Goal: Task Accomplishment & Management: Use online tool/utility

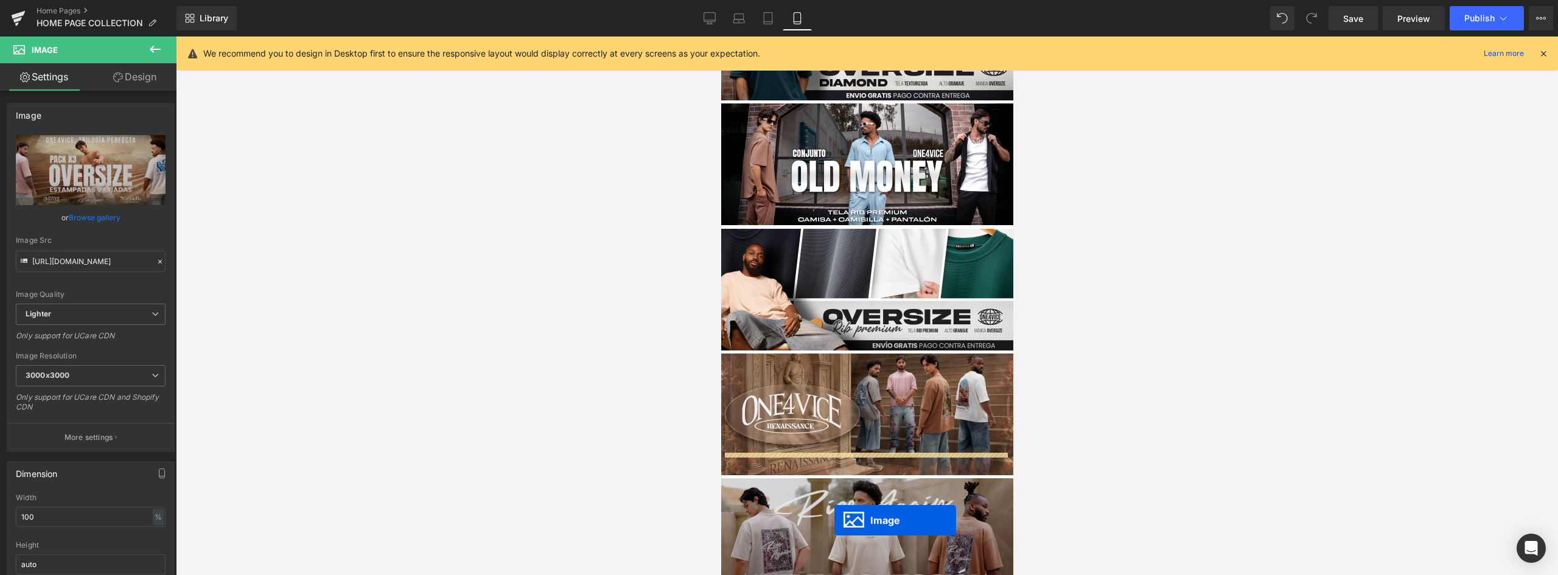
scroll to position [475, 0]
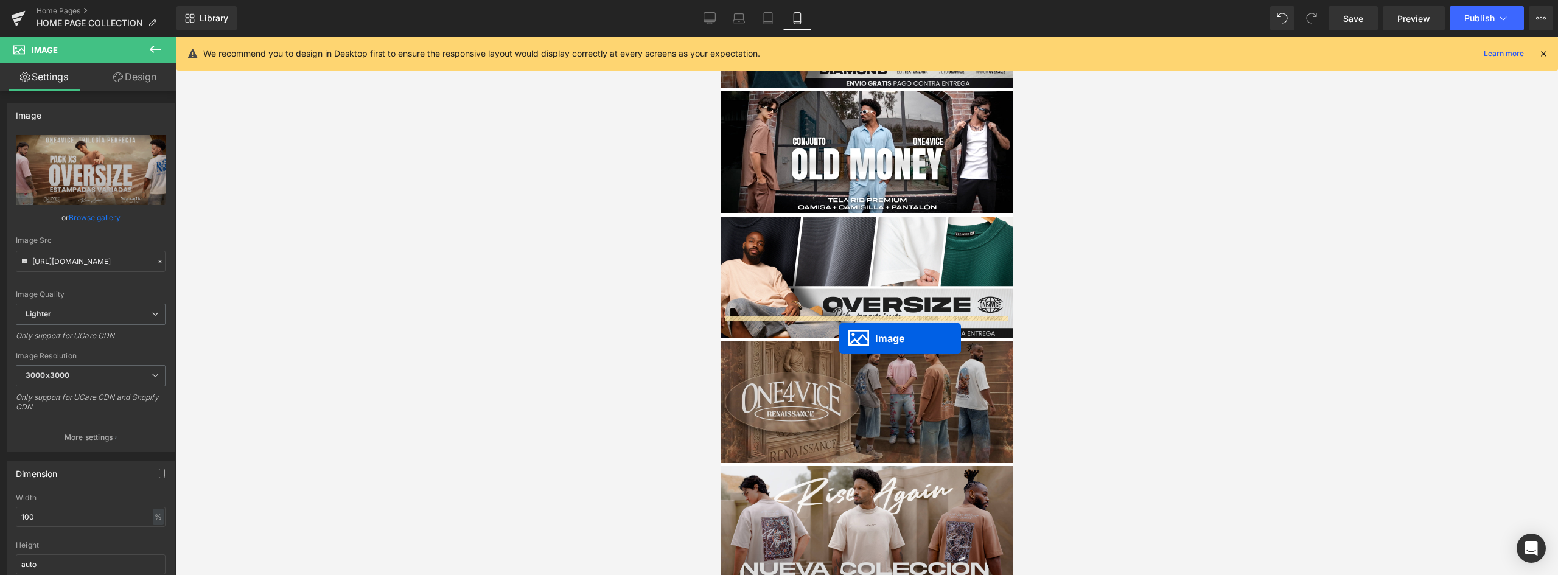
drag, startPoint x: 852, startPoint y: 215, endPoint x: 839, endPoint y: 338, distance: 123.6
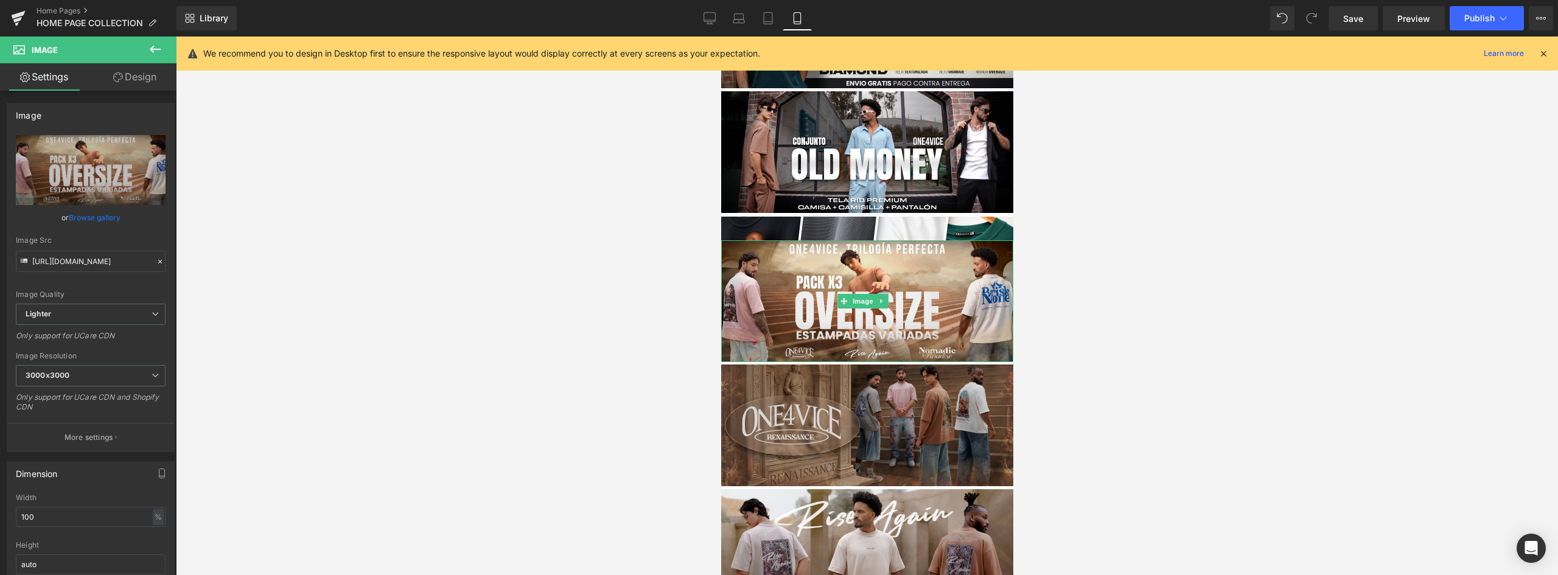
scroll to position [482, 0]
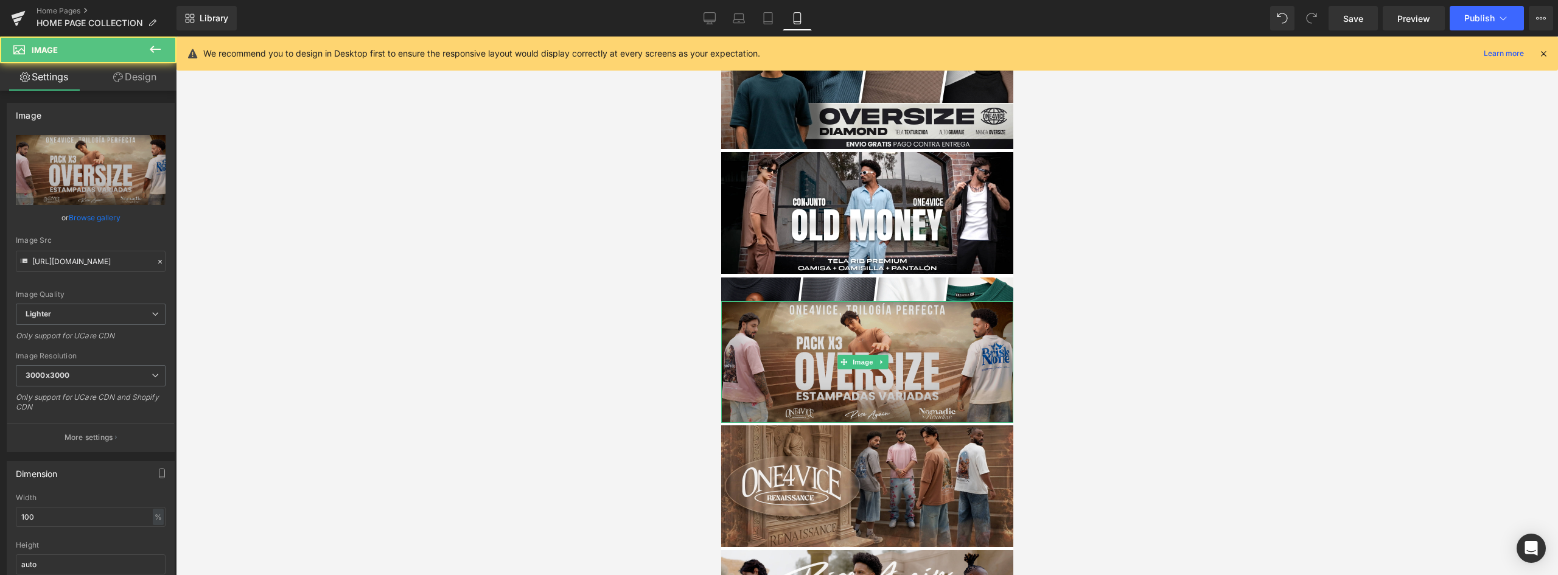
click at [921, 351] on img at bounding box center [866, 362] width 292 height 122
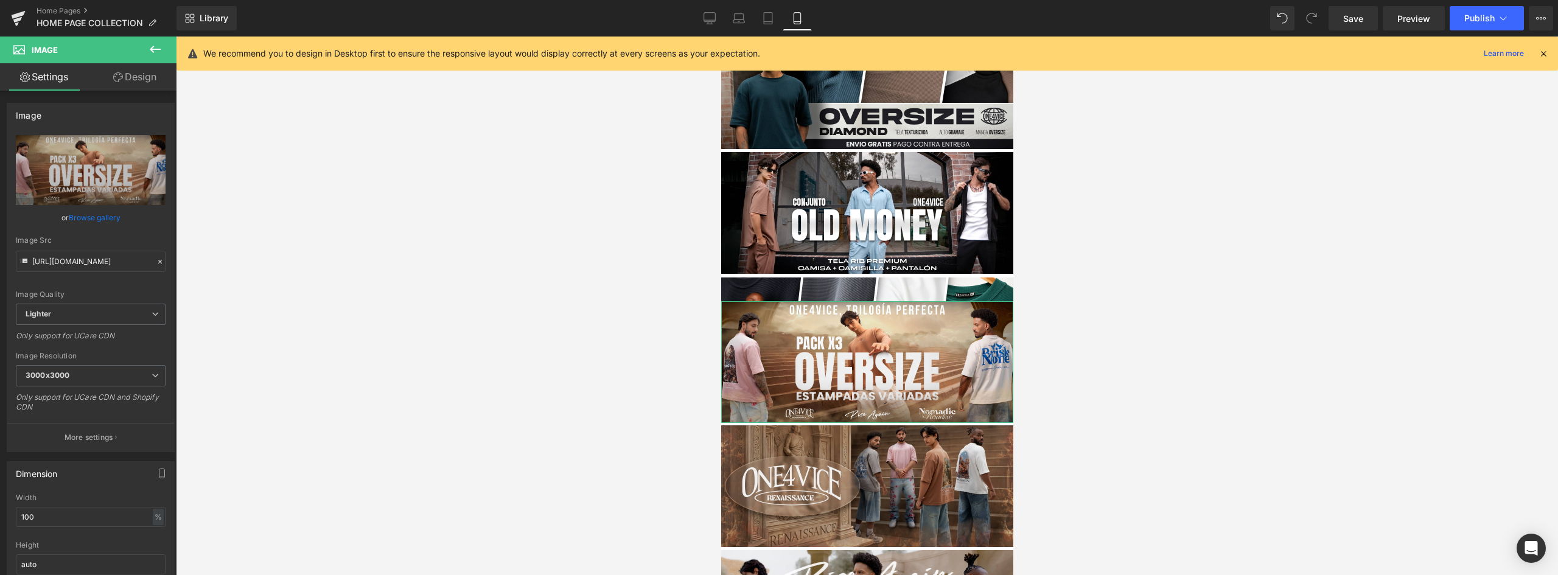
click at [141, 82] on link "Design" at bounding box center [135, 76] width 88 height 27
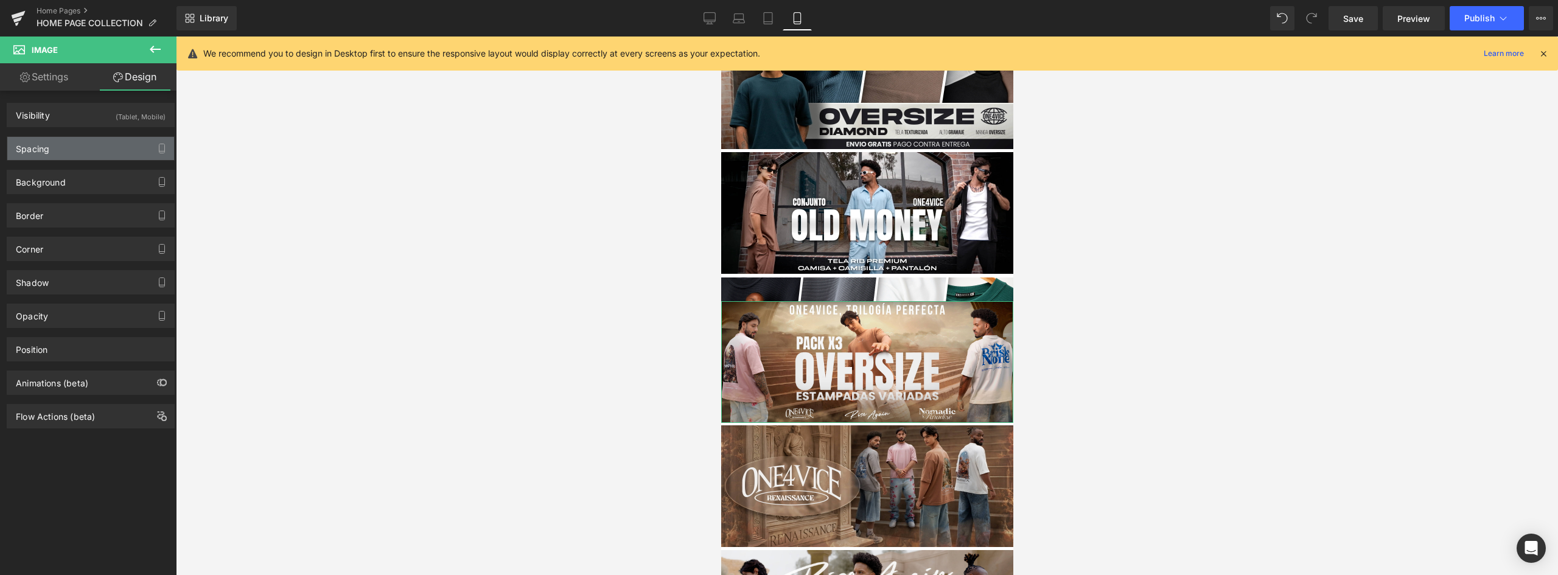
click at [76, 148] on div "Spacing" at bounding box center [90, 148] width 167 height 23
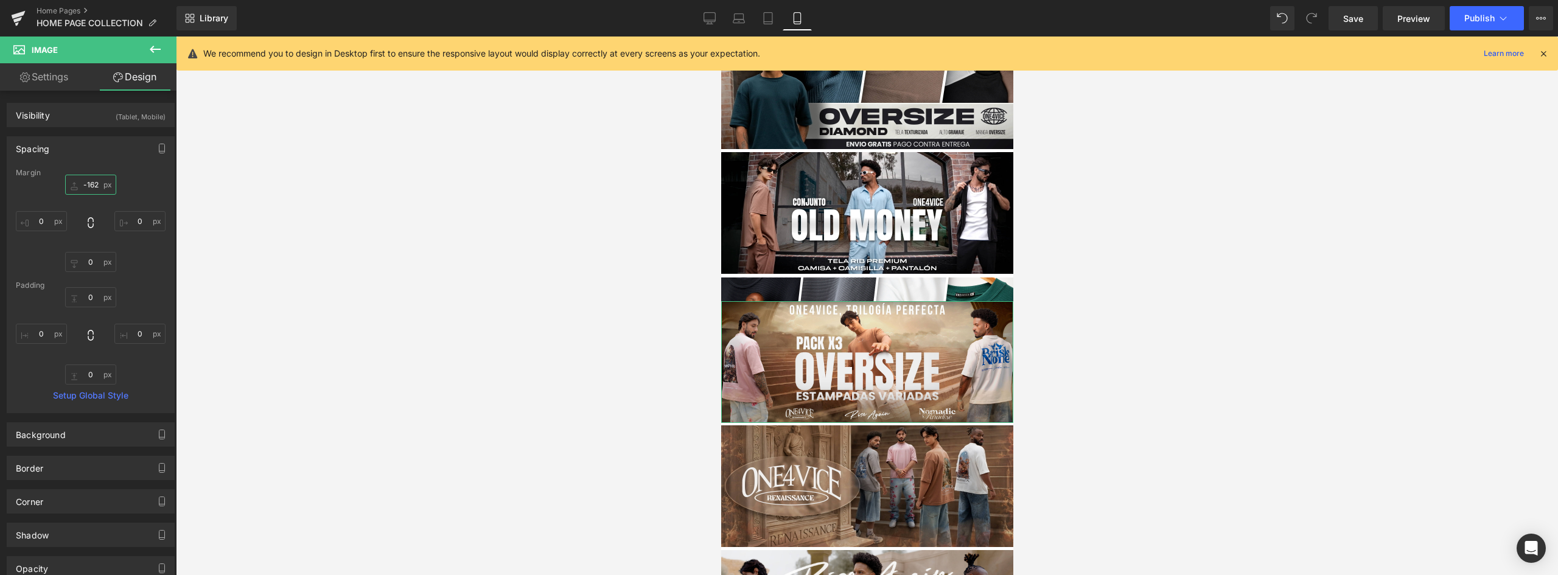
click at [89, 183] on input "-162" at bounding box center [90, 185] width 51 height 20
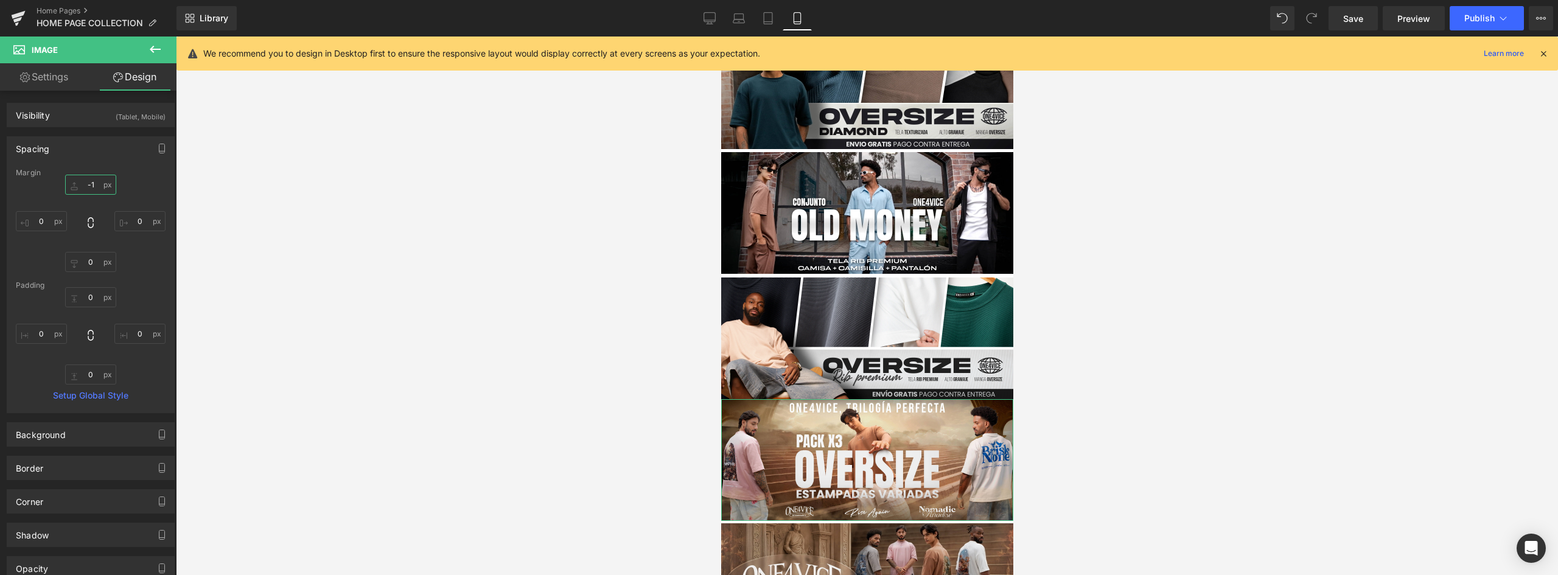
type input "-"
type input "5"
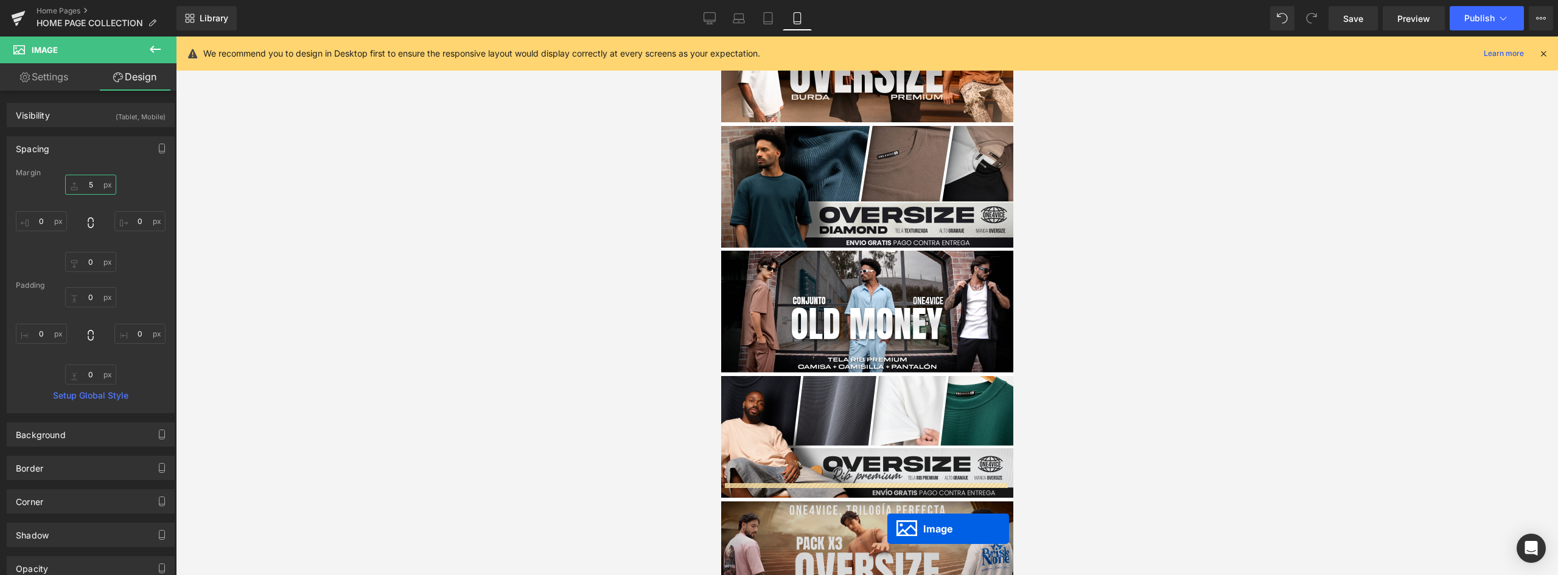
scroll to position [316, 0]
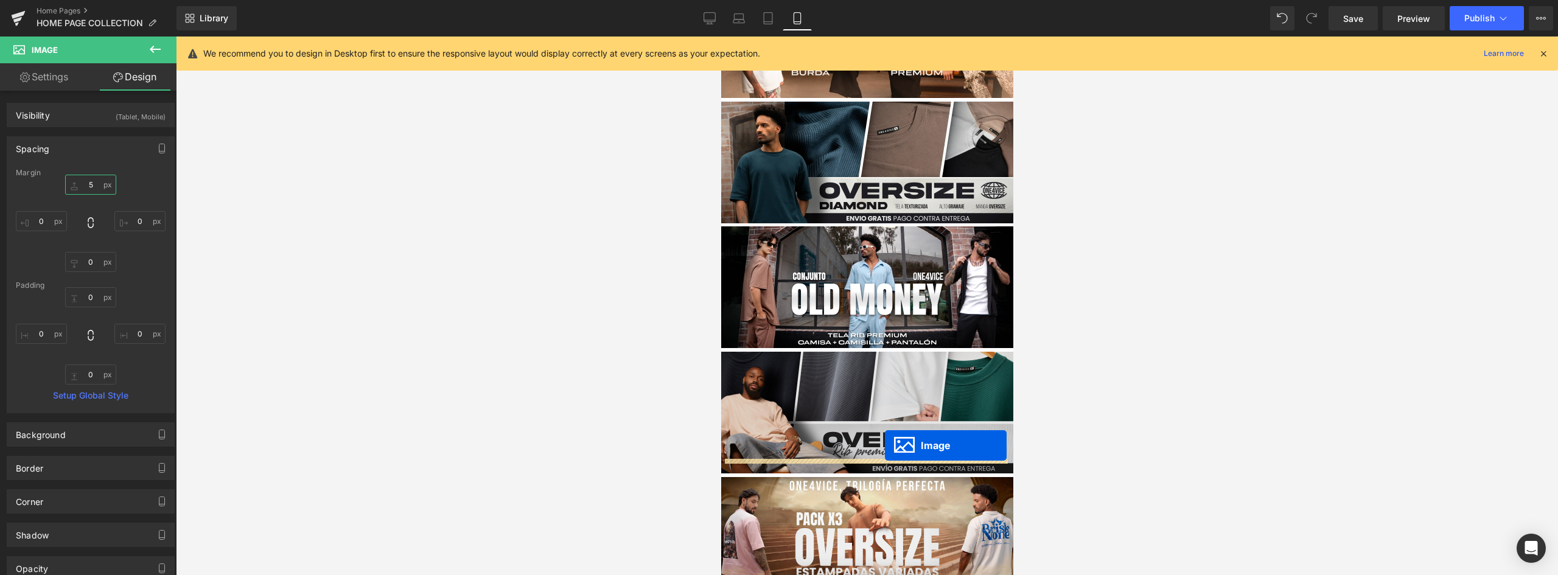
drag, startPoint x: 842, startPoint y: 256, endPoint x: 884, endPoint y: 445, distance: 193.8
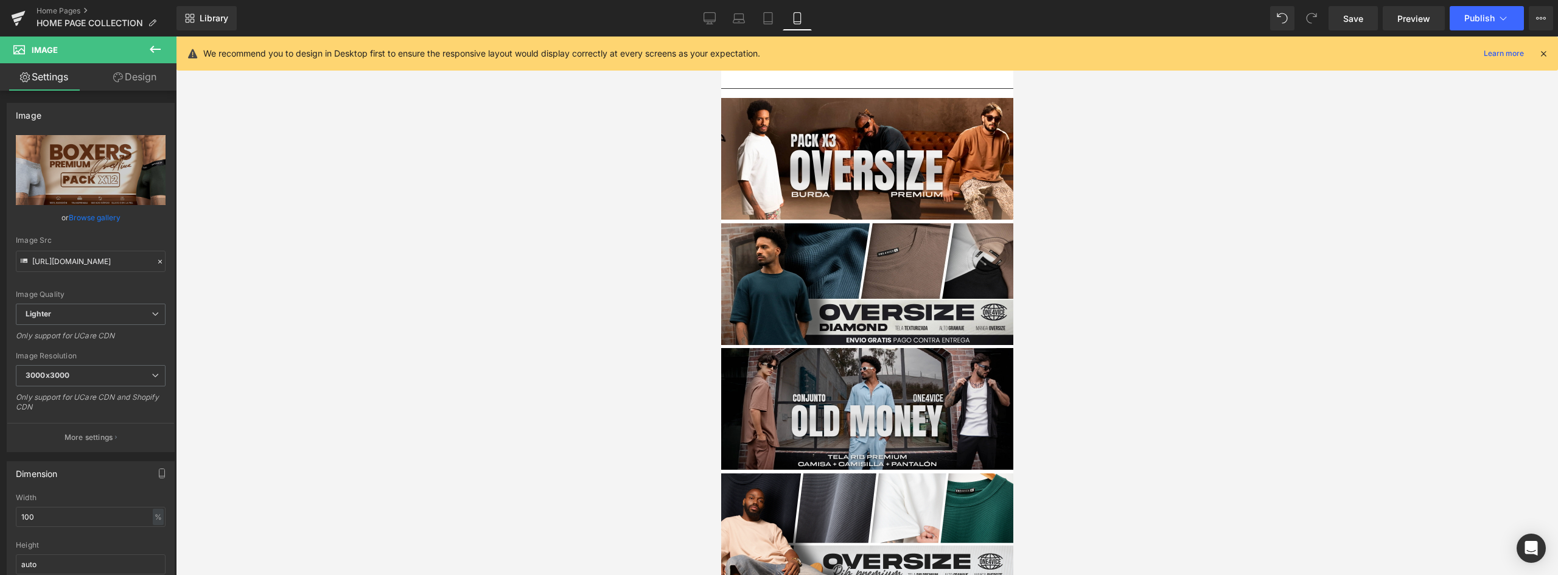
scroll to position [0, 0]
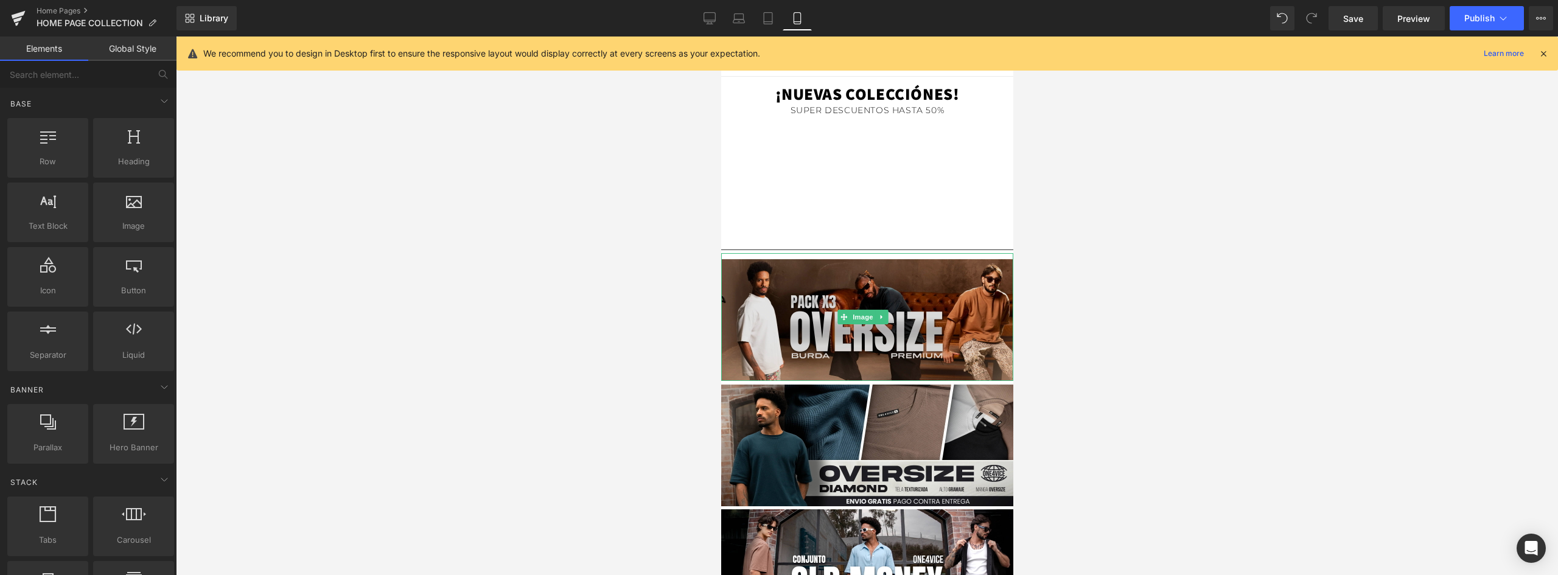
click at [913, 286] on img at bounding box center [866, 317] width 292 height 128
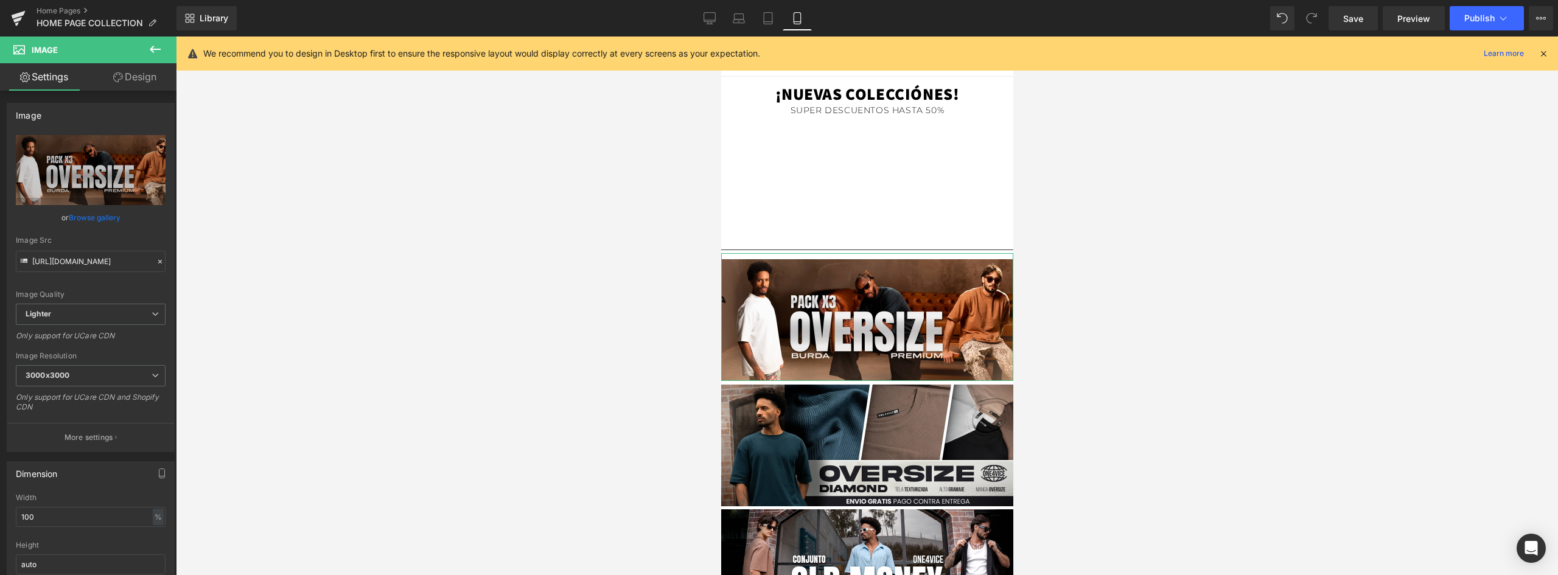
click at [136, 80] on link "Design" at bounding box center [135, 76] width 88 height 27
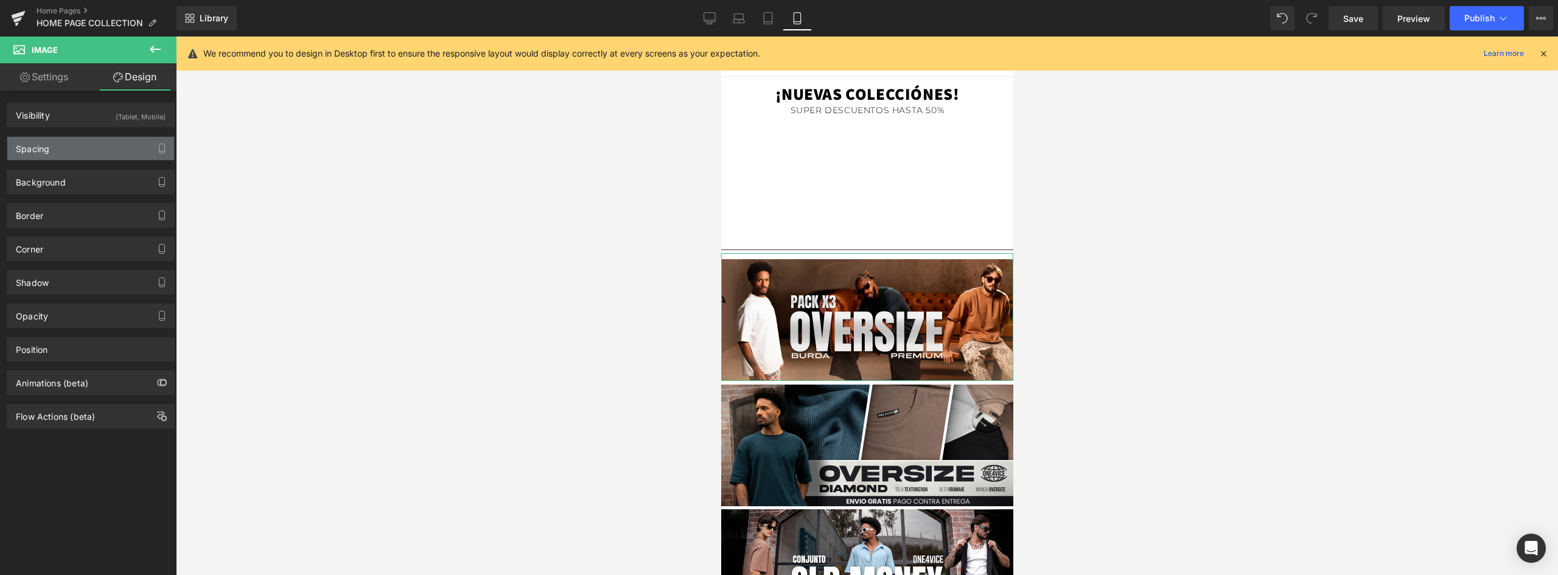
click at [42, 147] on div "Spacing" at bounding box center [32, 145] width 33 height 17
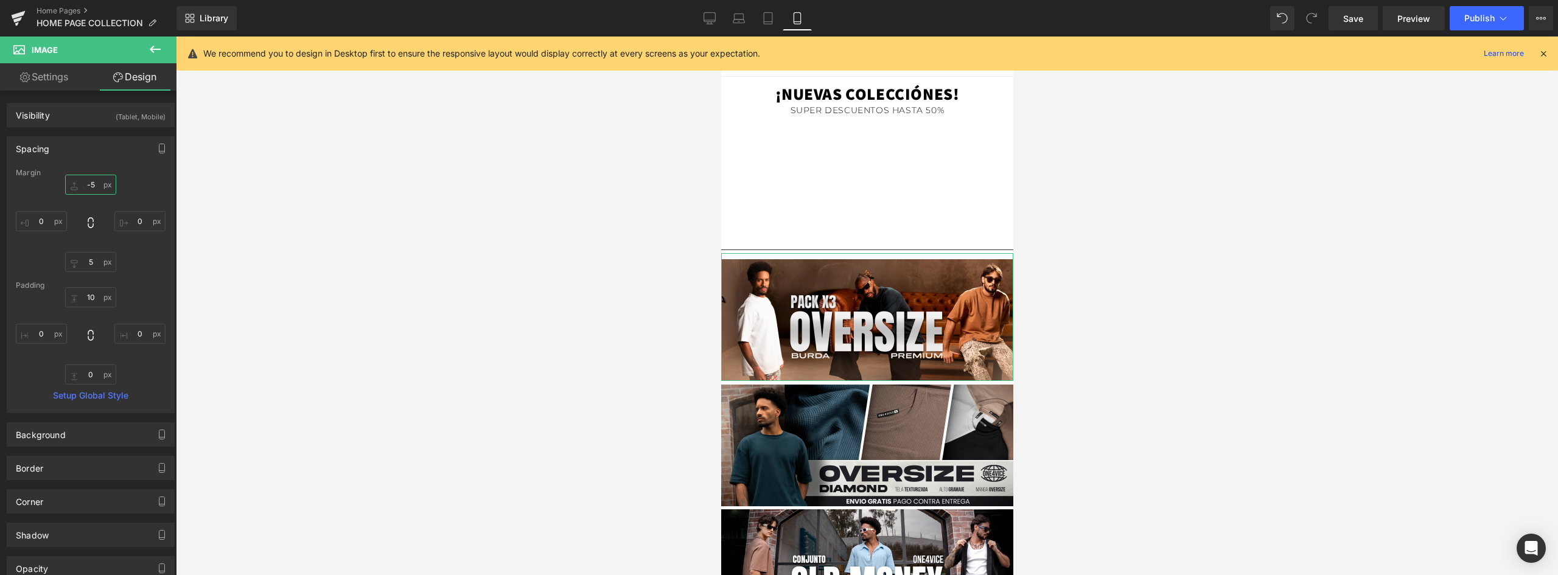
click at [92, 187] on input "-5" at bounding box center [90, 185] width 51 height 20
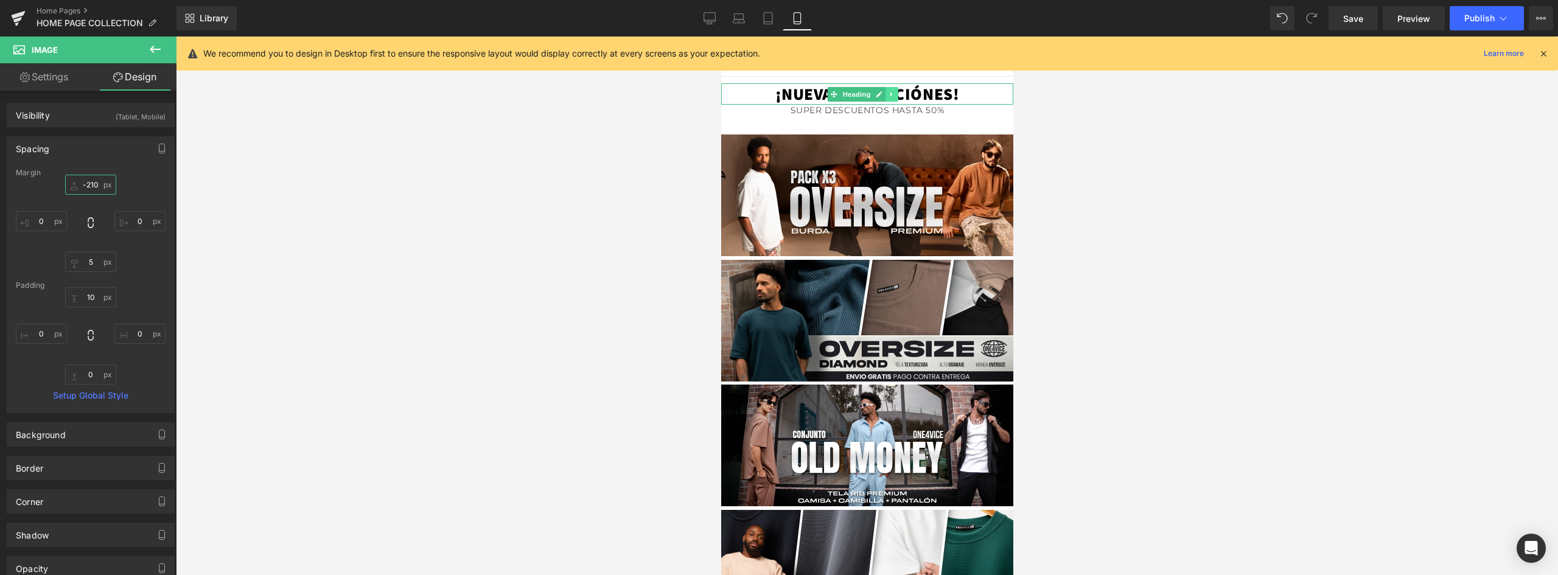
type input "-210"
click at [893, 91] on icon at bounding box center [891, 94] width 7 height 7
click at [930, 91] on h1 "¡NUEVAS COLECCIÓNES!" at bounding box center [866, 93] width 292 height 21
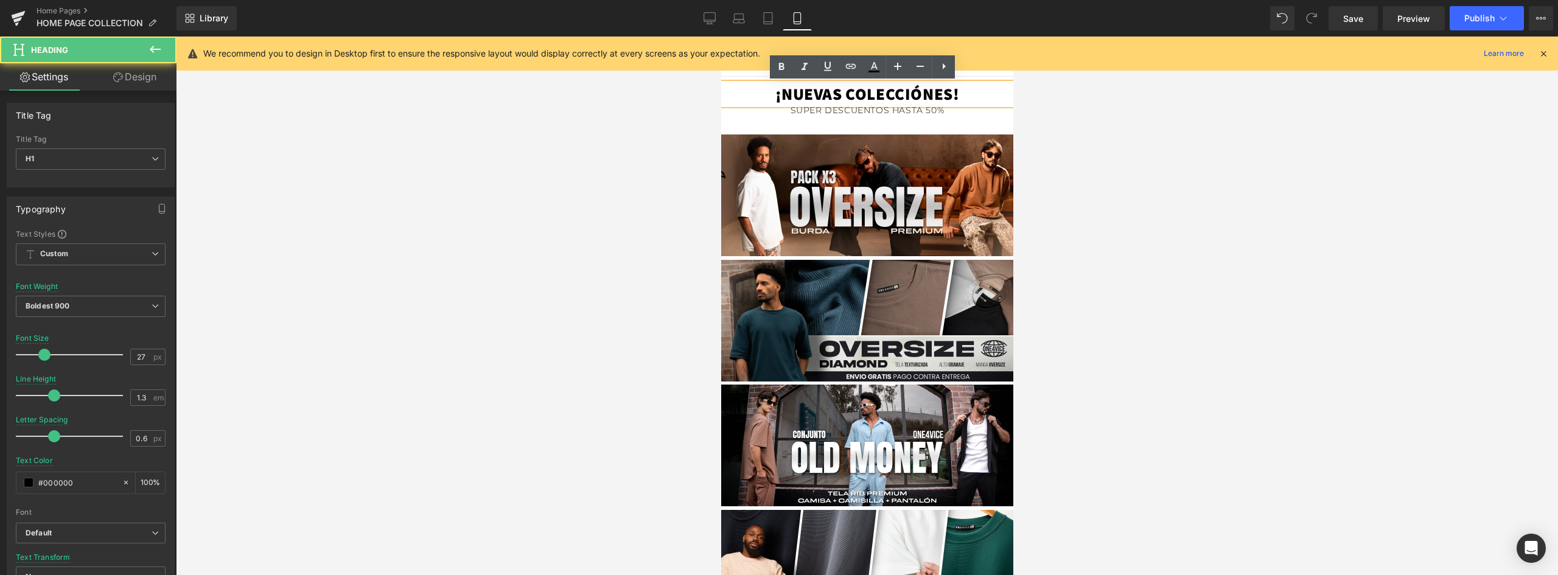
click at [903, 96] on h1 "¡NUEVAS COLECCIÓNES!" at bounding box center [866, 93] width 292 height 21
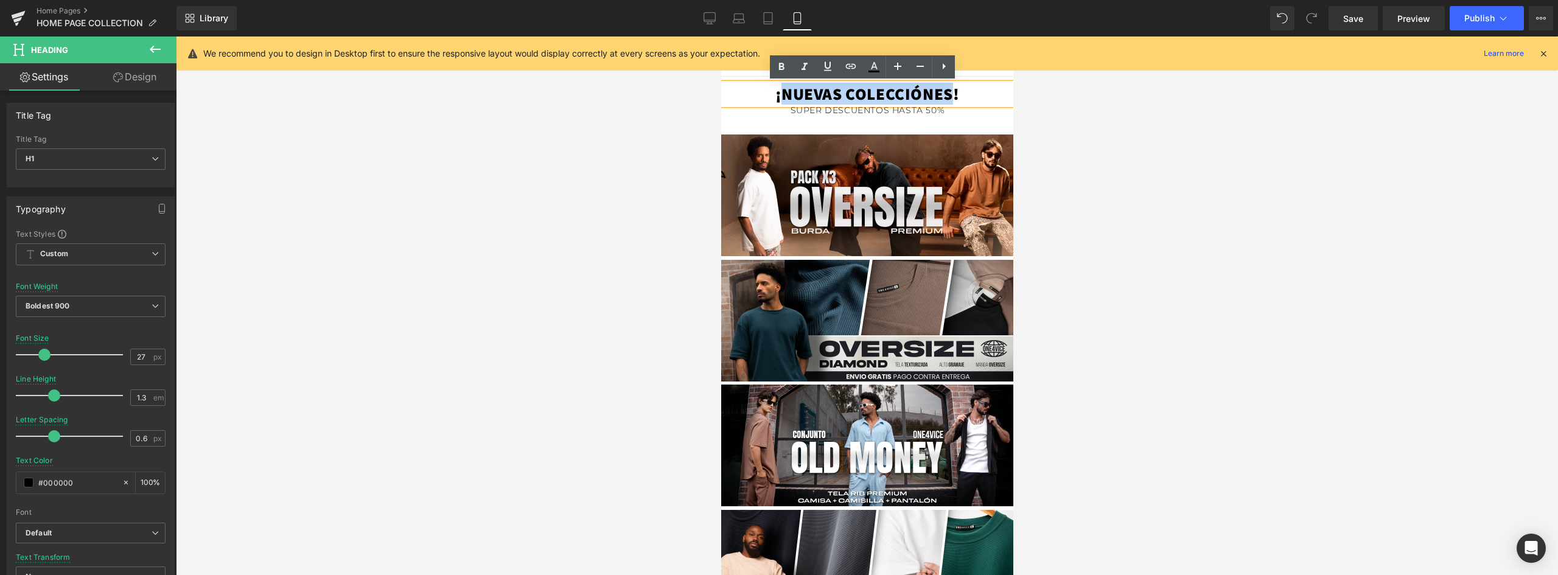
drag, startPoint x: 947, startPoint y: 94, endPoint x: 778, endPoint y: 94, distance: 169.2
click at [778, 94] on h1 "¡NUEVAS COLECCIÓNES!" at bounding box center [866, 93] width 292 height 21
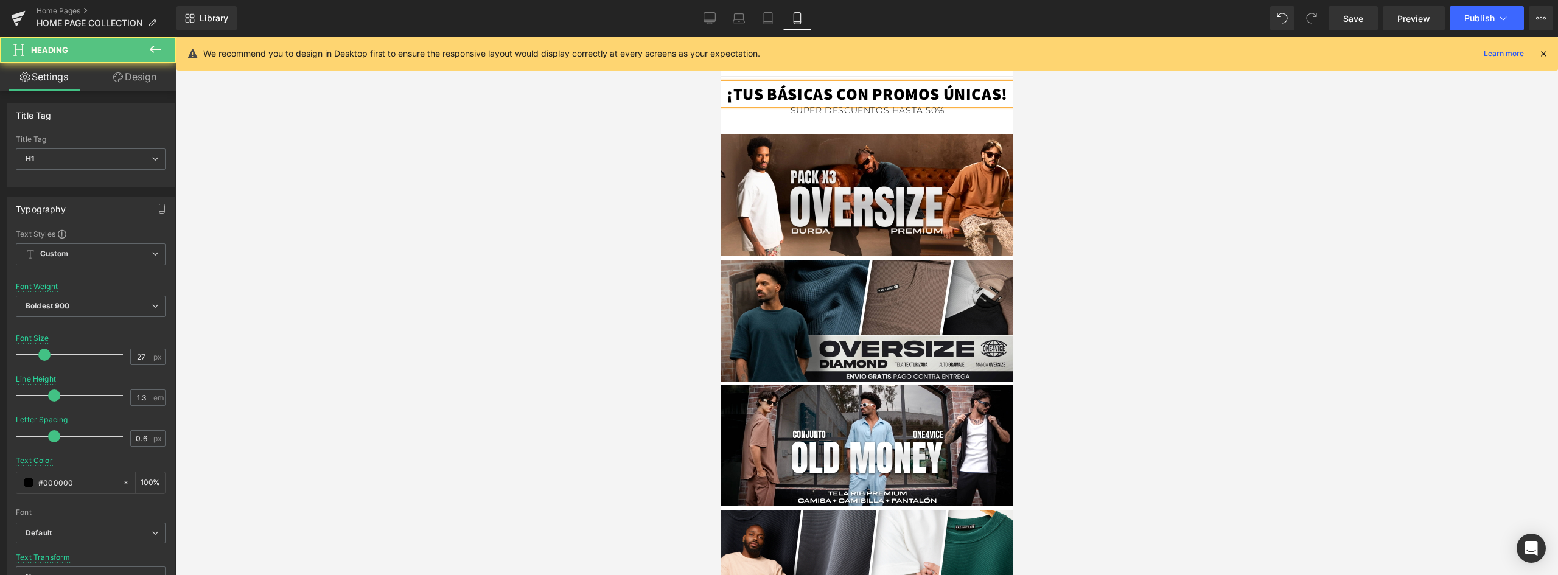
drag, startPoint x: 894, startPoint y: 116, endPoint x: 733, endPoint y: 74, distance: 167.2
type input "25"
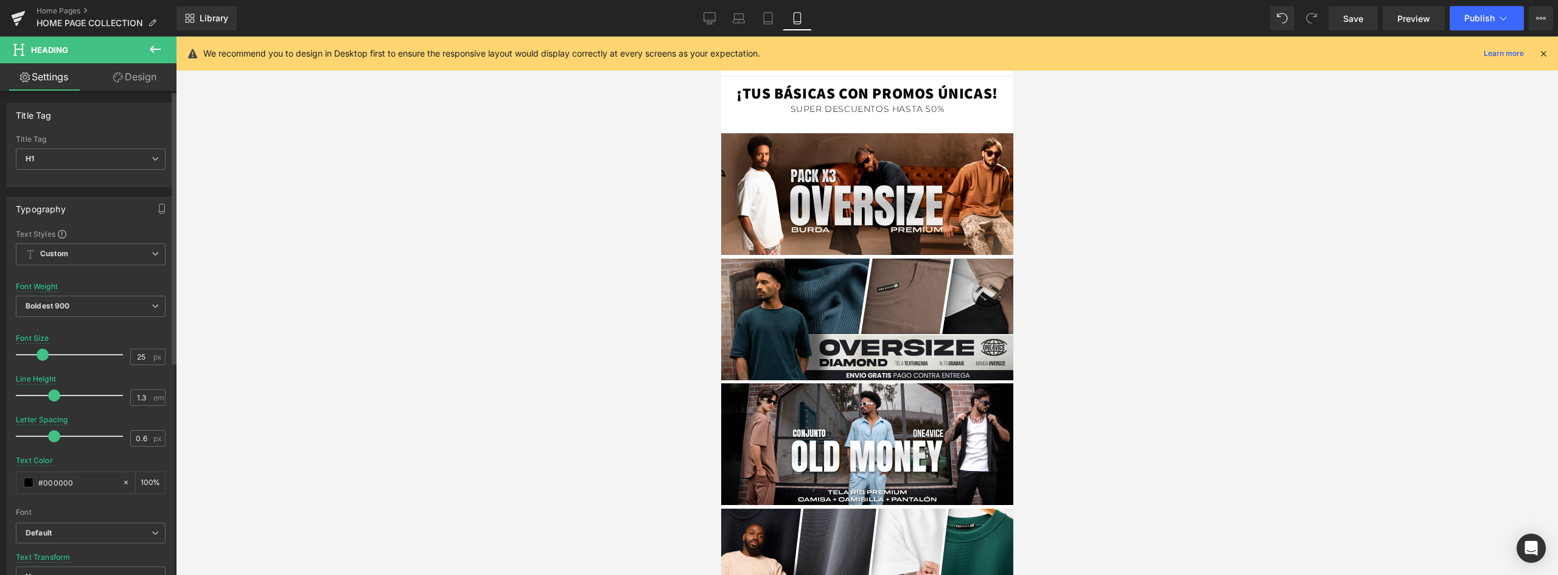
click at [41, 355] on span at bounding box center [43, 355] width 12 height 12
click at [820, 93] on div "¡TUS BÁSICAS CON PROMOS ÚNICAS! Heading" at bounding box center [866, 93] width 292 height 20
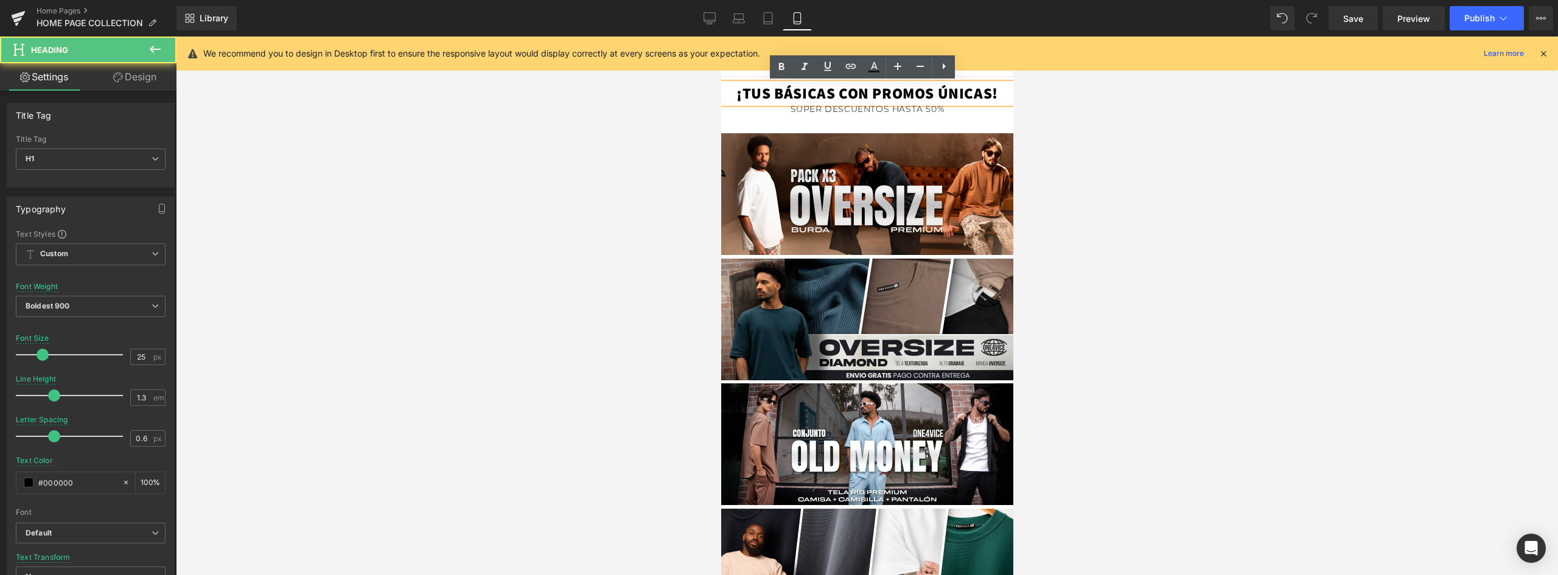
click at [816, 92] on h1 "¡TUS BÁSICAS CON PROMOS ÚNICAS!" at bounding box center [866, 93] width 292 height 20
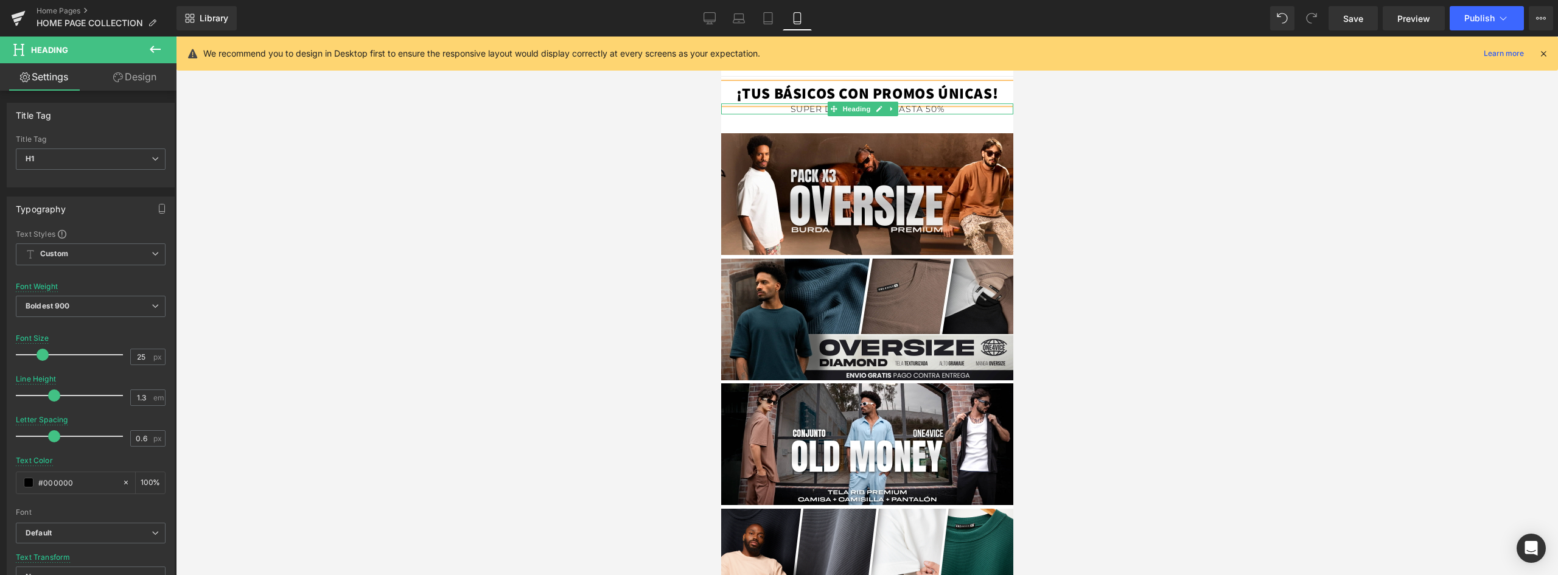
click at [904, 109] on h1 "SUPER DESCUENTOS HASTA 50%" at bounding box center [866, 108] width 292 height 11
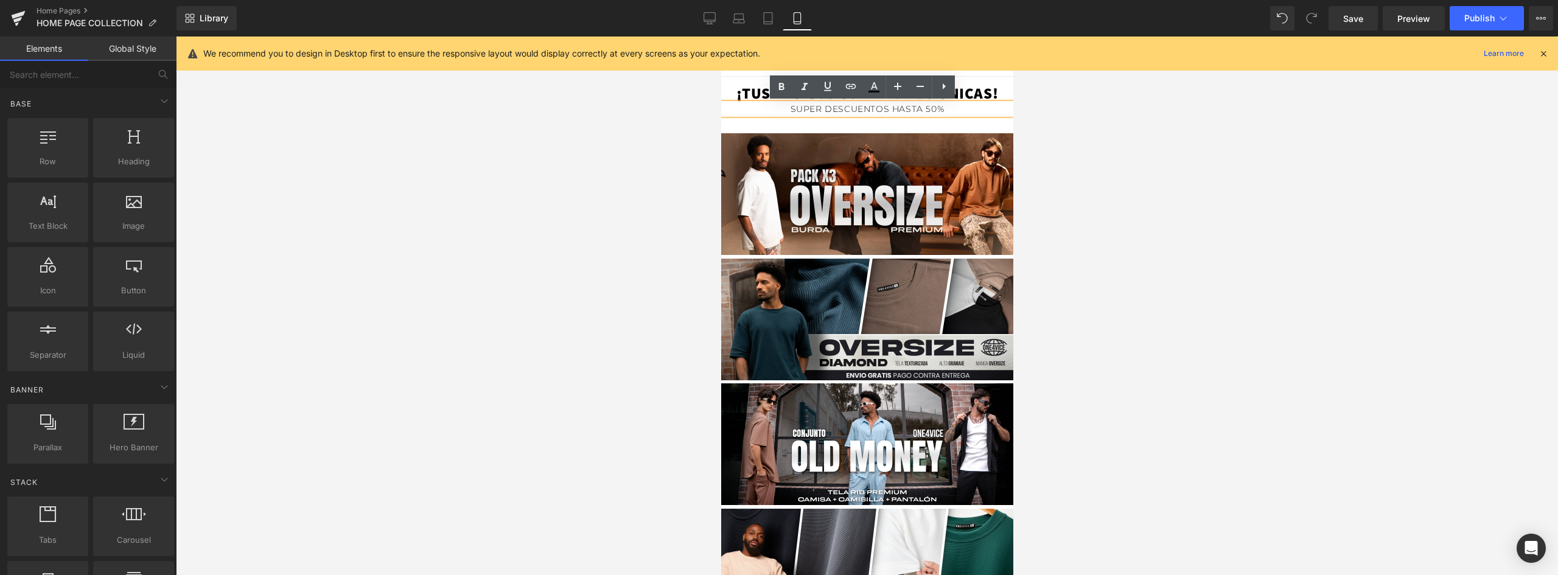
click at [805, 93] on h1 "¡TUS BÁSICOS CON PROMOS ÚNICAS!" at bounding box center [866, 93] width 292 height 20
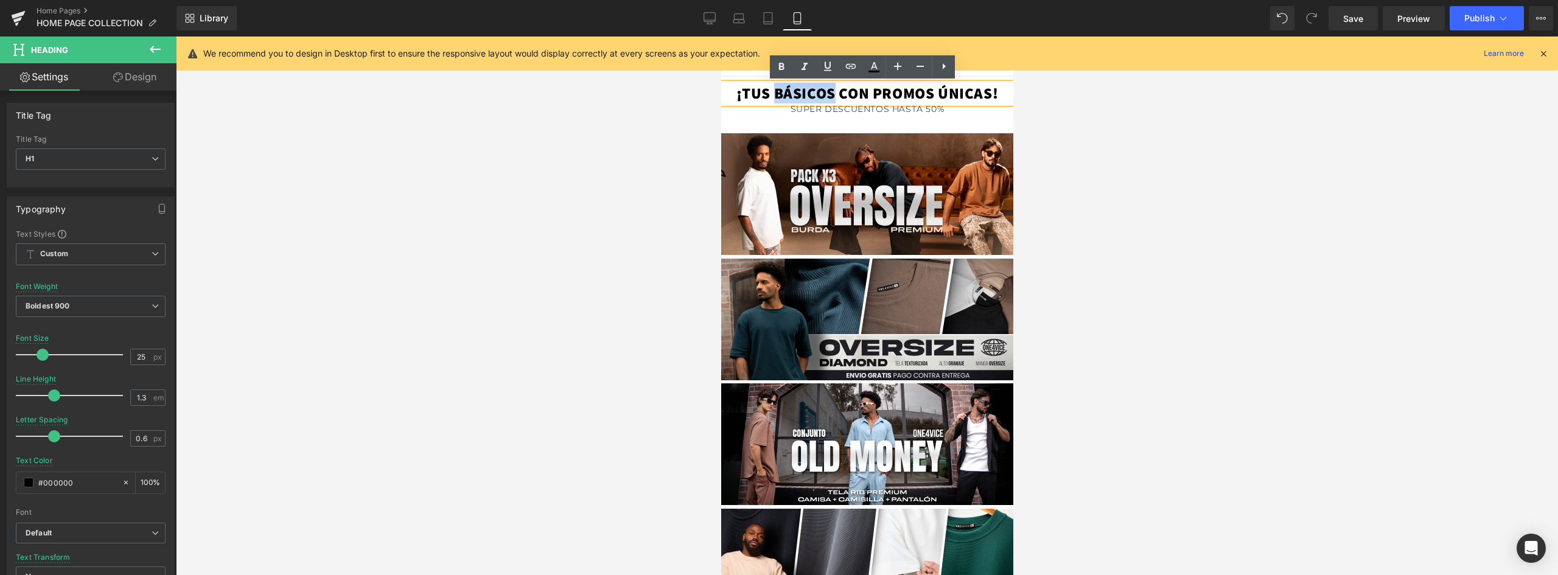
drag, startPoint x: 825, startPoint y: 92, endPoint x: 771, endPoint y: 92, distance: 54.2
click at [771, 92] on h1 "¡TUS BÁSICOS CON PROMOS ÚNICAS!" at bounding box center [866, 93] width 292 height 20
click at [1062, 153] on div at bounding box center [867, 306] width 1382 height 539
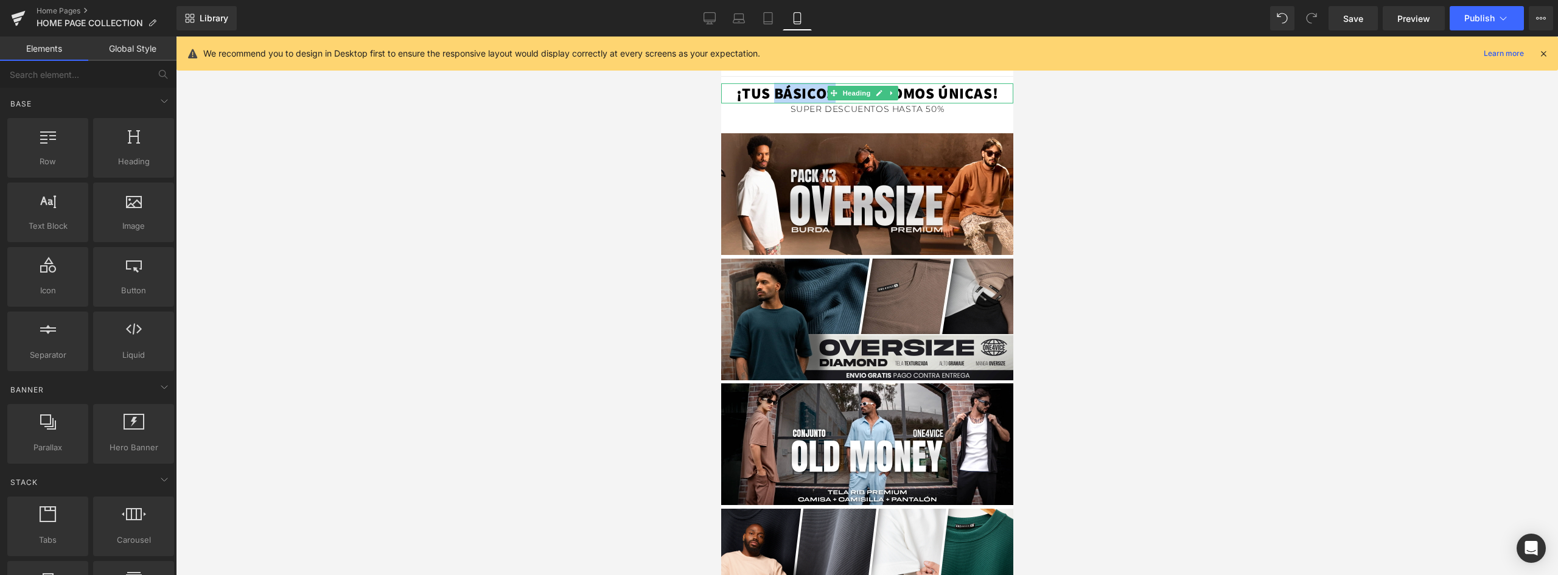
click at [750, 94] on h1 "¡TUS BÁSICOS CON PROMOS ÚNICAS!" at bounding box center [866, 93] width 292 height 20
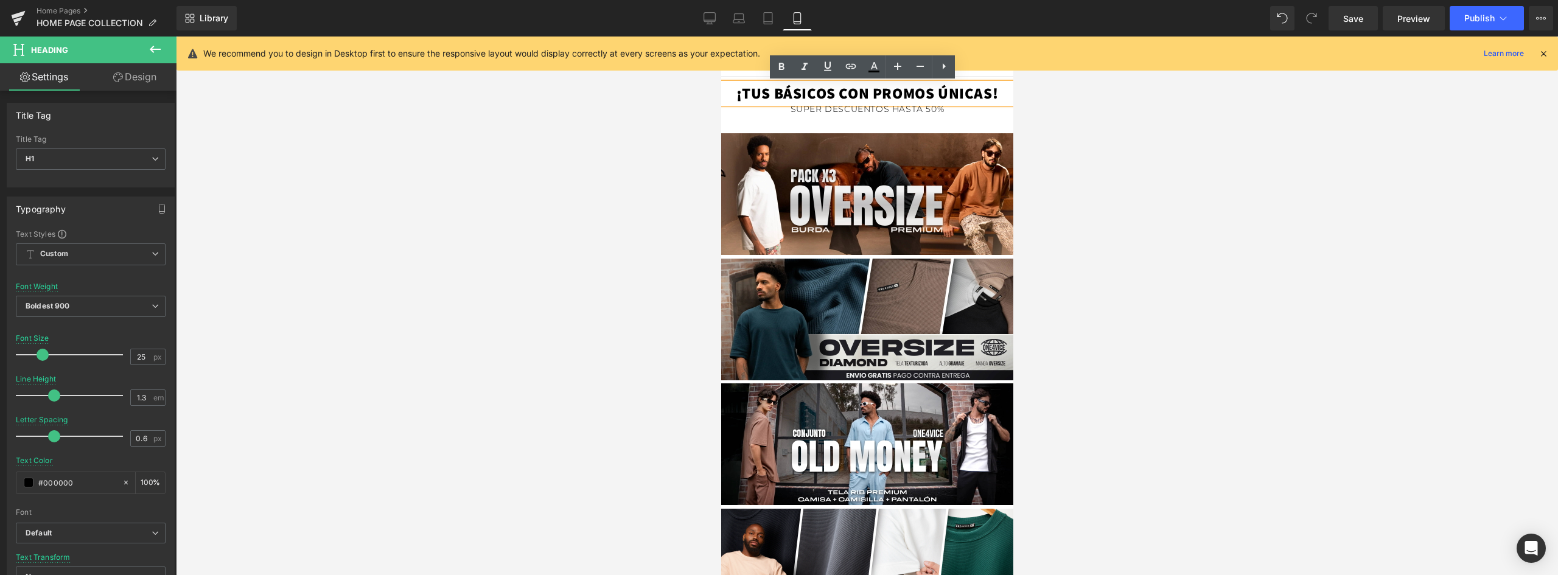
drag, startPoint x: 731, startPoint y: 91, endPoint x: 1001, endPoint y: 91, distance: 270.2
click at [1001, 91] on h1 "¡TUS BÁSICOS CON PROMOS ÚNICAS!" at bounding box center [866, 93] width 292 height 20
click at [997, 94] on h1 "¡TUS BÁSICOS CON PROMOS ÚNICAS!" at bounding box center [866, 93] width 292 height 20
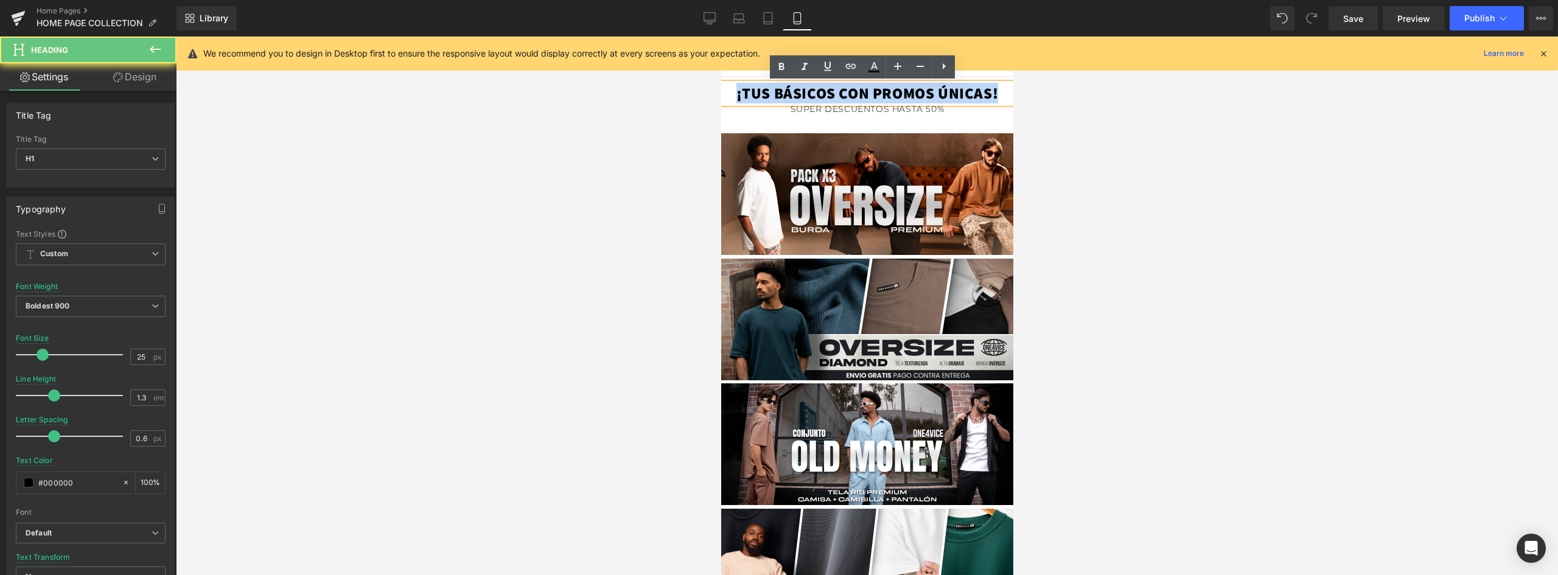
drag, startPoint x: 992, startPoint y: 92, endPoint x: 1440, endPoint y: 128, distance: 449.3
click at [720, 91] on html "Ir directamente al contenido CATEGORIAS BOXERS ONE4VICE 3PACK TRILOGY ESTAMPADA…" at bounding box center [866, 306] width 292 height 539
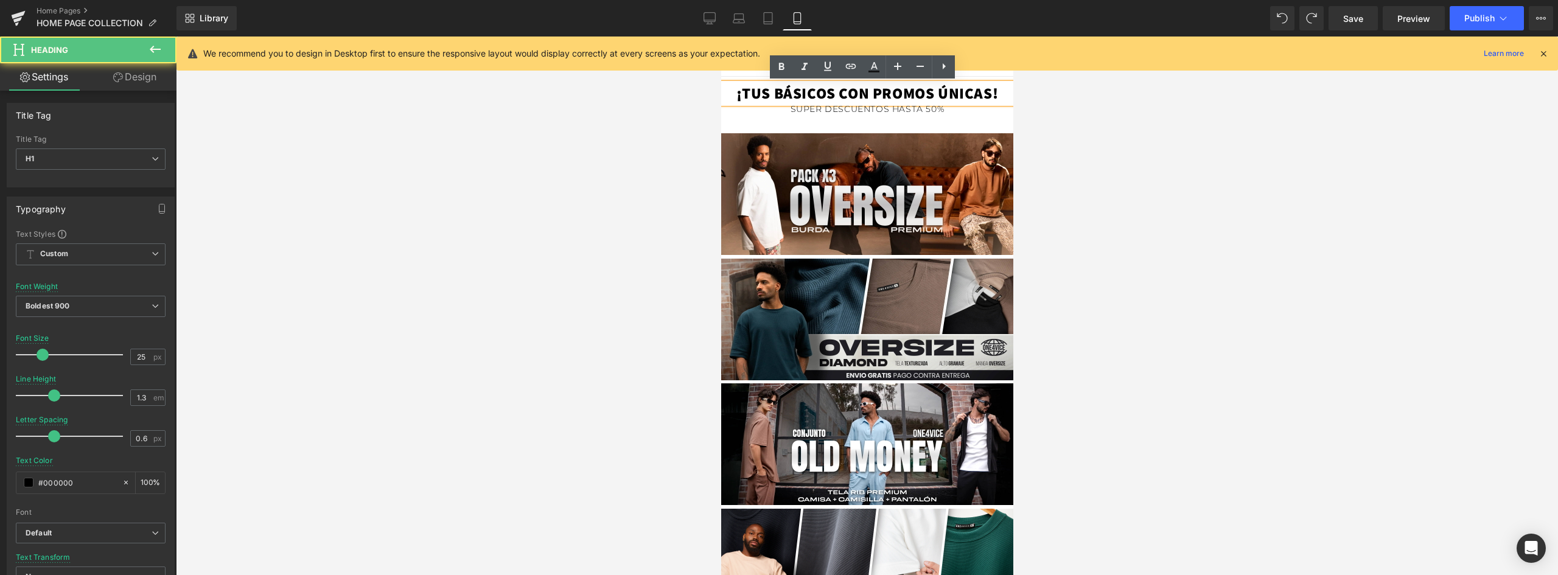
drag, startPoint x: 992, startPoint y: 91, endPoint x: 1437, endPoint y: 128, distance: 445.8
click at [720, 91] on html "Ir directamente al contenido CATEGORIAS BOXERS ONE4VICE 3PACK TRILOGY ESTAMPADA…" at bounding box center [866, 306] width 292 height 539
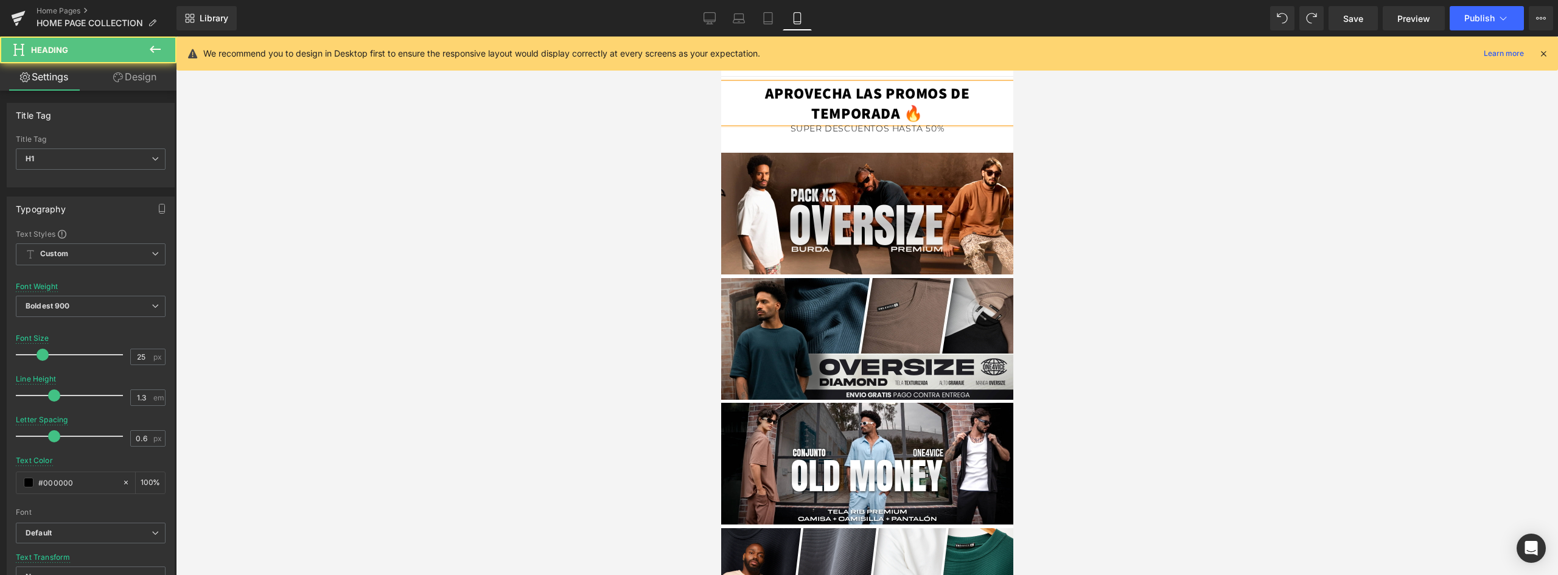
click at [898, 113] on h1 "APROVECHA LAS PROMOS DE TEMPORADA 🔥" at bounding box center [866, 103] width 292 height 40
drag, startPoint x: 761, startPoint y: 94, endPoint x: 932, endPoint y: 114, distance: 172.8
click at [932, 114] on h1 "APROVECHA LAS PROMOS DE TEMPORADA🔥" at bounding box center [866, 103] width 292 height 40
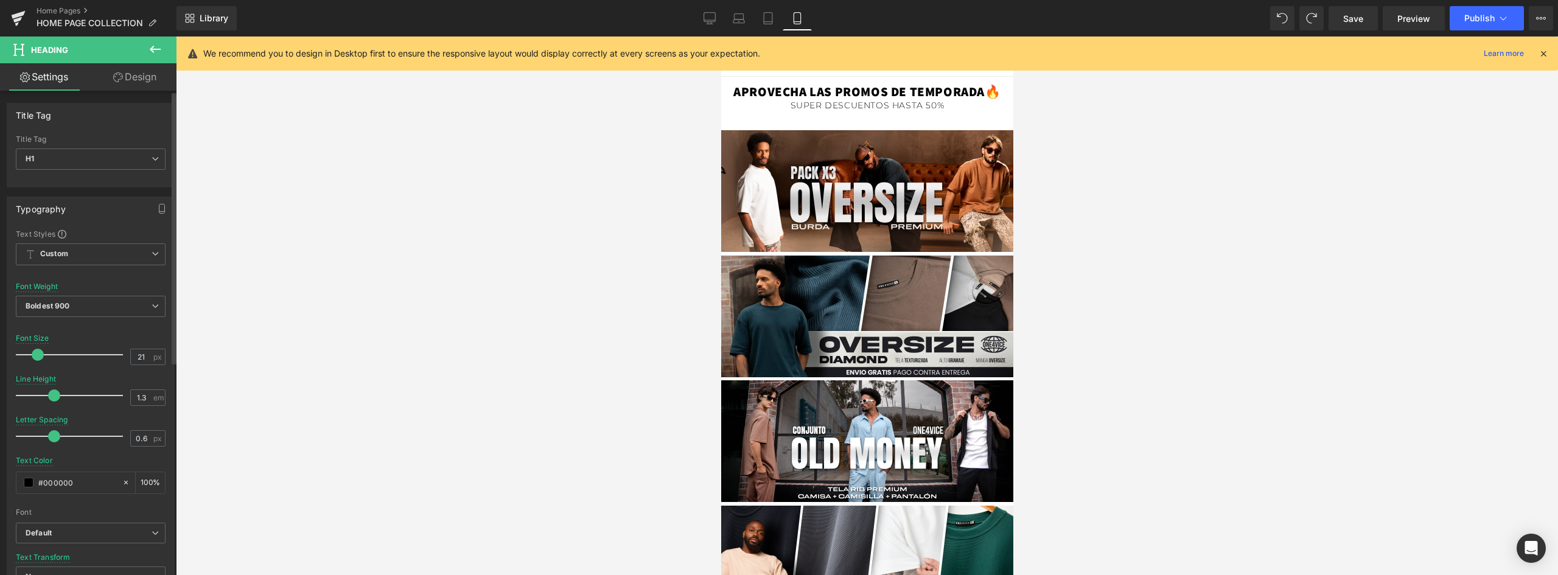
type input "20"
click at [39, 351] on span at bounding box center [37, 355] width 12 height 12
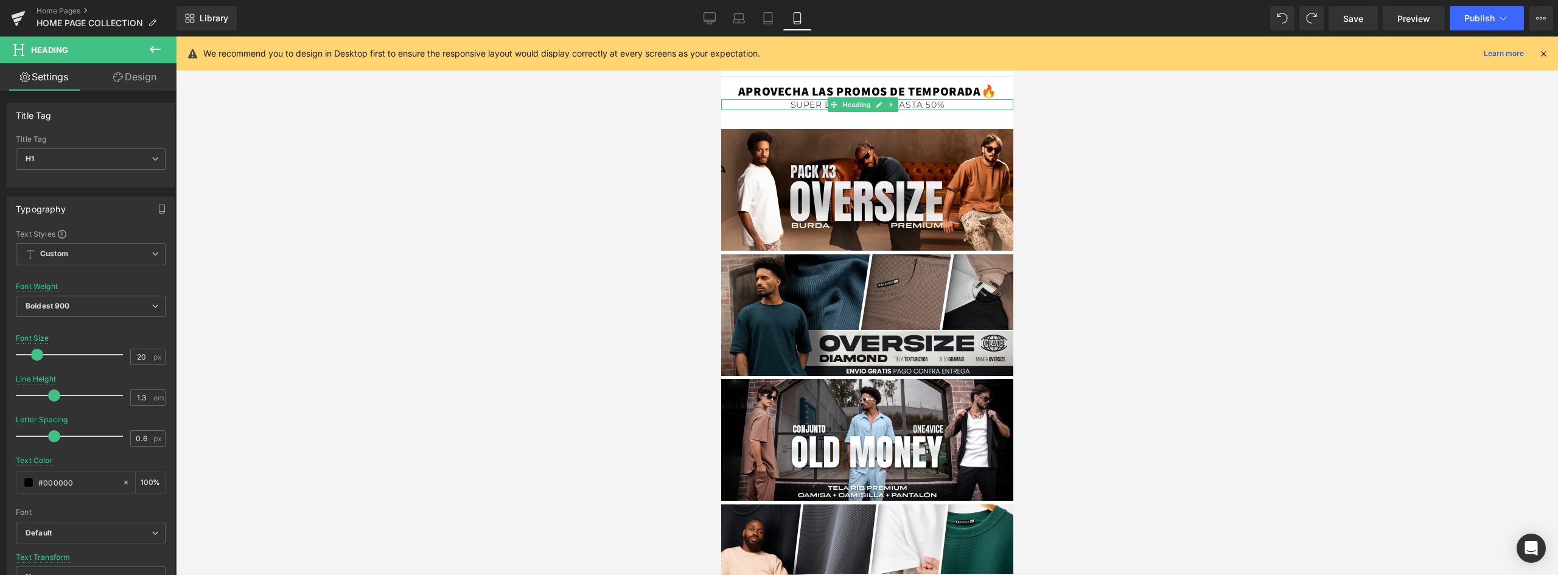
click at [921, 106] on h1 "SUPER DESCUENTOS HASTA 50%" at bounding box center [866, 104] width 292 height 11
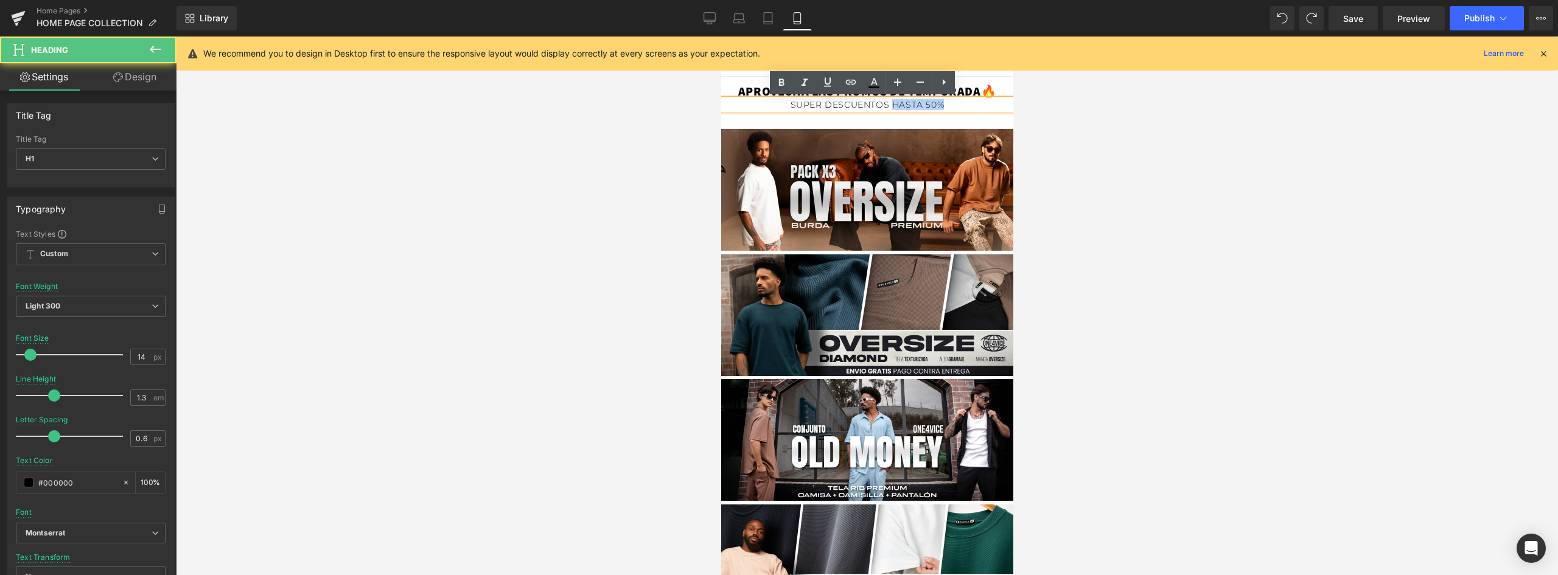
drag, startPoint x: 938, startPoint y: 104, endPoint x: 888, endPoint y: 105, distance: 49.3
click at [888, 105] on h1 "SUPER DESCUENTOS HASTA 50%" at bounding box center [866, 104] width 292 height 11
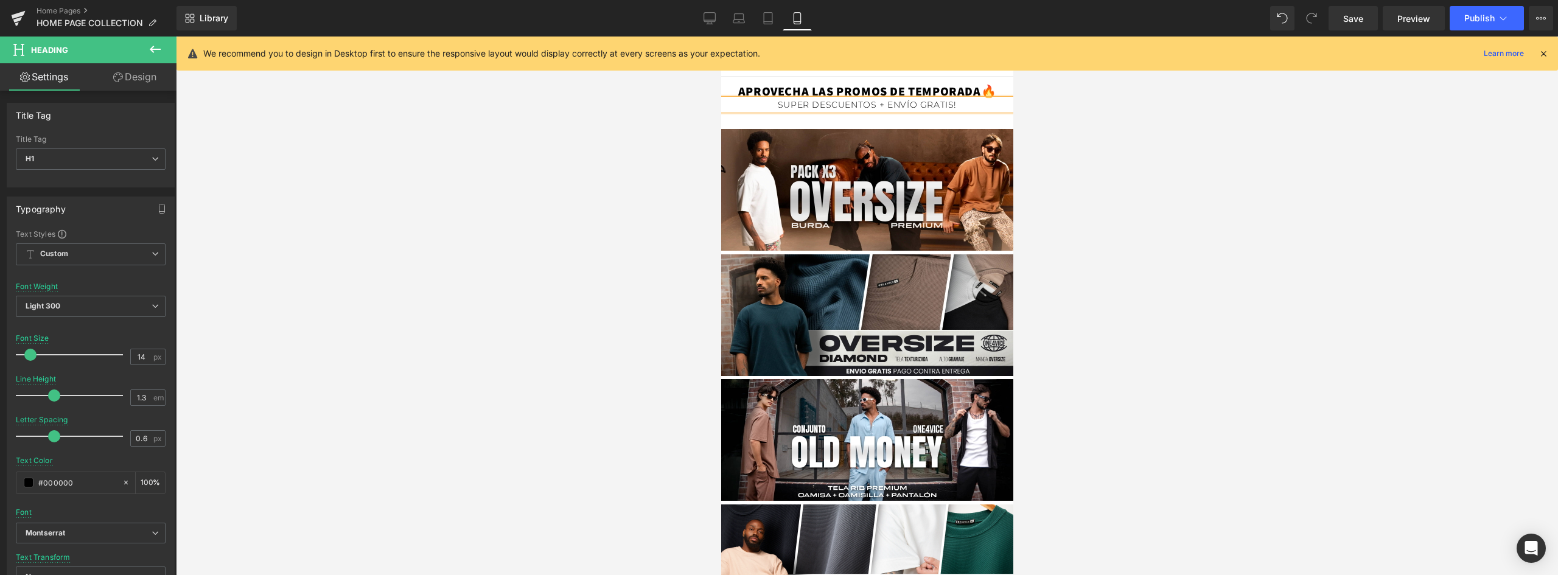
click at [773, 105] on h1 "SUPER DESCUENTOS + ENVÍO GRATIS!" at bounding box center [866, 104] width 292 height 11
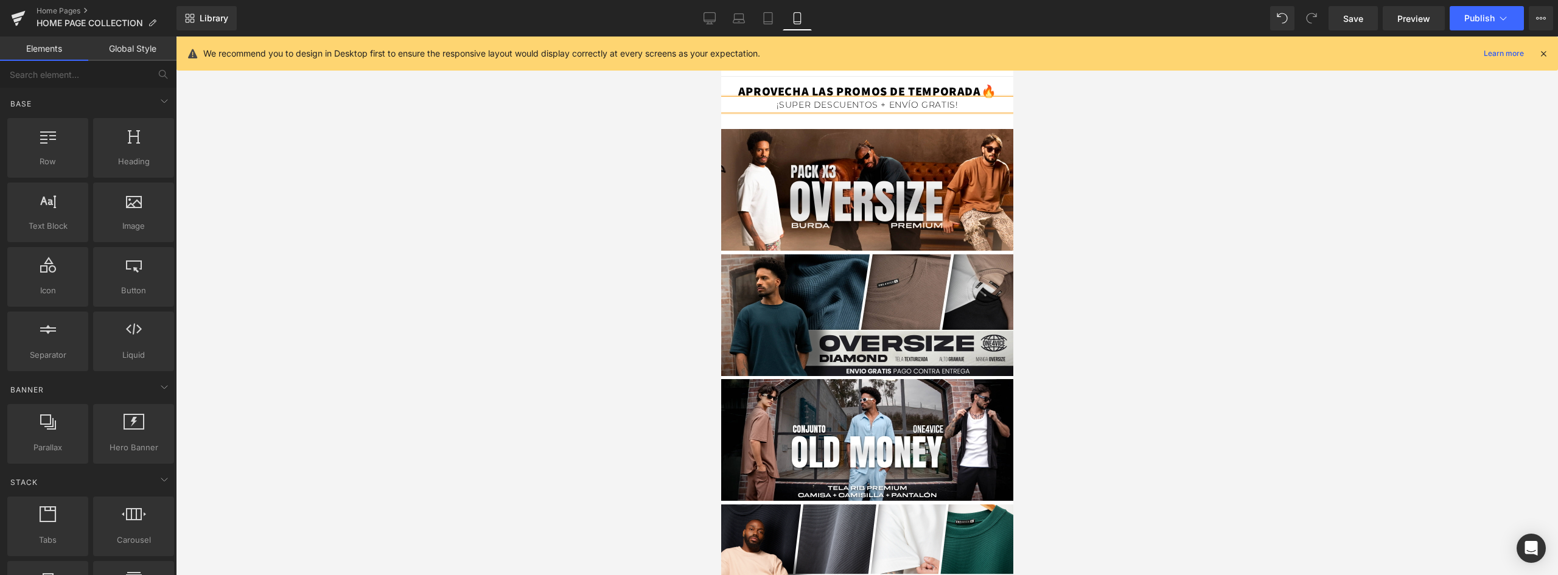
click at [1076, 210] on div at bounding box center [867, 306] width 1382 height 539
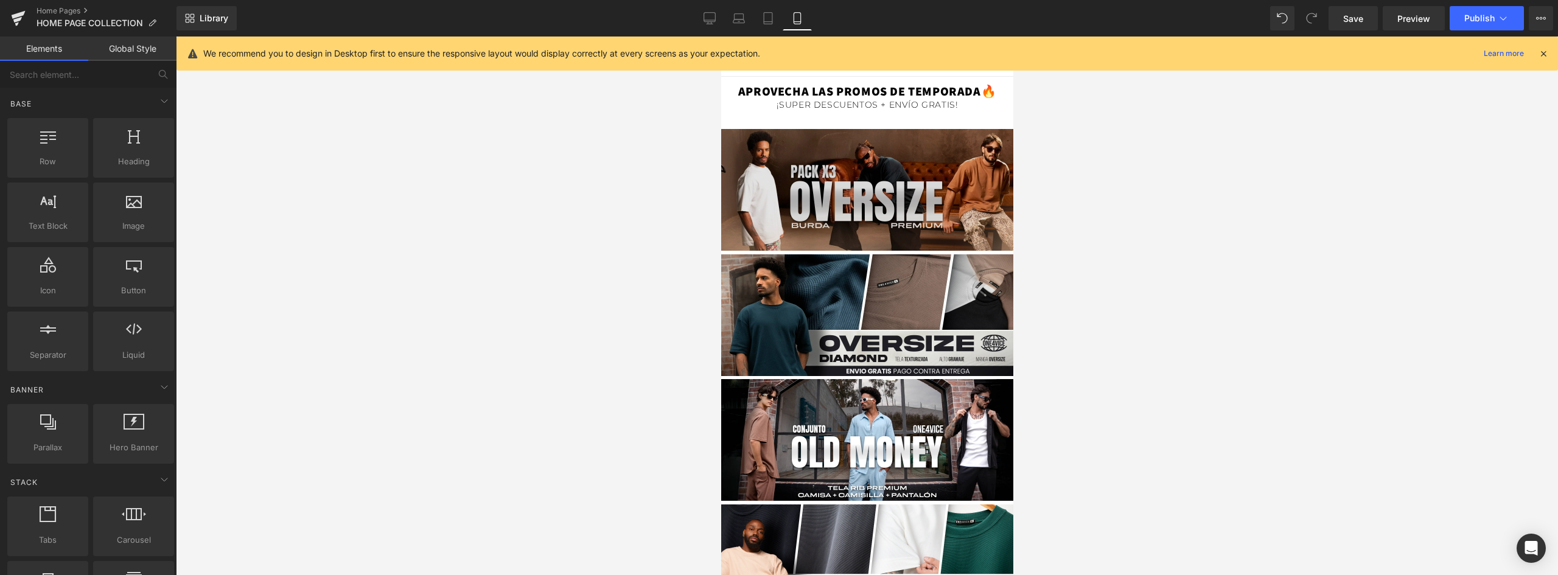
click at [922, 158] on img at bounding box center [866, 187] width 292 height 128
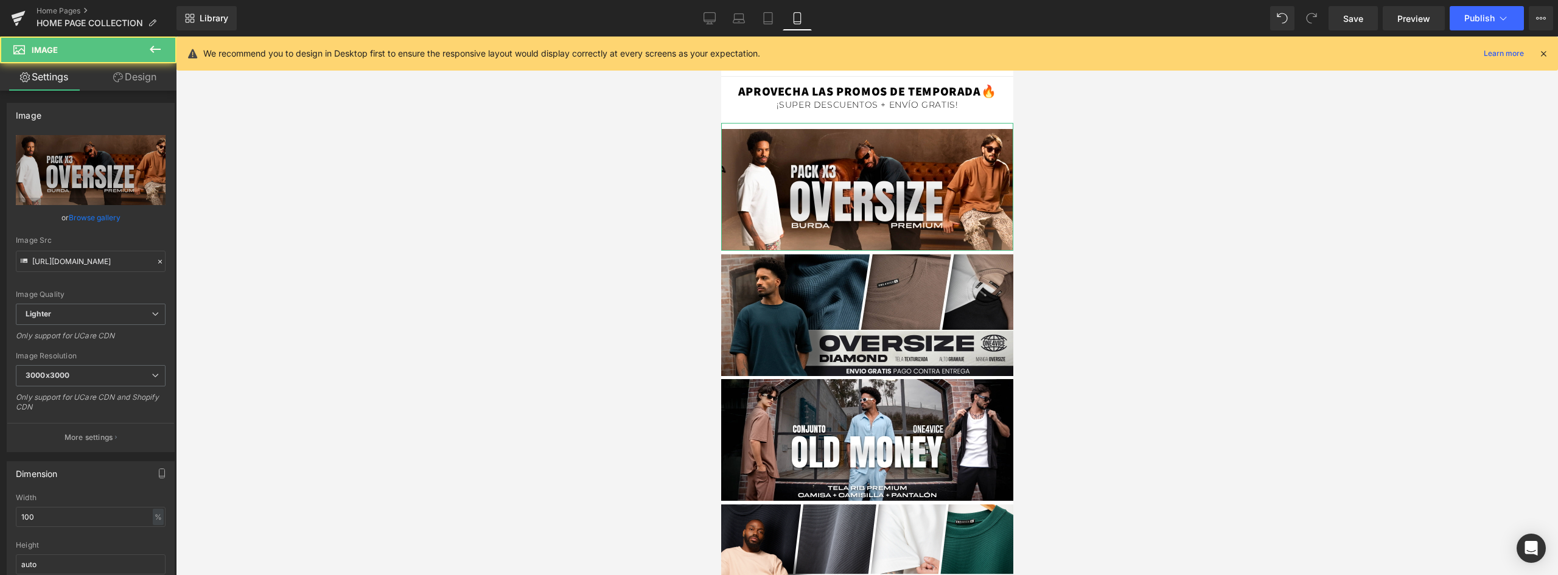
click at [132, 80] on link "Design" at bounding box center [135, 76] width 88 height 27
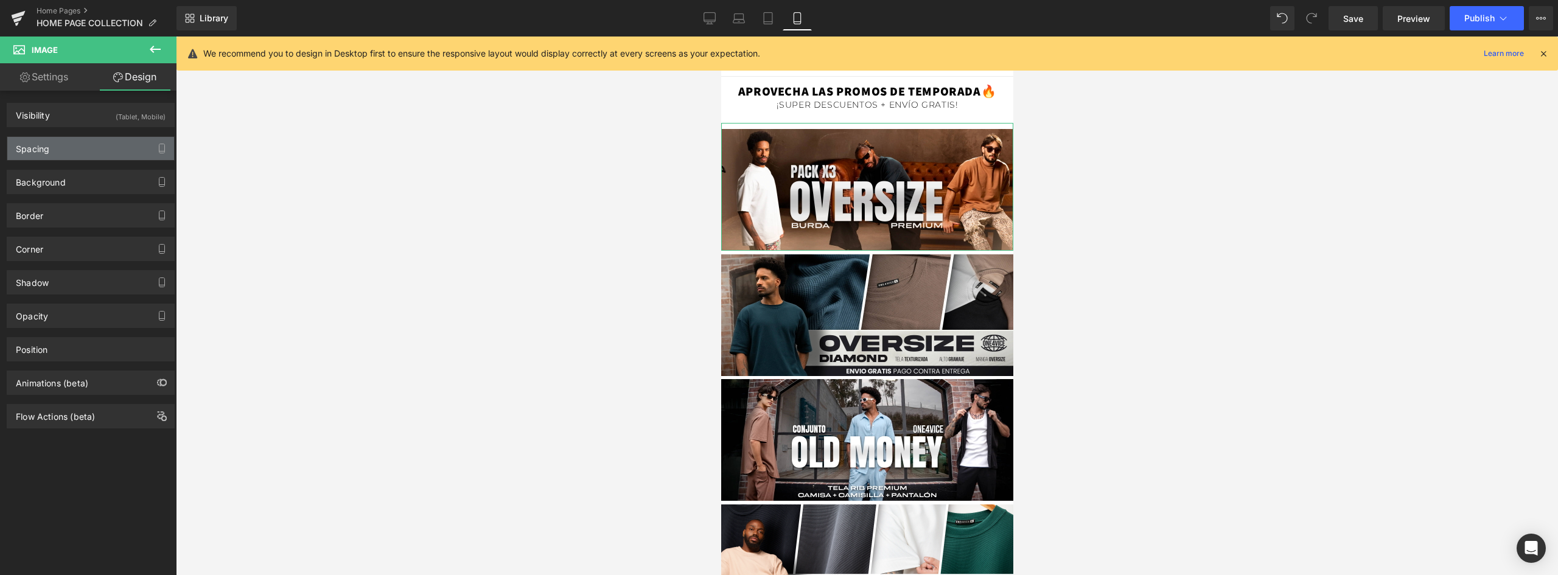
type input "-210"
type input "0"
type input "5"
type input "0"
type input "10"
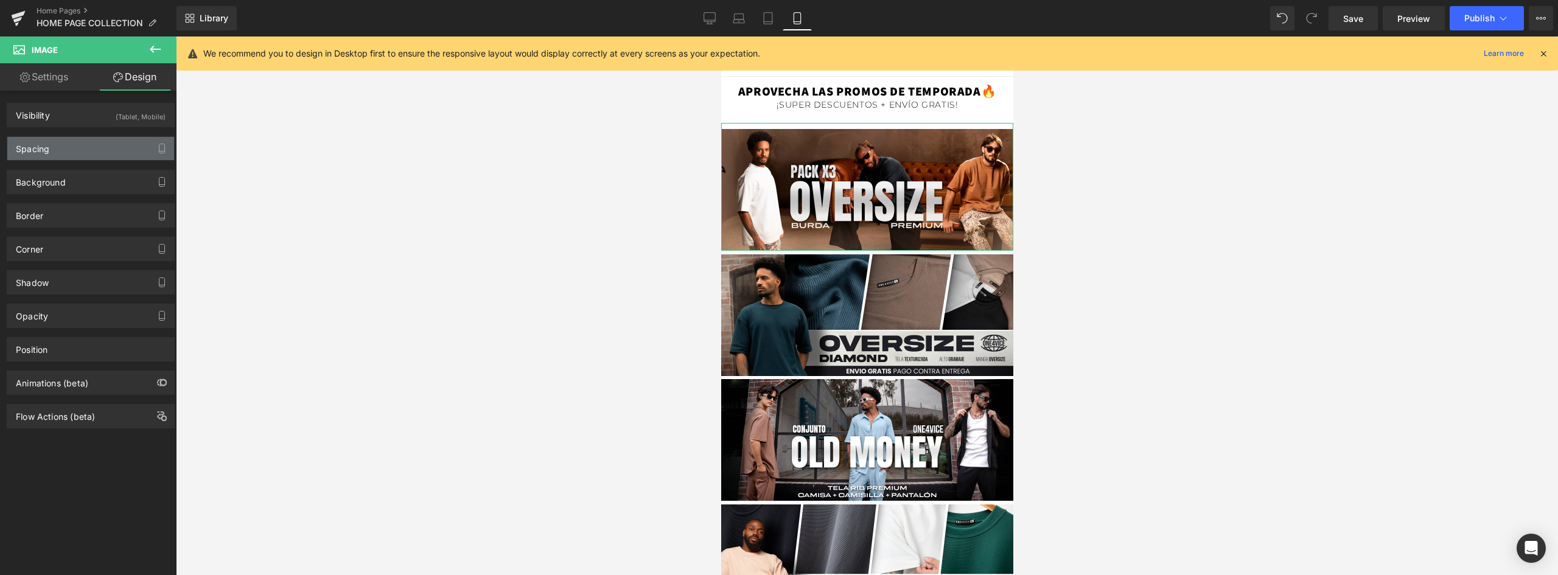
type input "0"
click at [65, 144] on div "Spacing" at bounding box center [90, 148] width 167 height 23
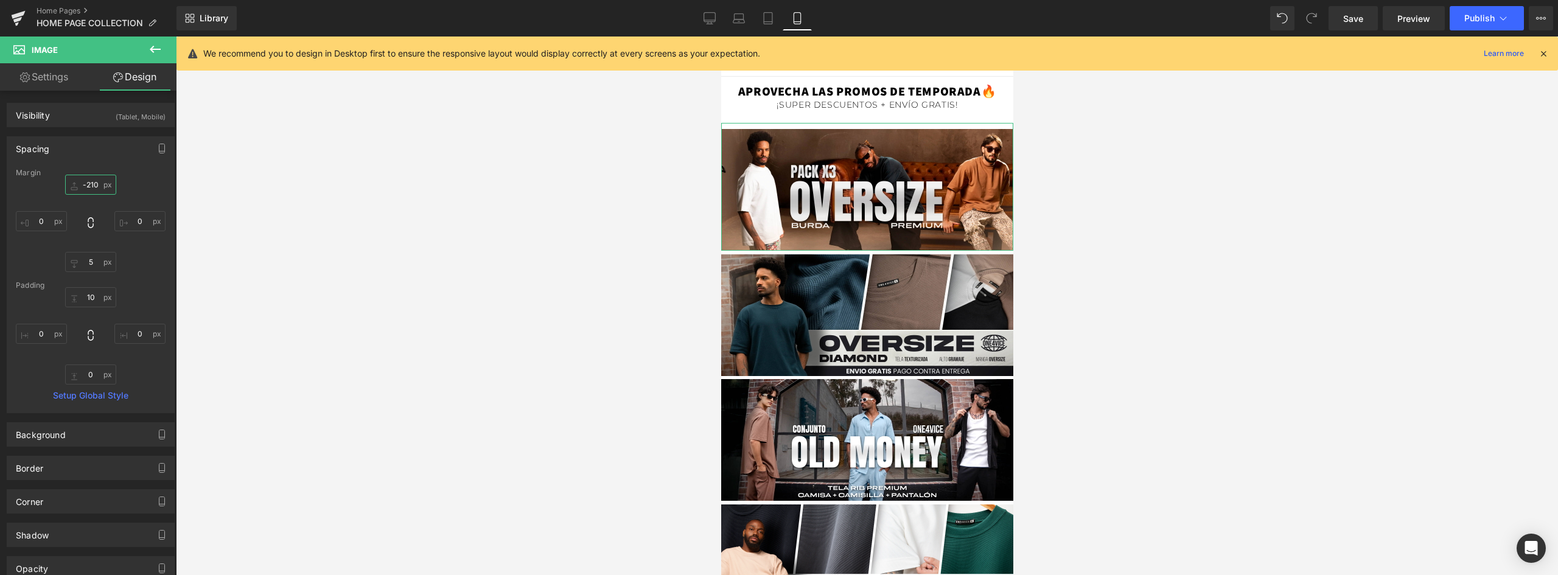
click at [95, 183] on input "-210" at bounding box center [90, 185] width 51 height 20
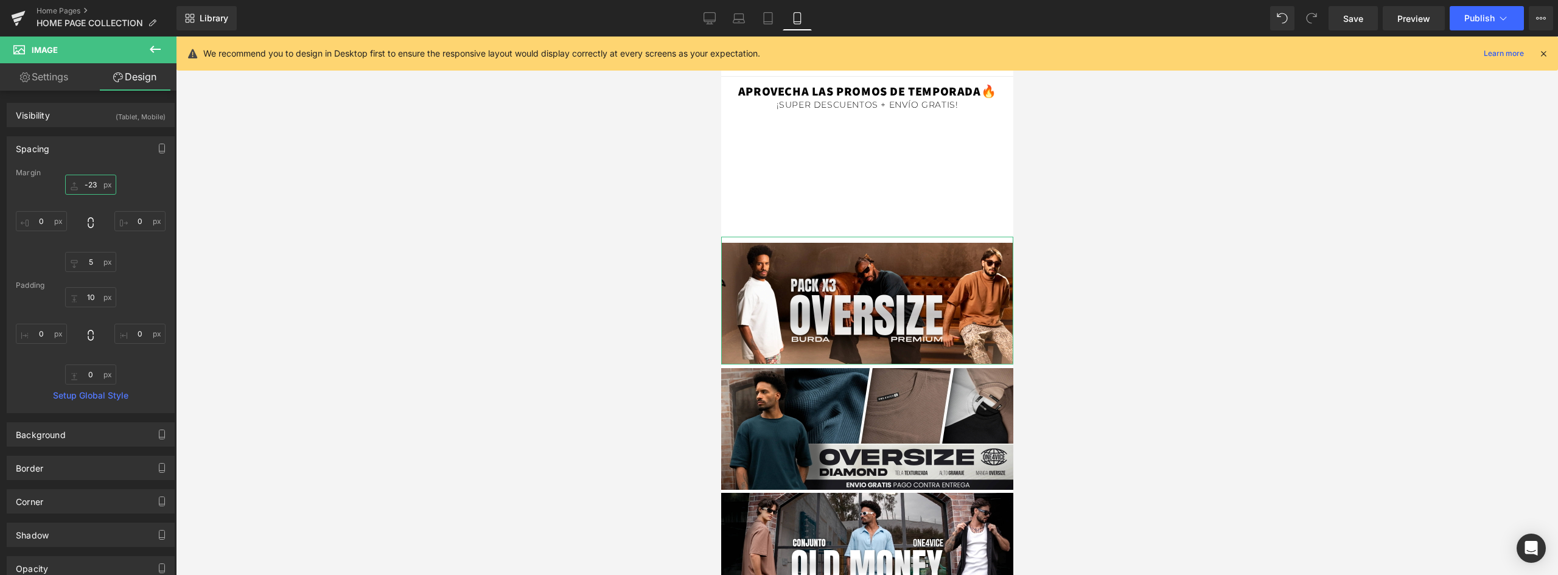
type input "-230"
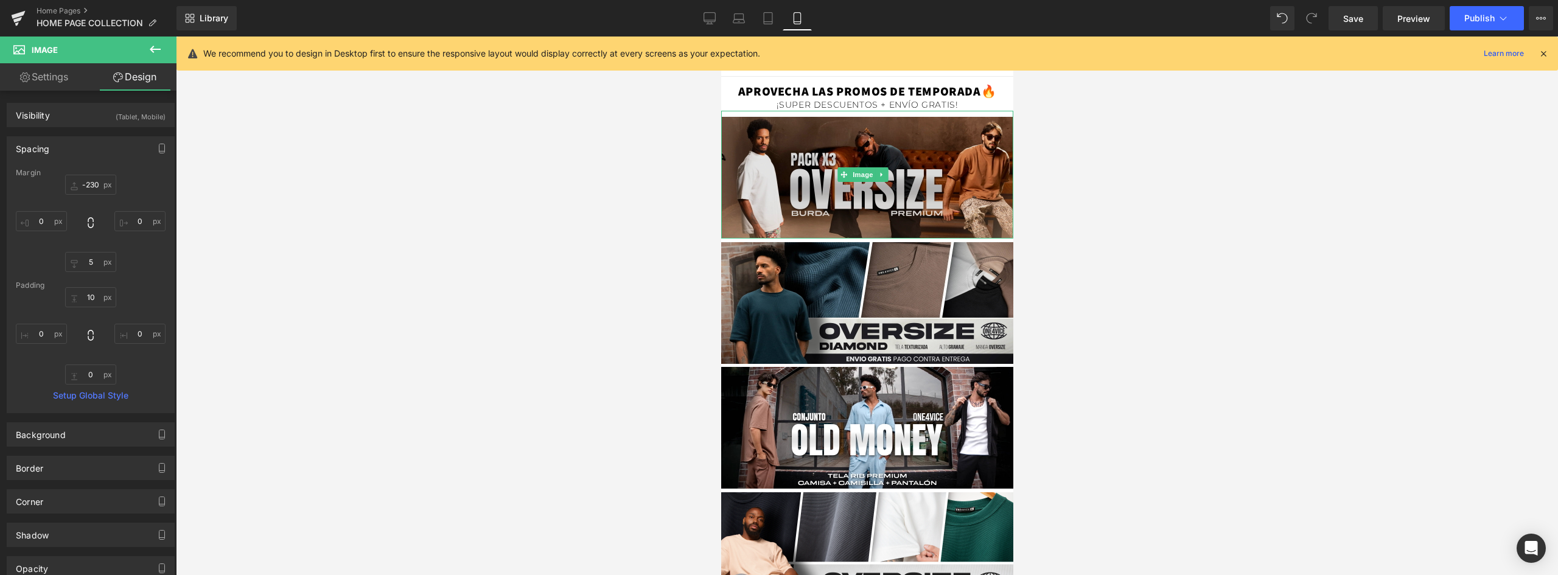
click at [904, 142] on img at bounding box center [866, 175] width 292 height 128
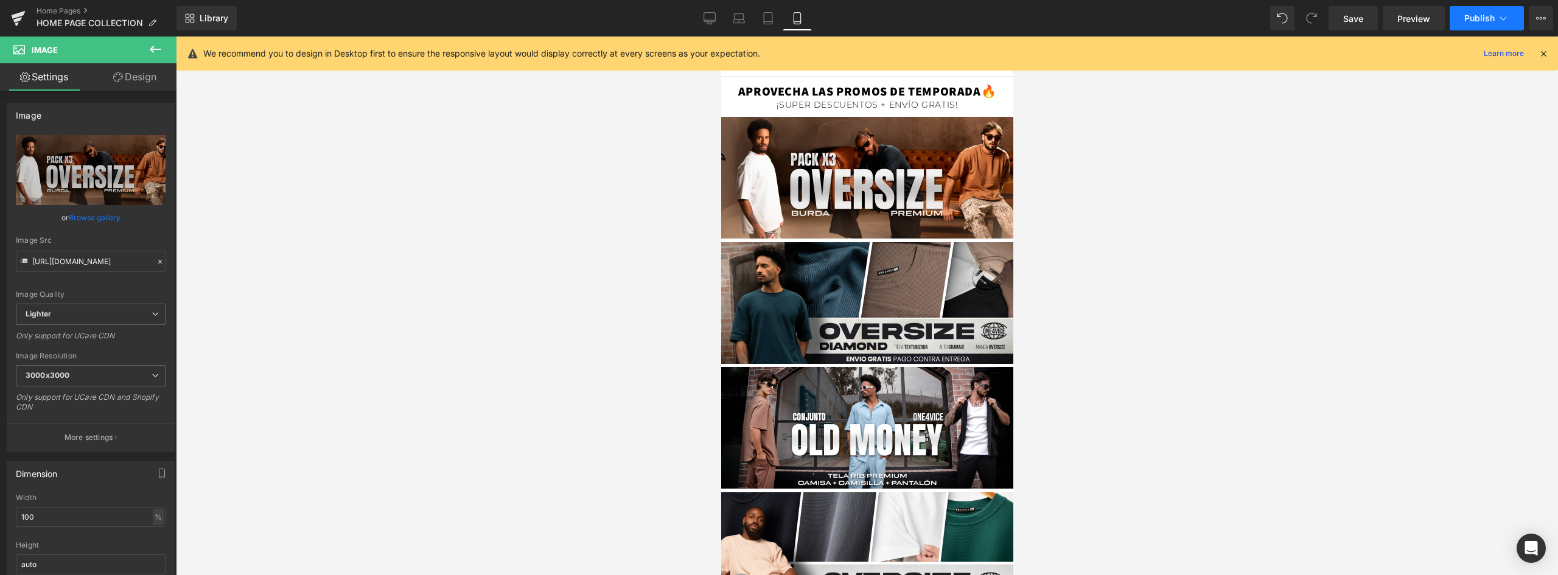
click at [1479, 18] on span "Publish" at bounding box center [1479, 18] width 30 height 10
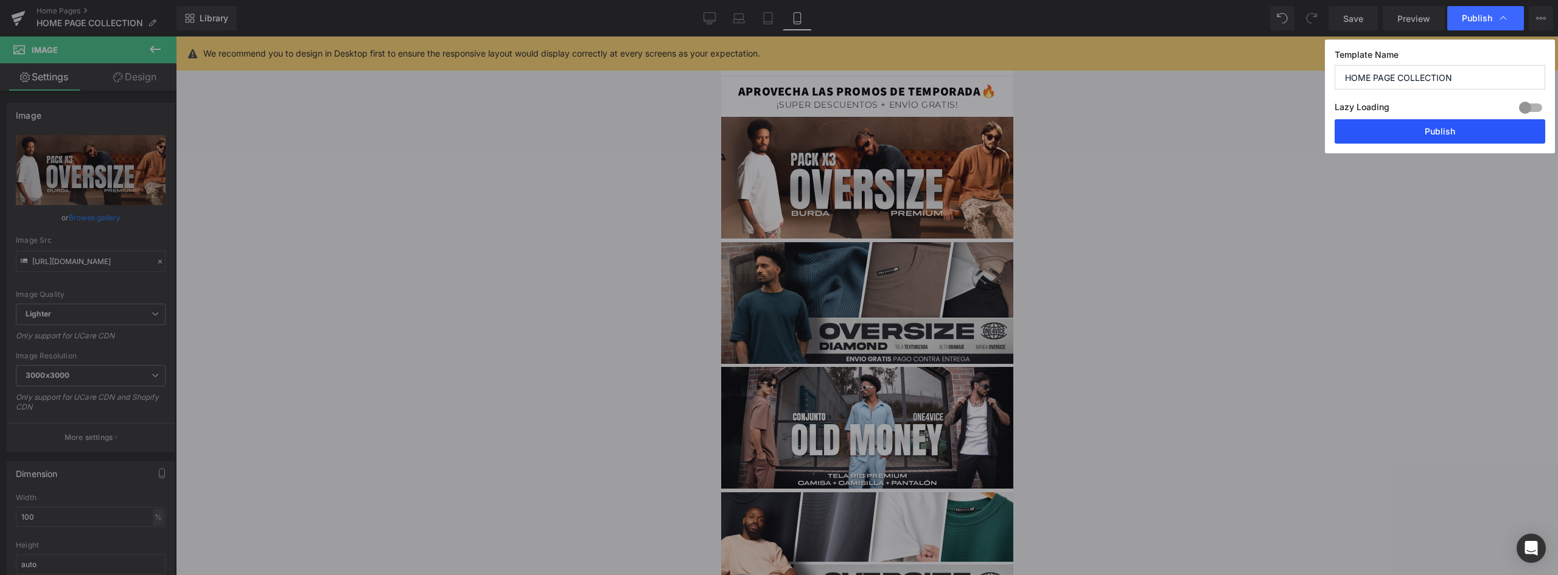
click at [1450, 133] on button "Publish" at bounding box center [1439, 131] width 211 height 24
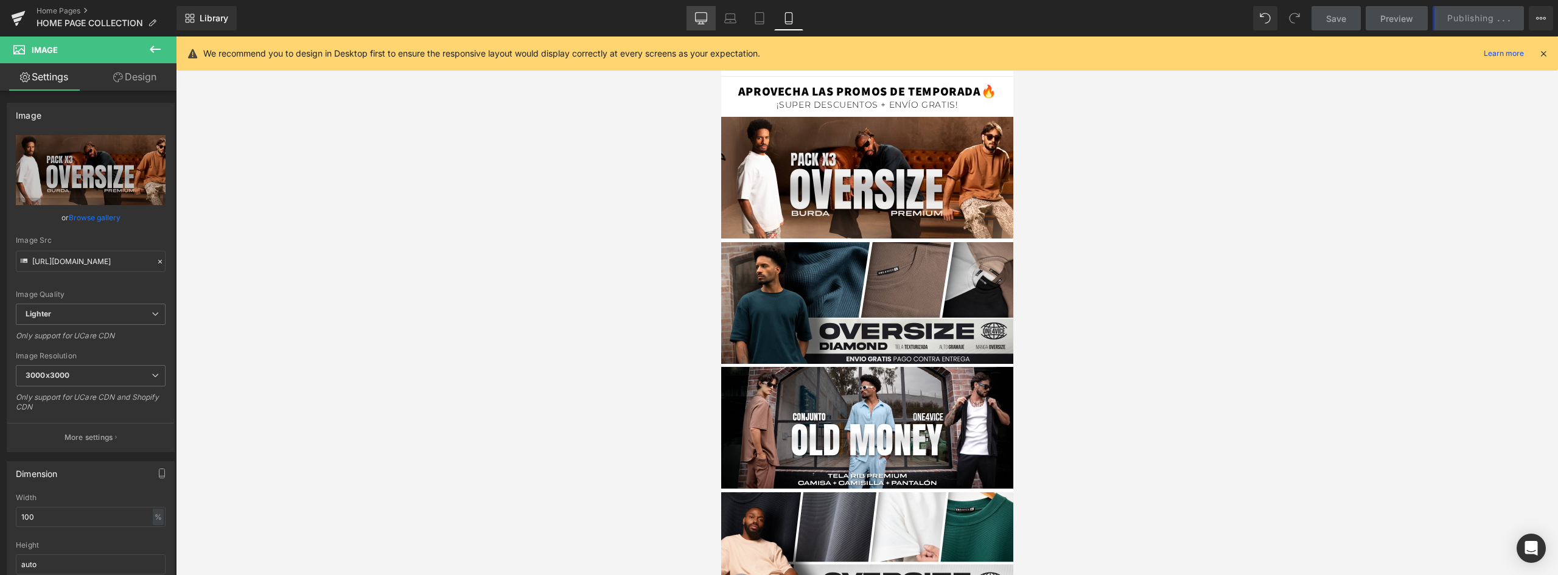
click at [702, 16] on icon at bounding box center [701, 18] width 12 height 12
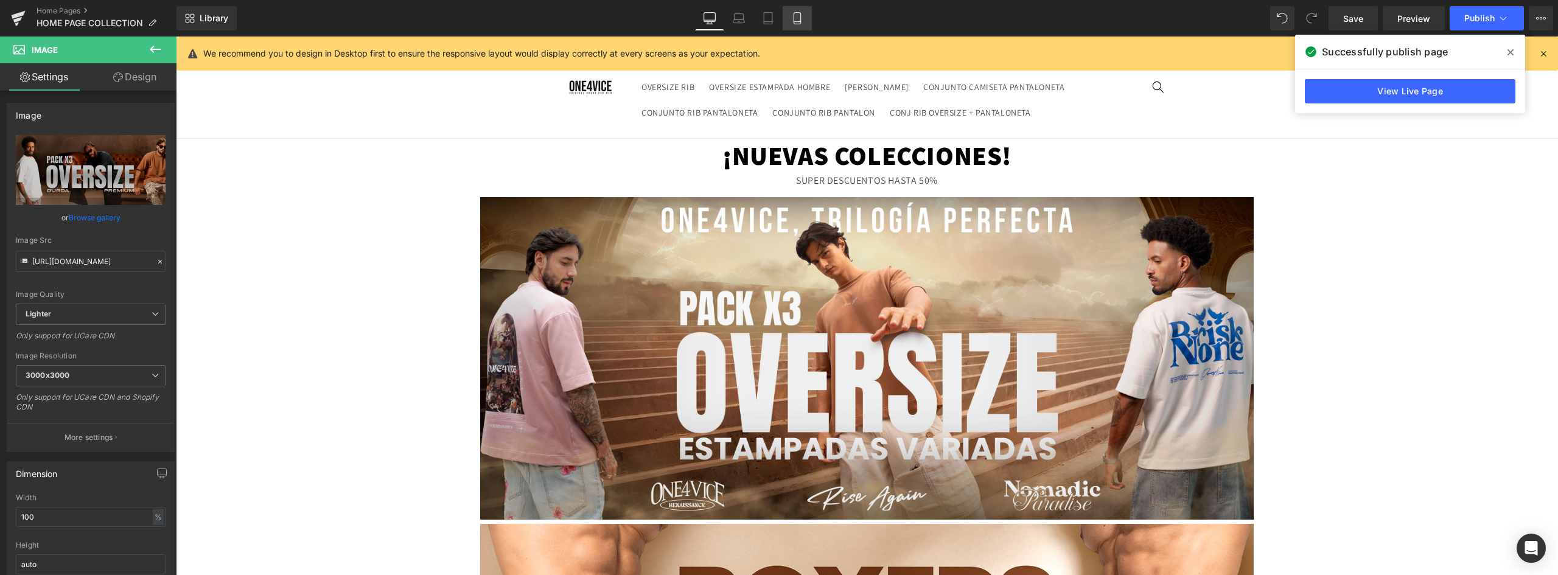
click at [796, 19] on icon at bounding box center [797, 18] width 12 height 12
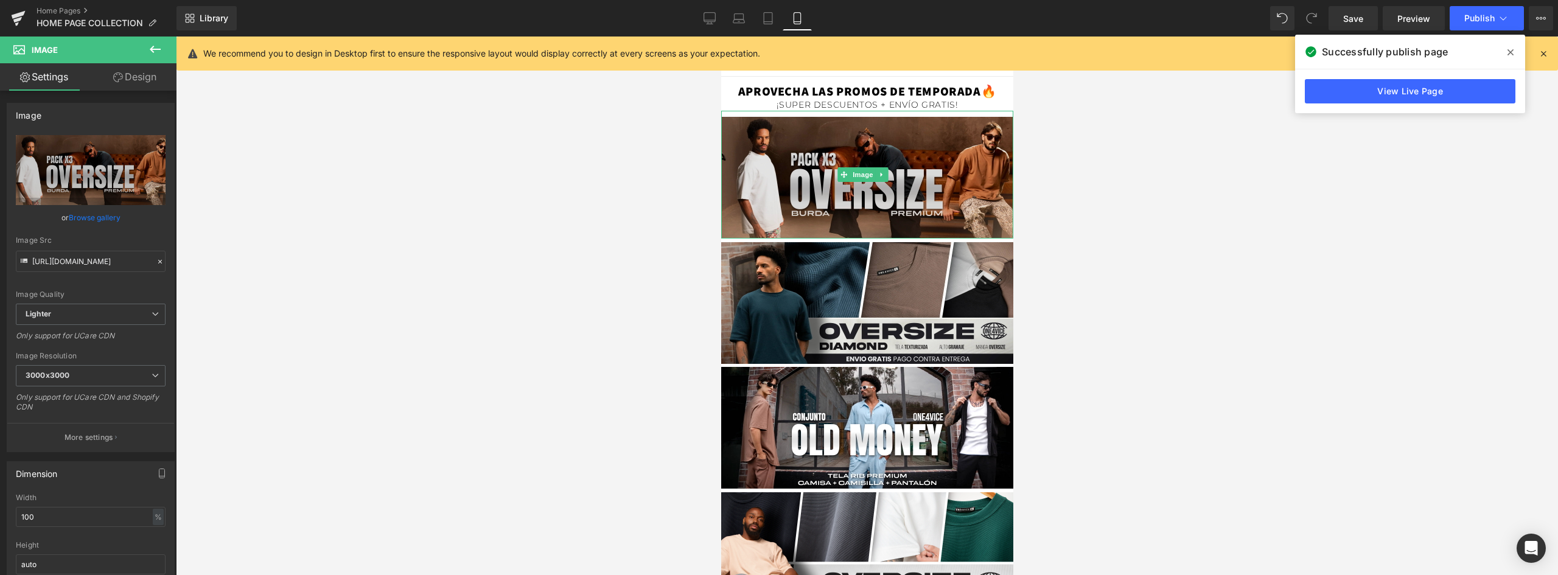
click at [894, 152] on img at bounding box center [866, 175] width 292 height 128
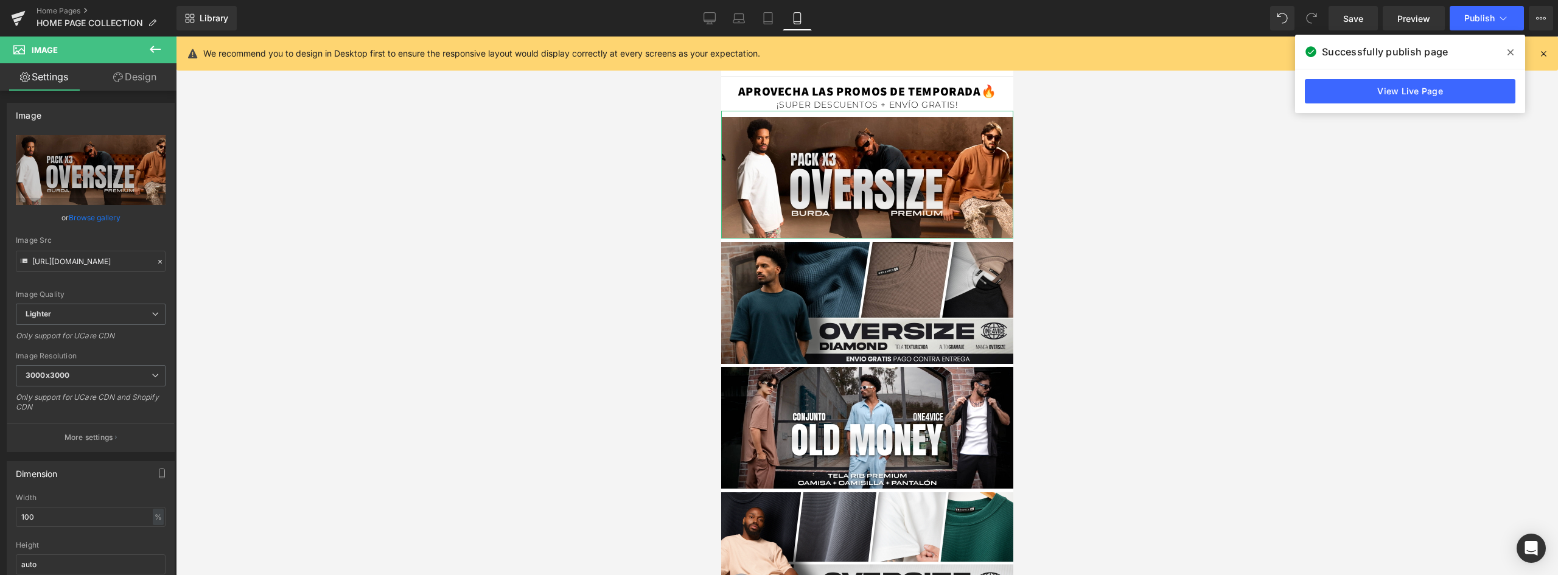
click at [132, 79] on link "Design" at bounding box center [135, 76] width 88 height 27
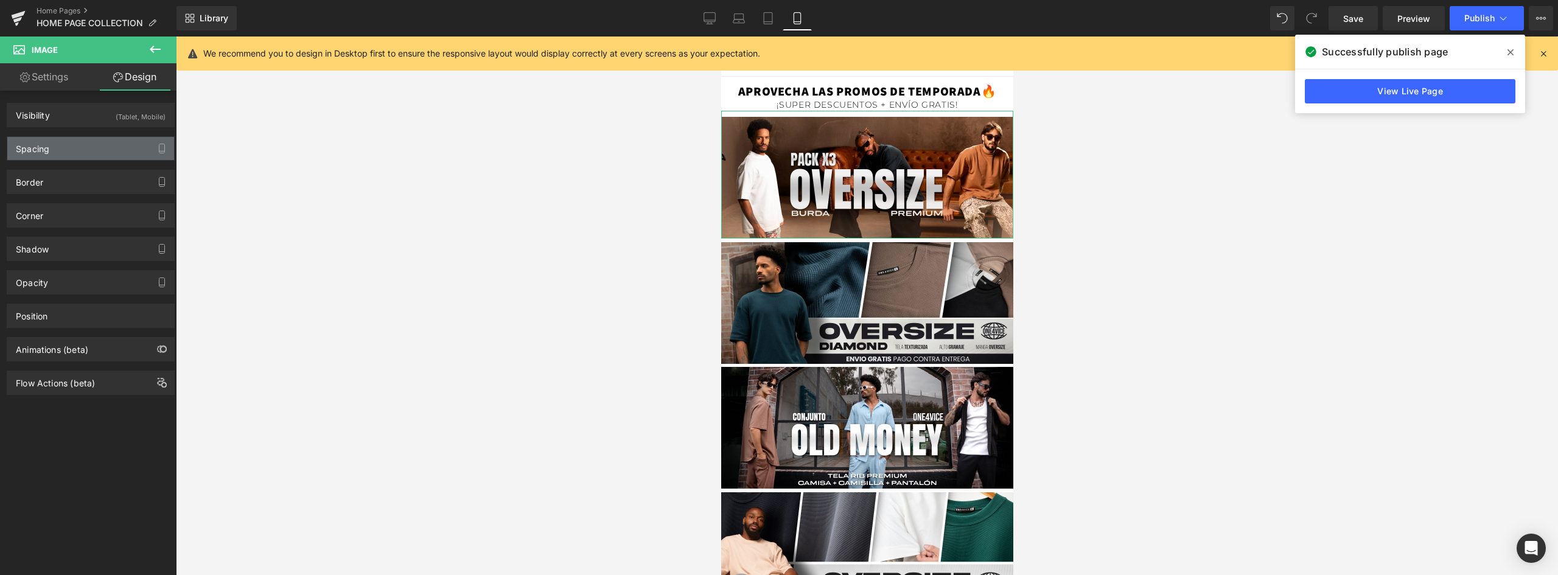
click at [50, 147] on div "Spacing" at bounding box center [90, 148] width 167 height 23
type input "-230"
type input "0"
type input "5"
type input "0"
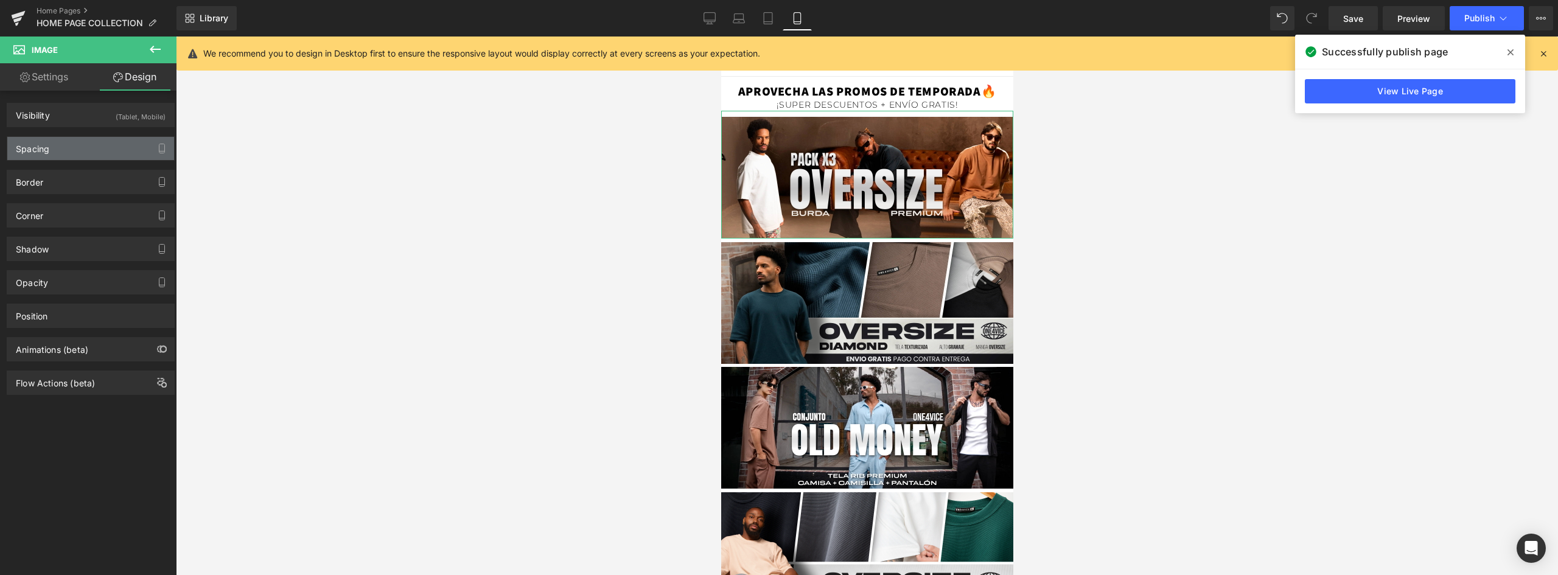
type input "10"
type input "0"
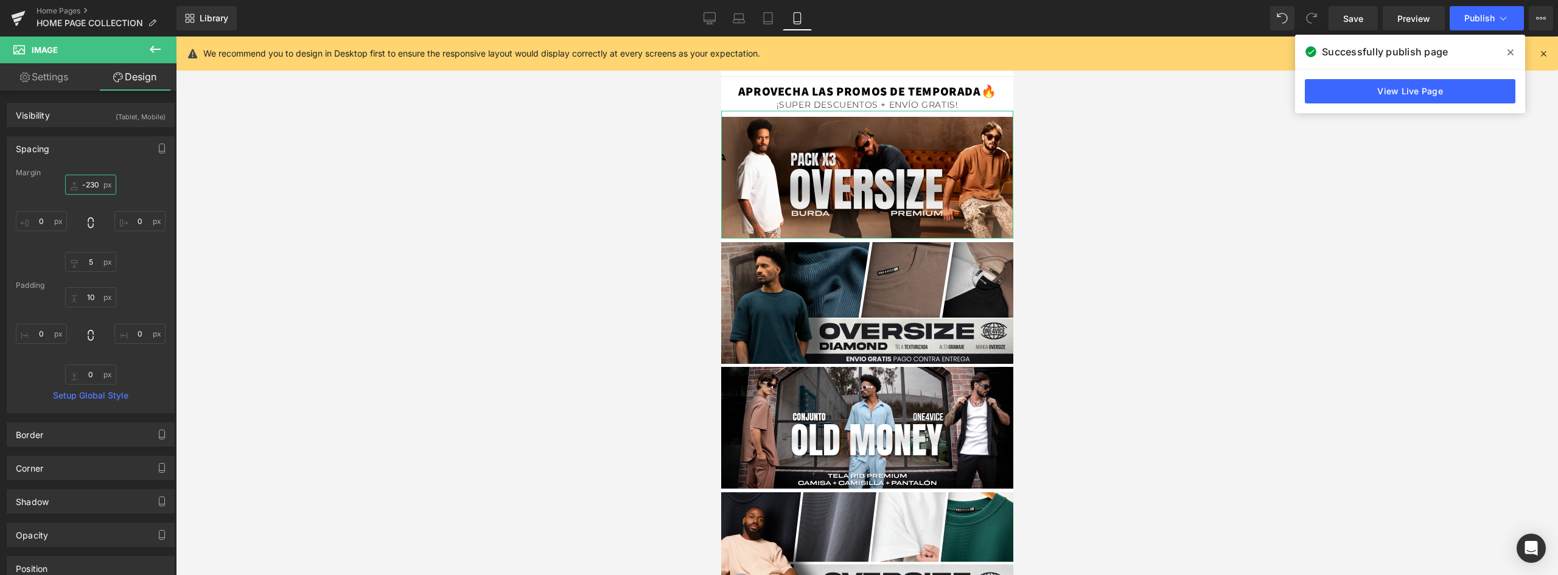
click at [96, 183] on input "-230" at bounding box center [90, 185] width 51 height 20
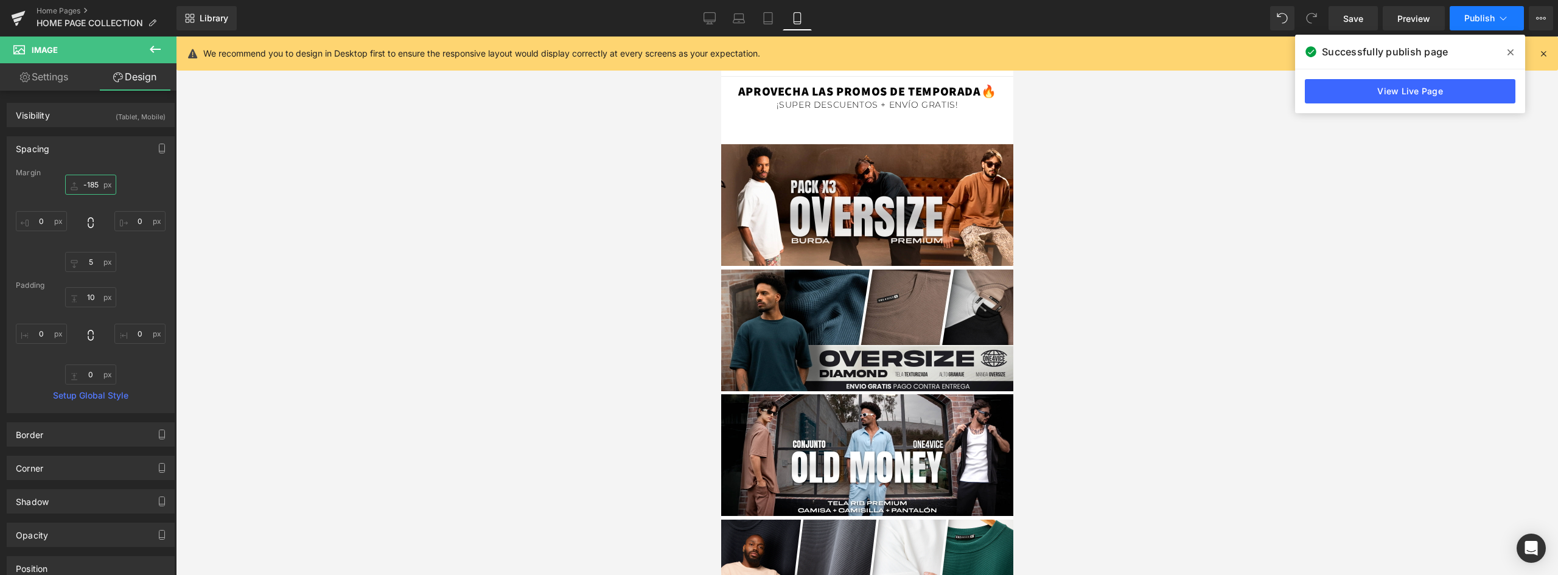
type input "-185"
click at [1479, 21] on span "Publish" at bounding box center [1479, 18] width 30 height 10
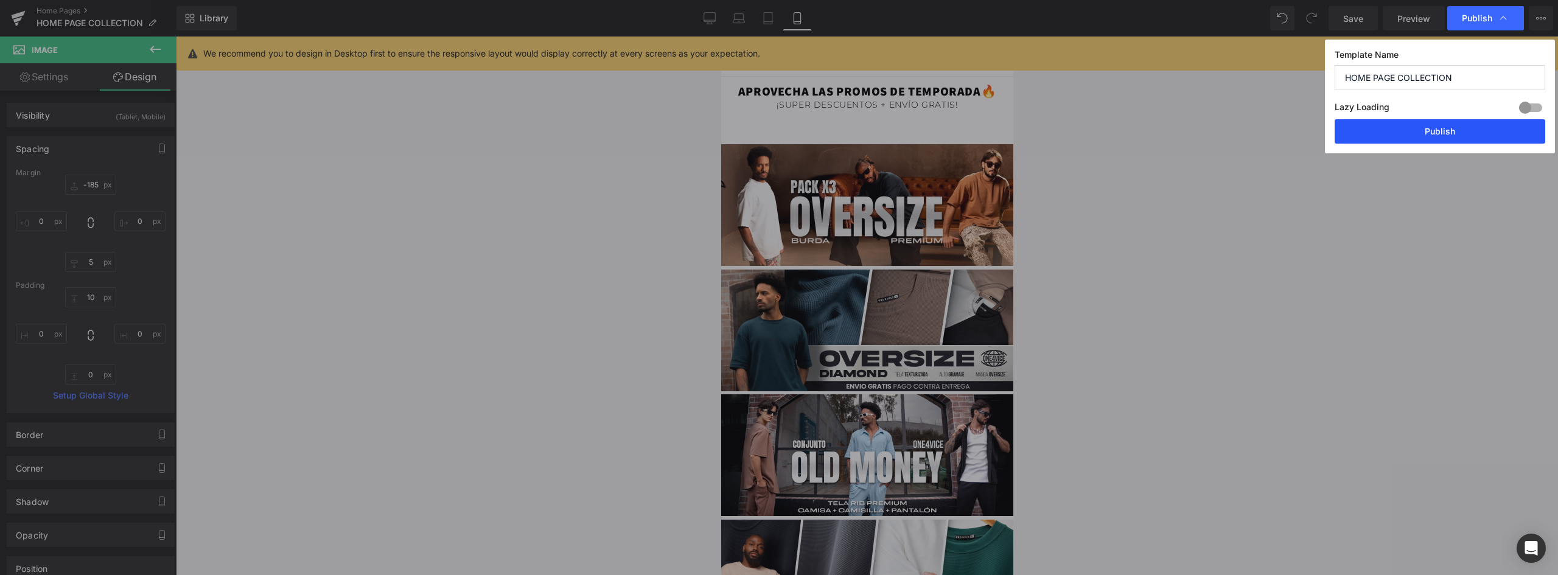
click at [1452, 133] on button "Publish" at bounding box center [1439, 131] width 211 height 24
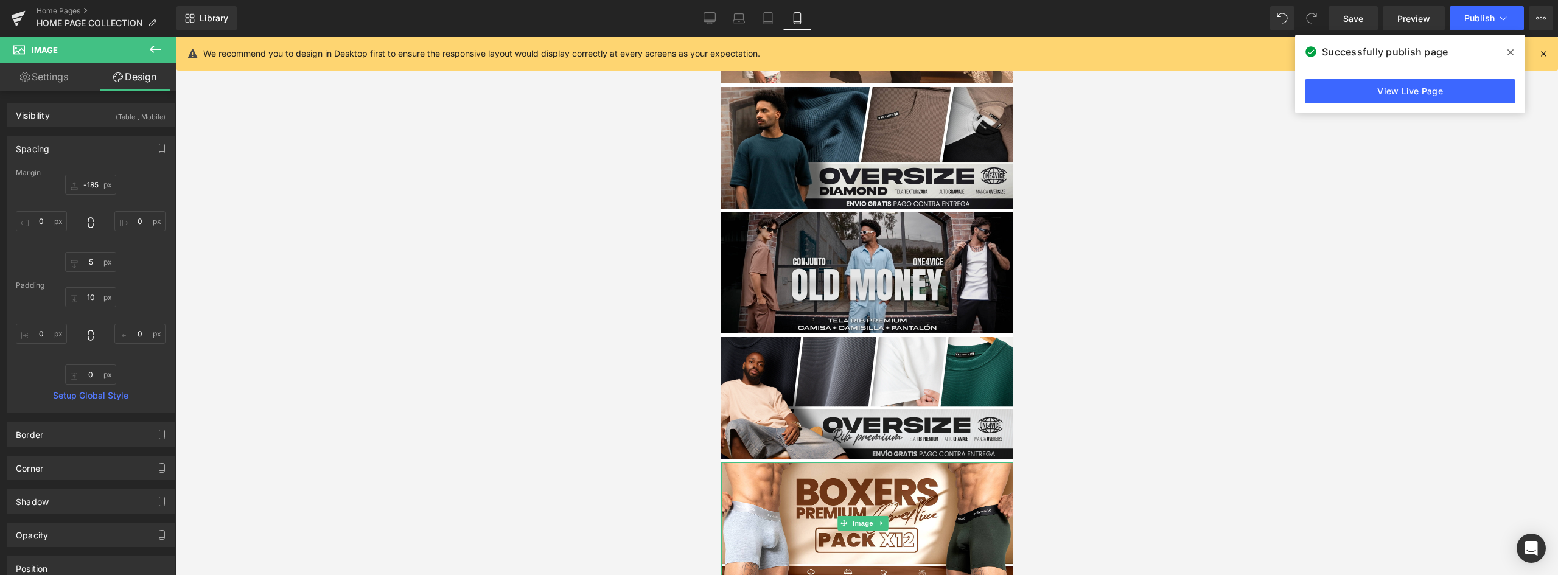
scroll to position [365, 0]
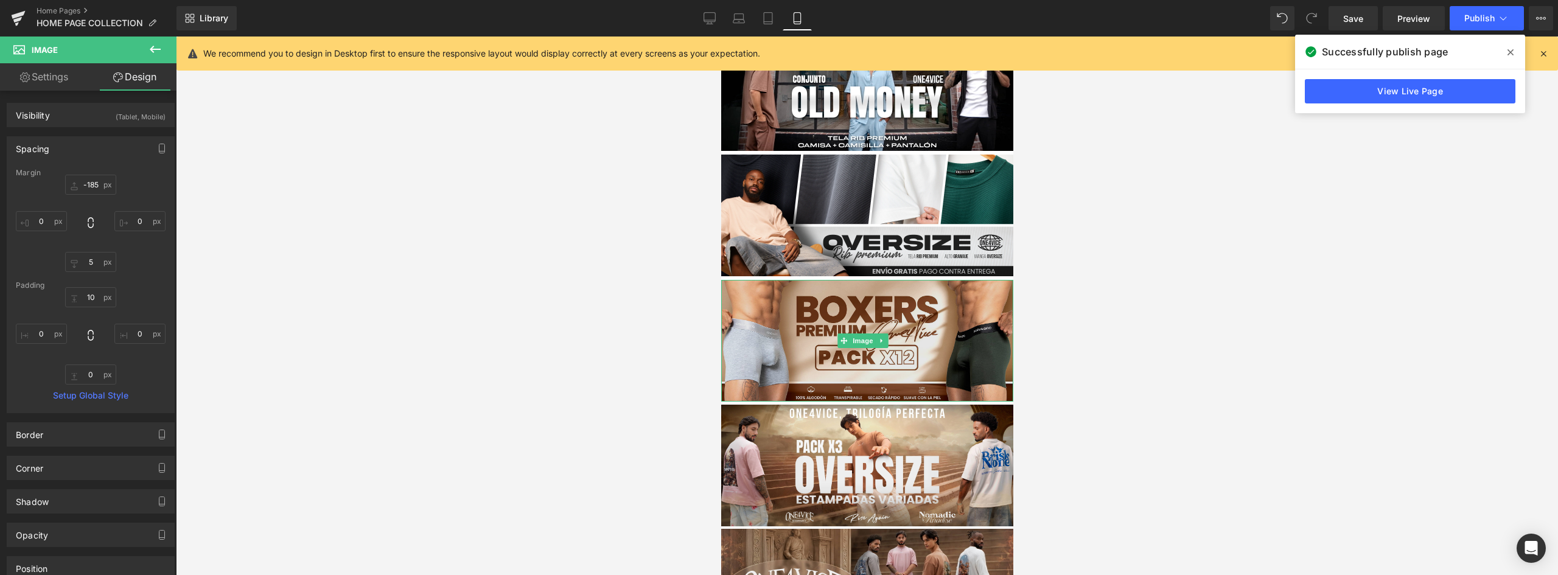
click at [891, 296] on img at bounding box center [866, 341] width 292 height 122
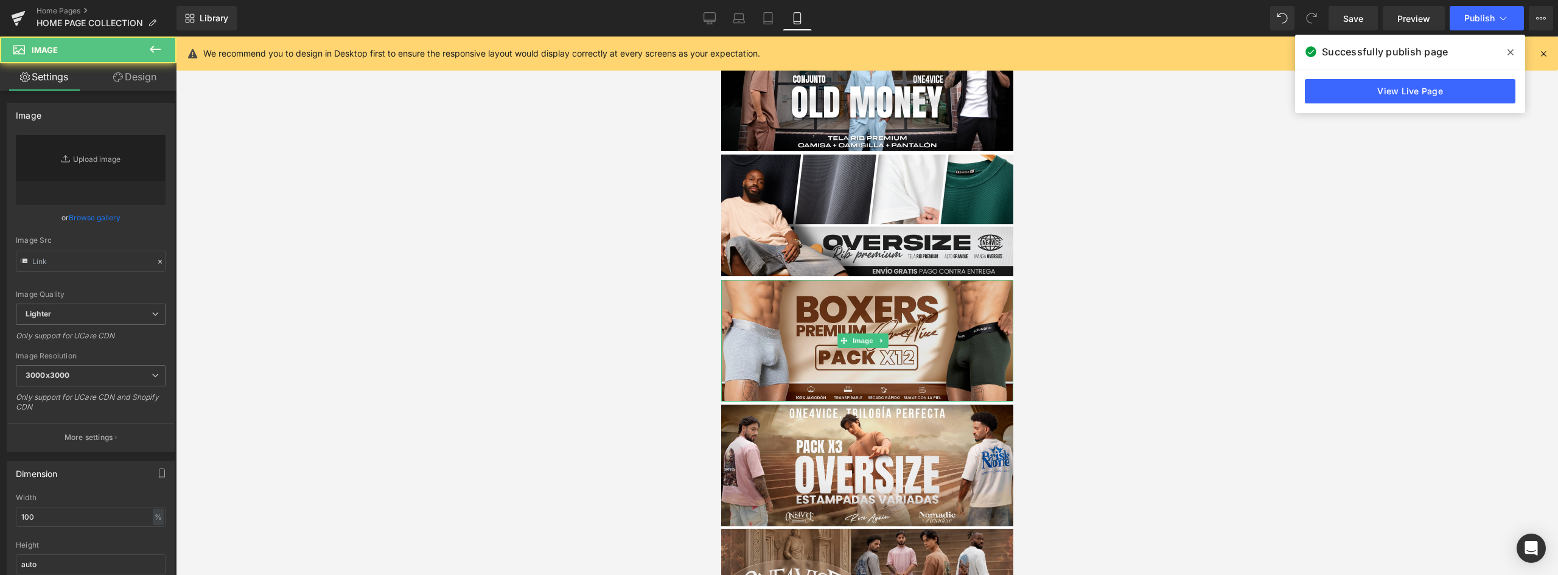
type input "[URL][DOMAIN_NAME]"
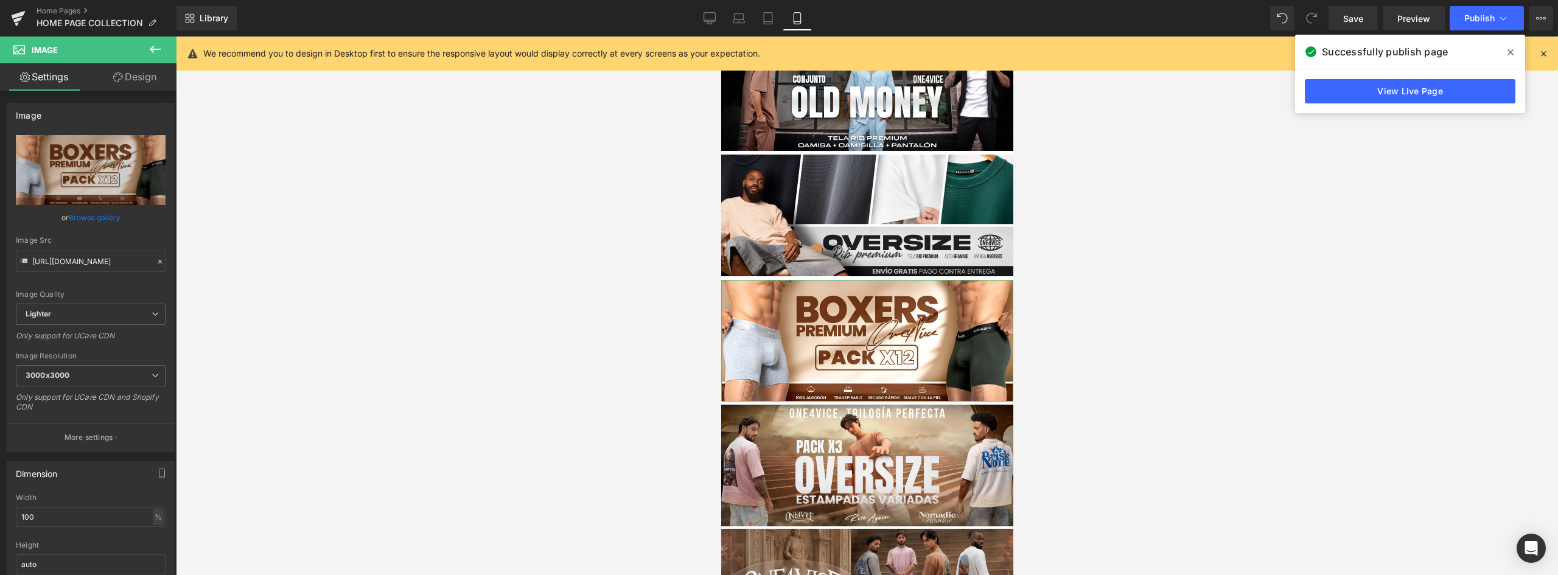
click at [145, 81] on link "Design" at bounding box center [135, 76] width 88 height 27
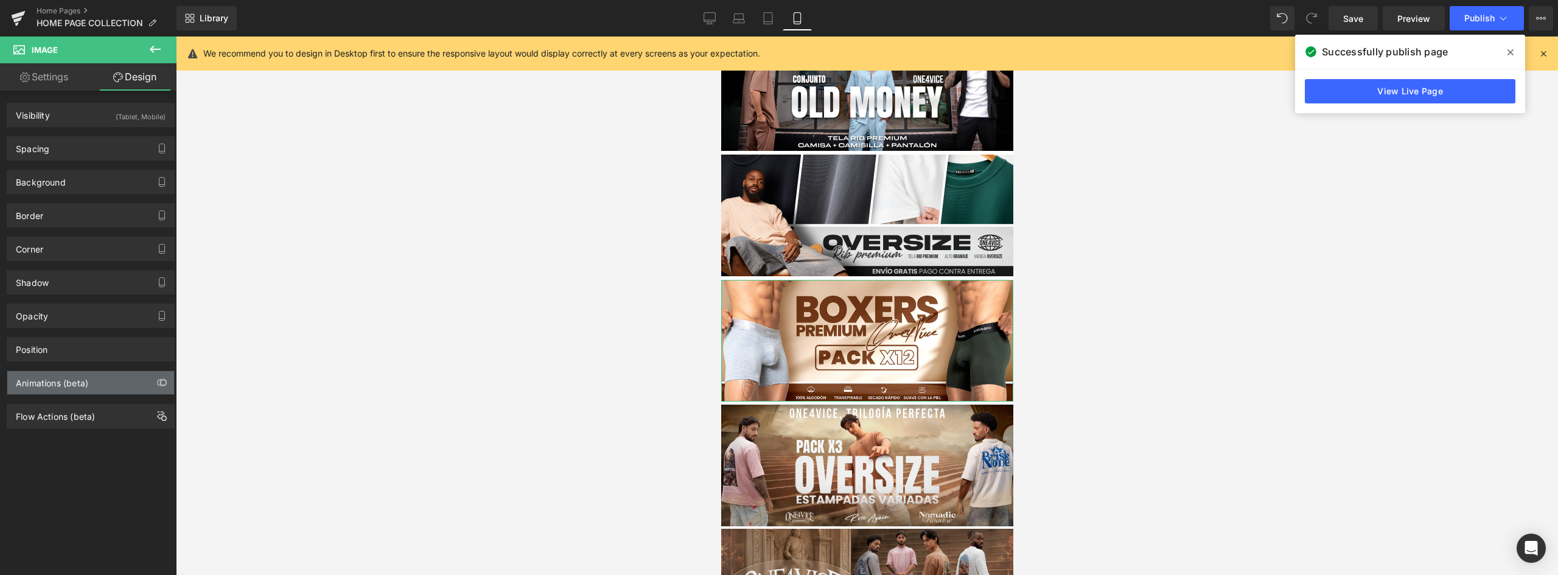
click at [63, 378] on div "Animations (beta)" at bounding box center [52, 379] width 72 height 17
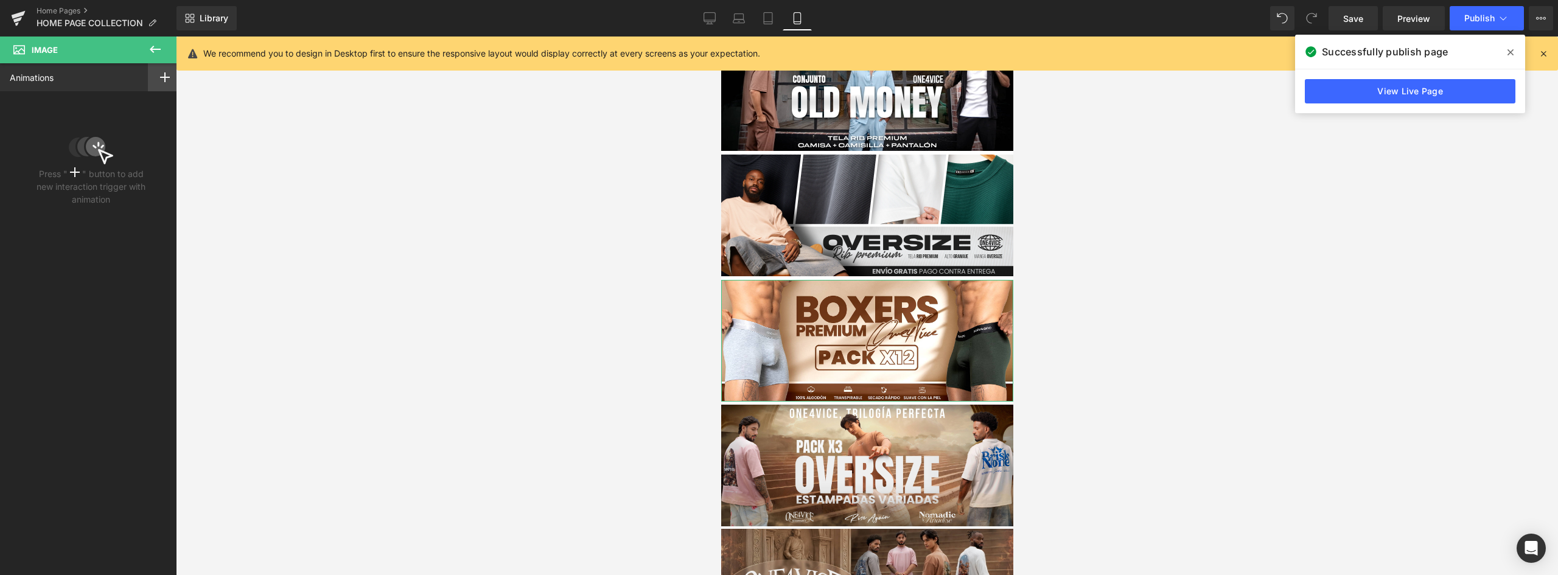
click at [153, 71] on div at bounding box center [165, 77] width 34 height 28
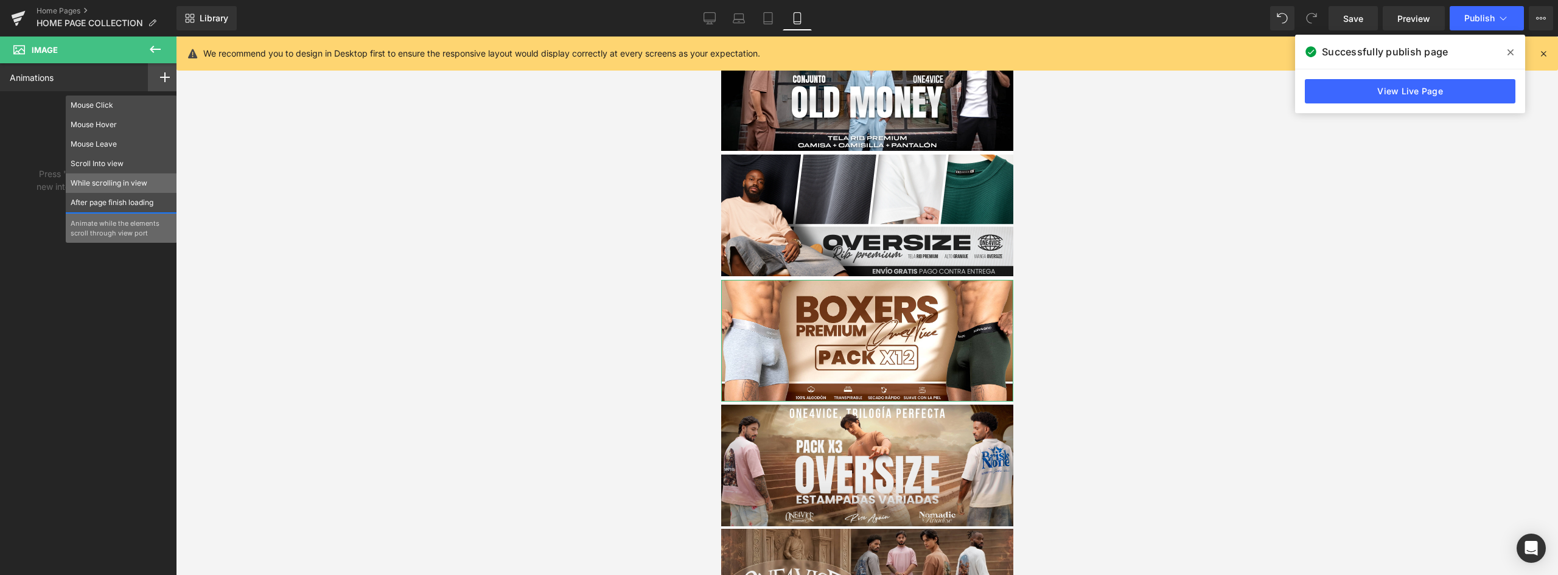
click at [103, 180] on p "While scrolling in view" at bounding box center [122, 183] width 102 height 11
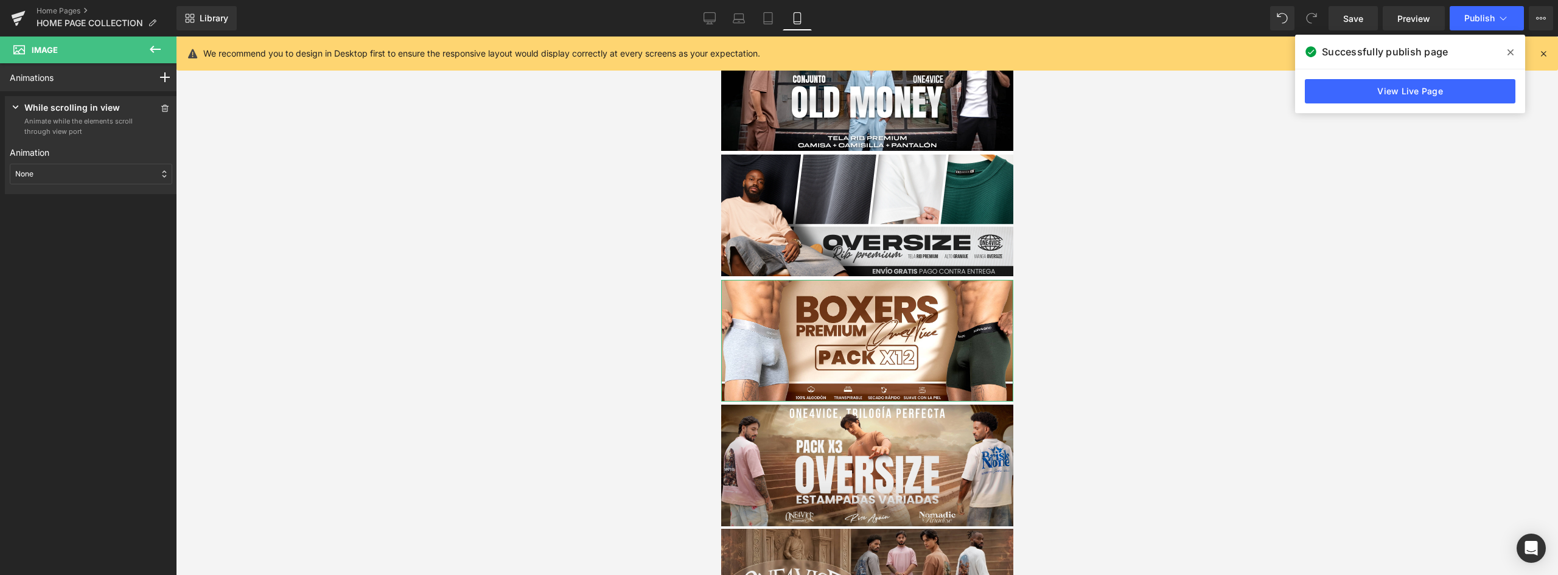
click at [68, 165] on div "None" at bounding box center [91, 174] width 162 height 21
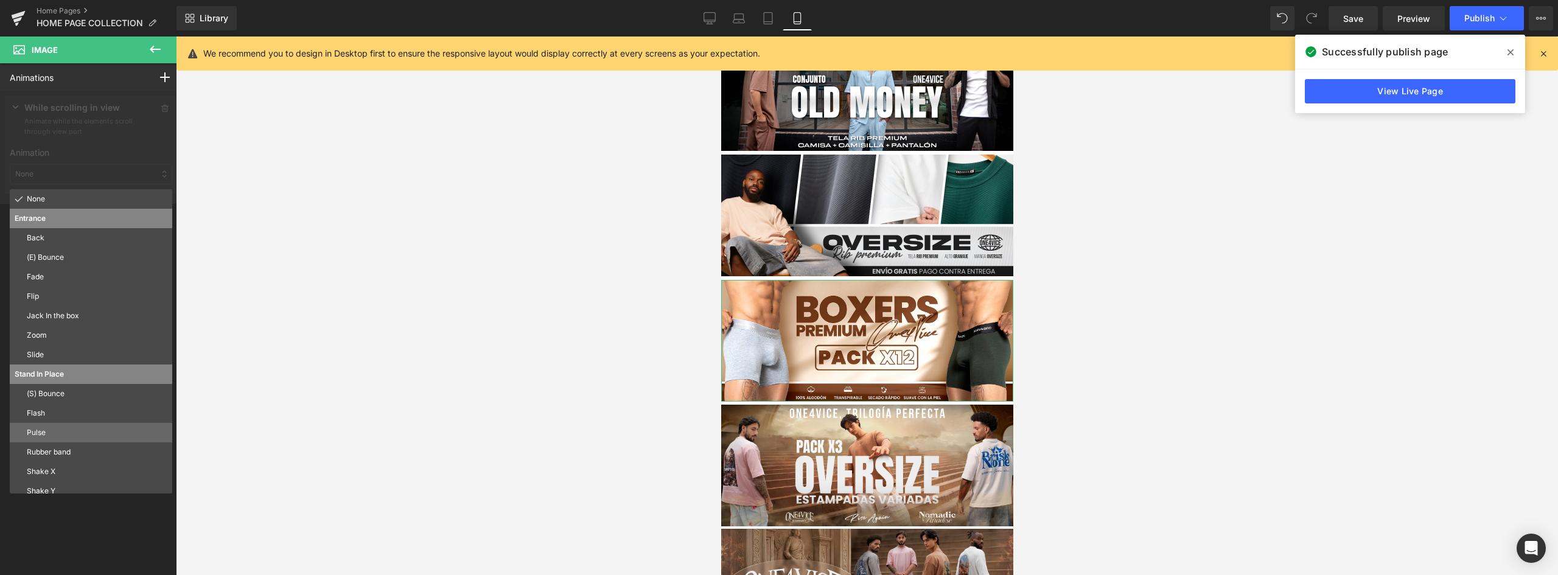
click at [51, 429] on p "Pulse" at bounding box center [97, 432] width 141 height 11
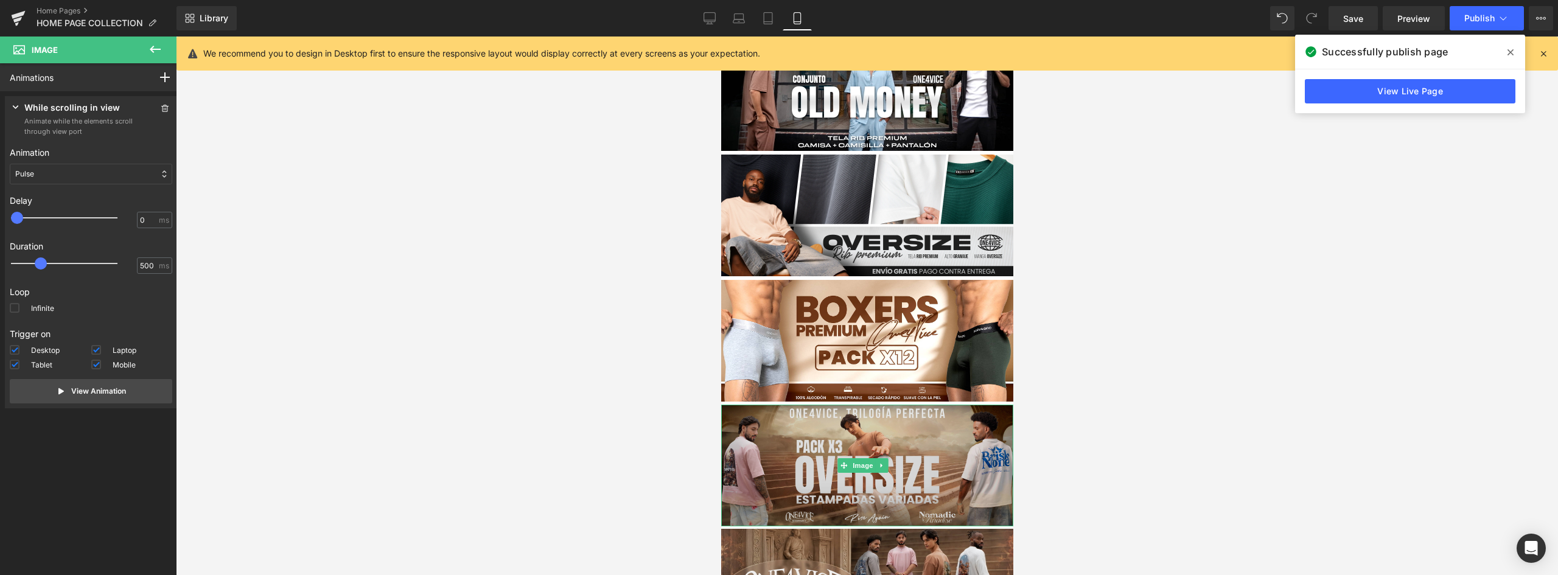
scroll to position [426, 0]
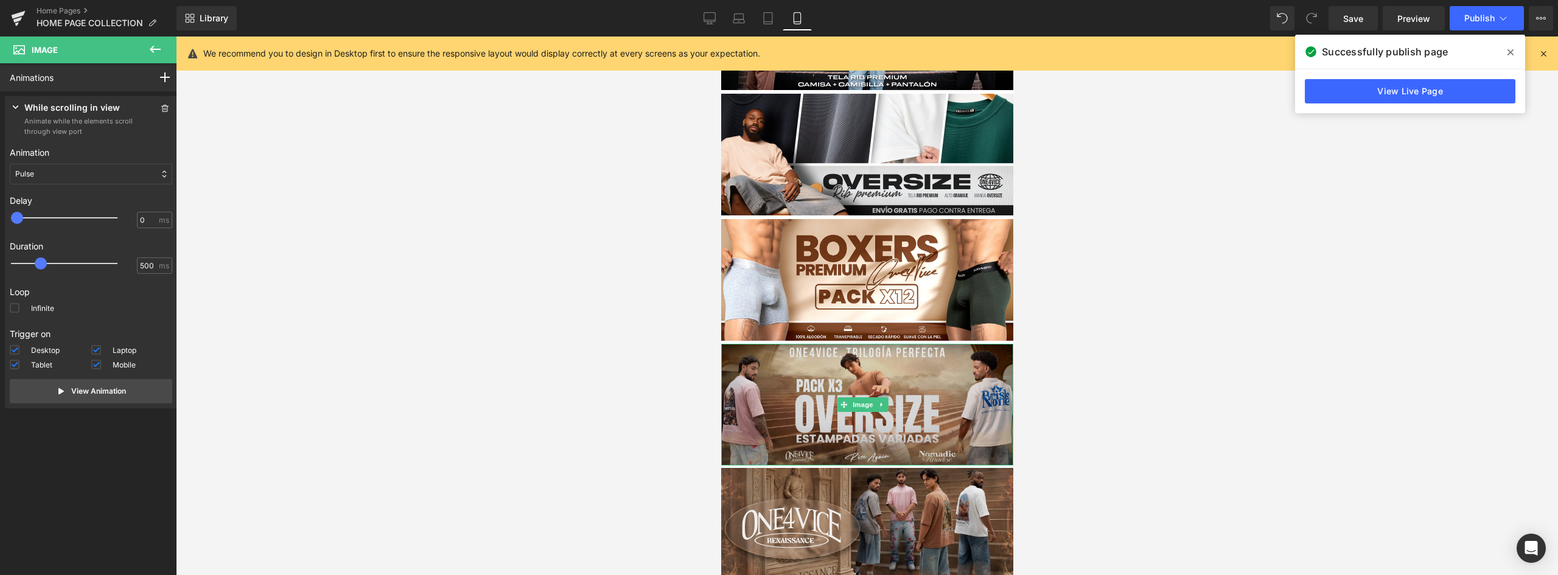
click at [936, 375] on img at bounding box center [866, 405] width 292 height 122
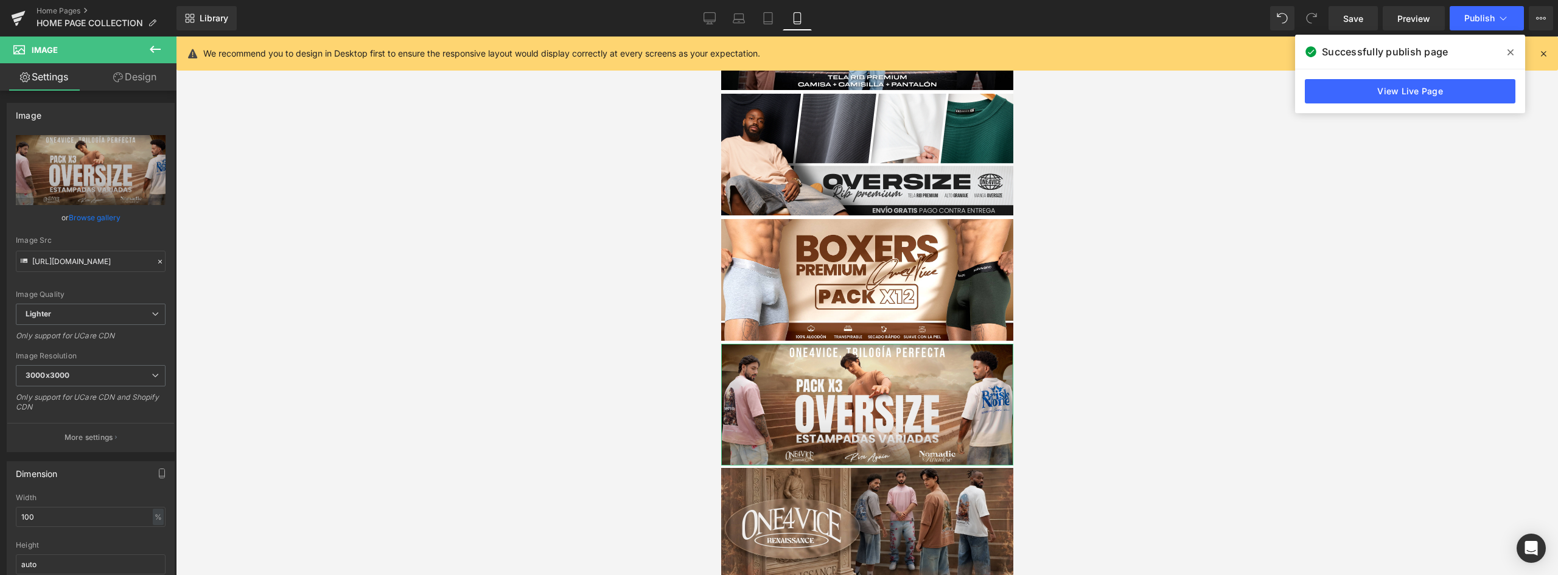
click at [136, 75] on link "Design" at bounding box center [135, 76] width 88 height 27
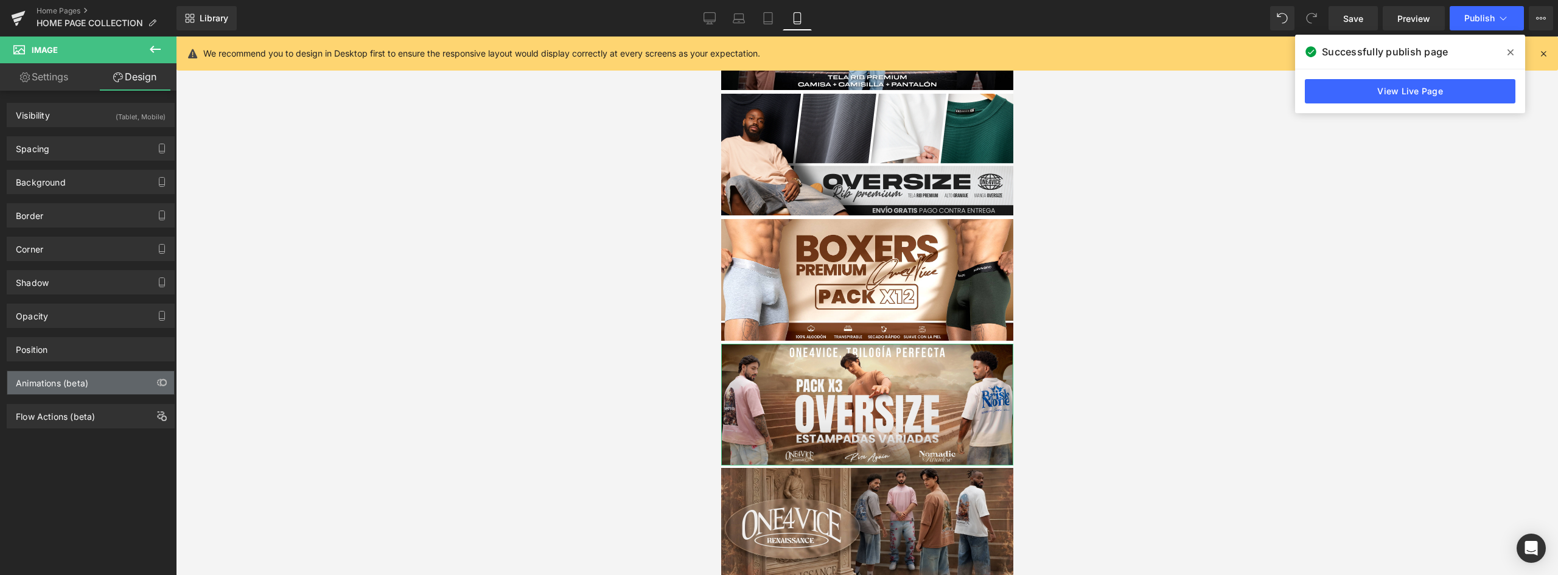
click at [49, 385] on div "Animations (beta)" at bounding box center [52, 379] width 72 height 17
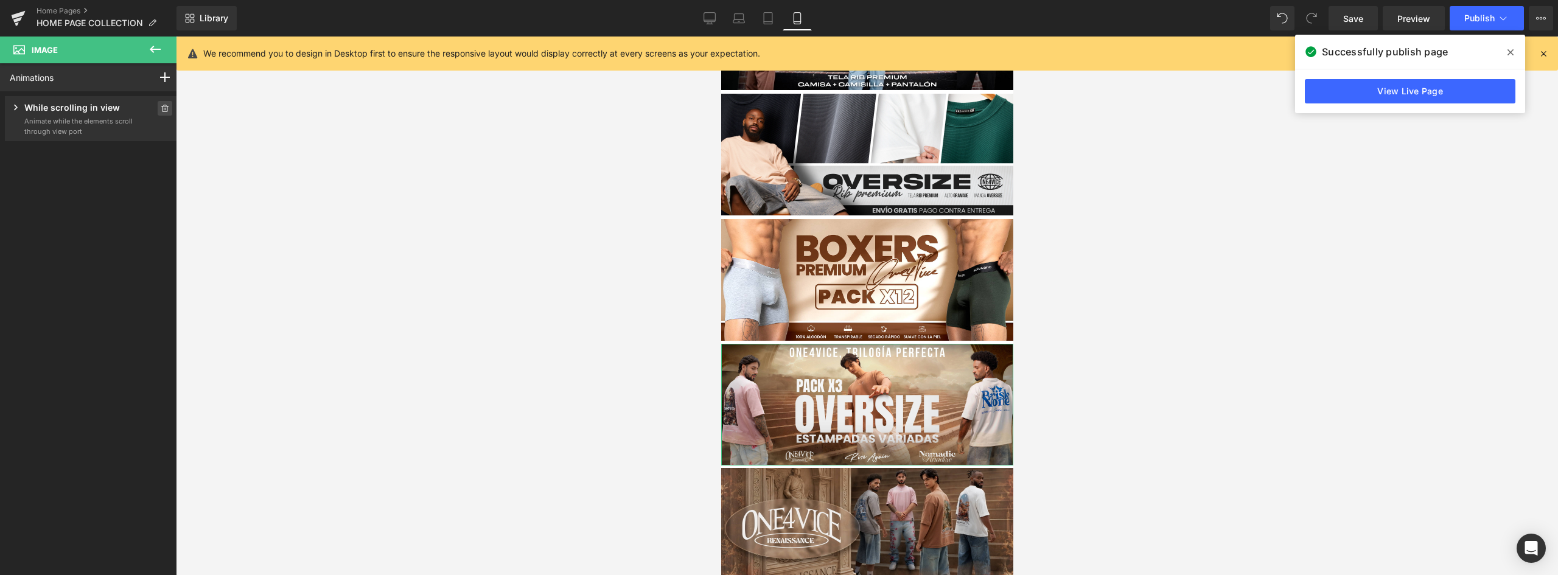
click at [161, 106] on icon at bounding box center [165, 108] width 9 height 7
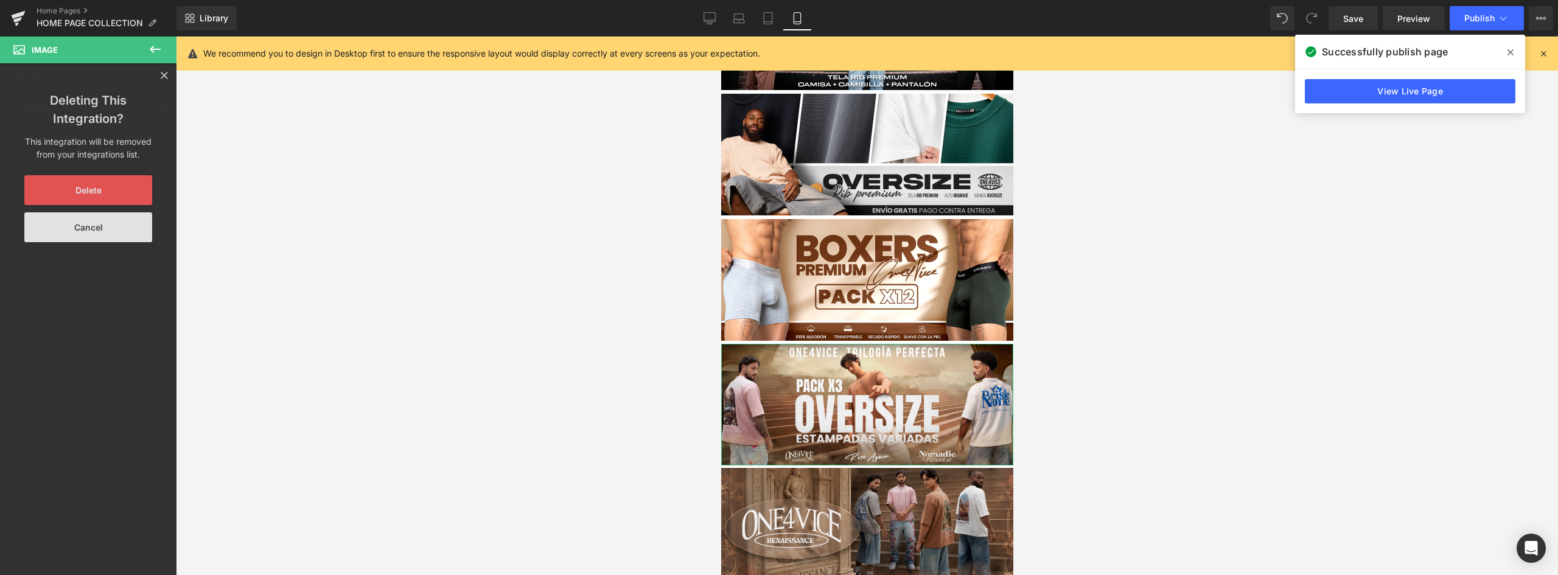
click at [95, 192] on button "Delete" at bounding box center [88, 190] width 128 height 30
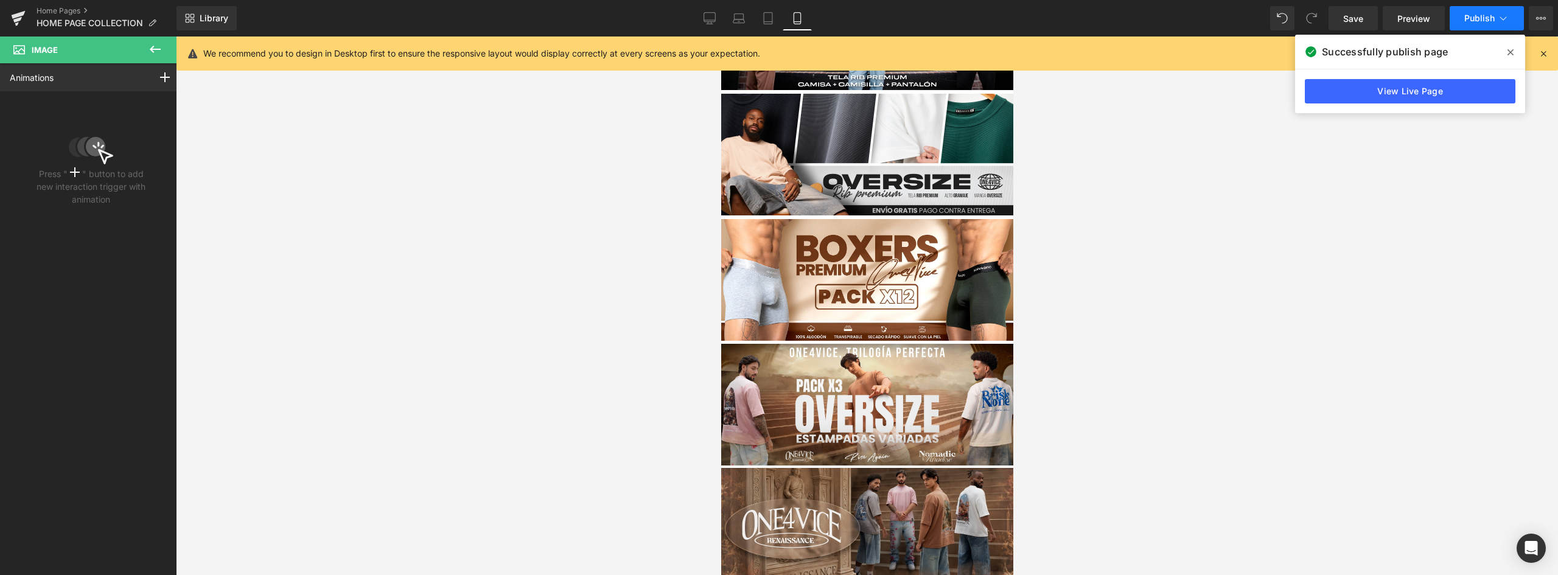
click at [1487, 19] on span "Publish" at bounding box center [1479, 18] width 30 height 10
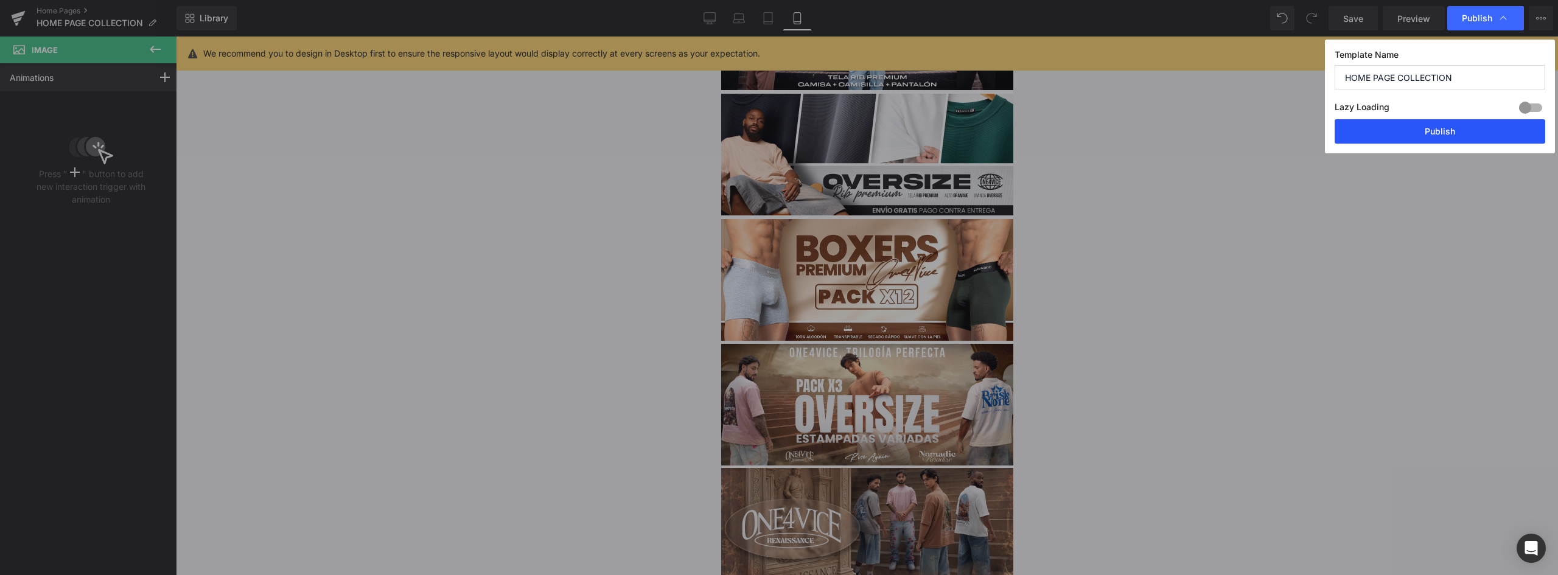
click at [1433, 128] on button "Publish" at bounding box center [1439, 131] width 211 height 24
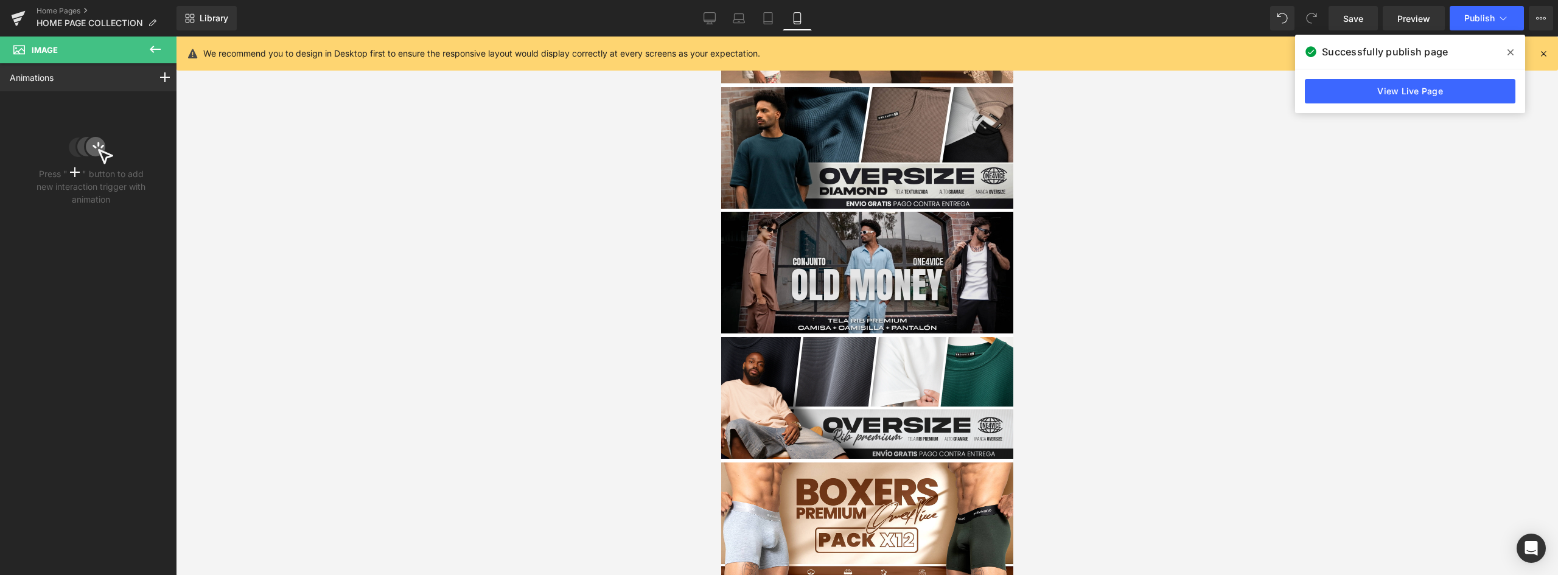
scroll to position [0, 0]
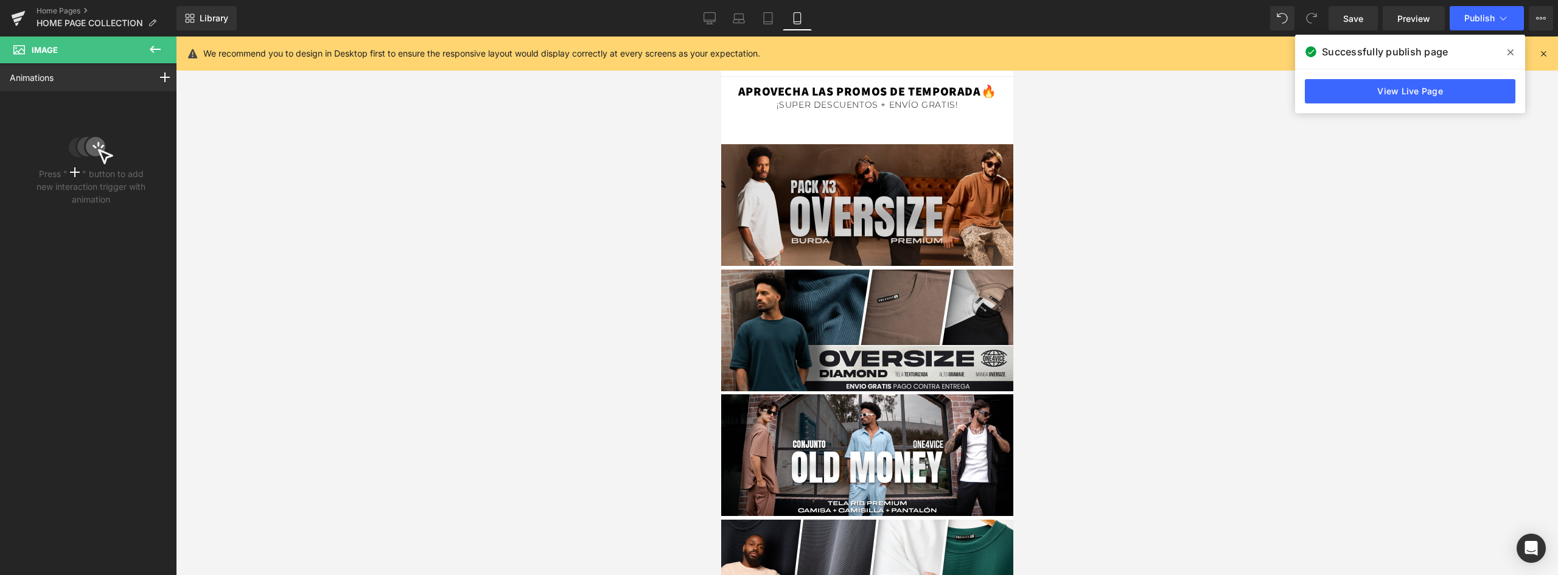
click at [918, 169] on img at bounding box center [866, 202] width 292 height 128
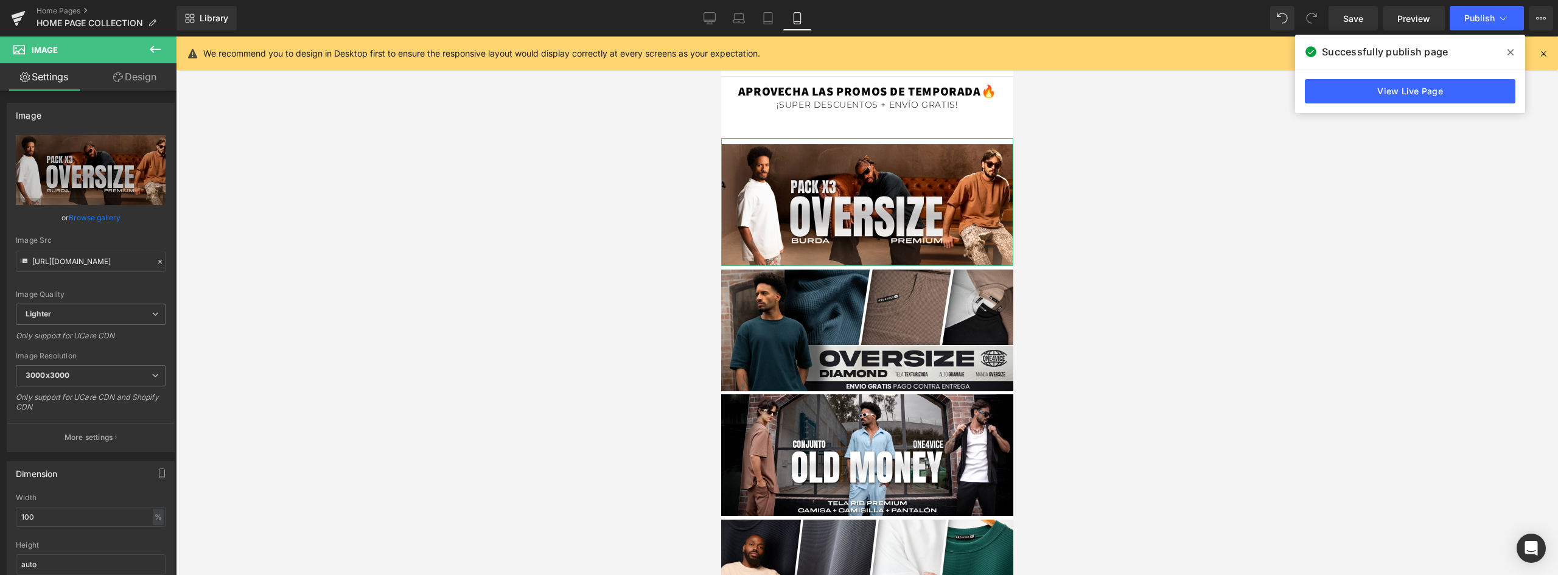
click at [136, 72] on link "Design" at bounding box center [135, 76] width 88 height 27
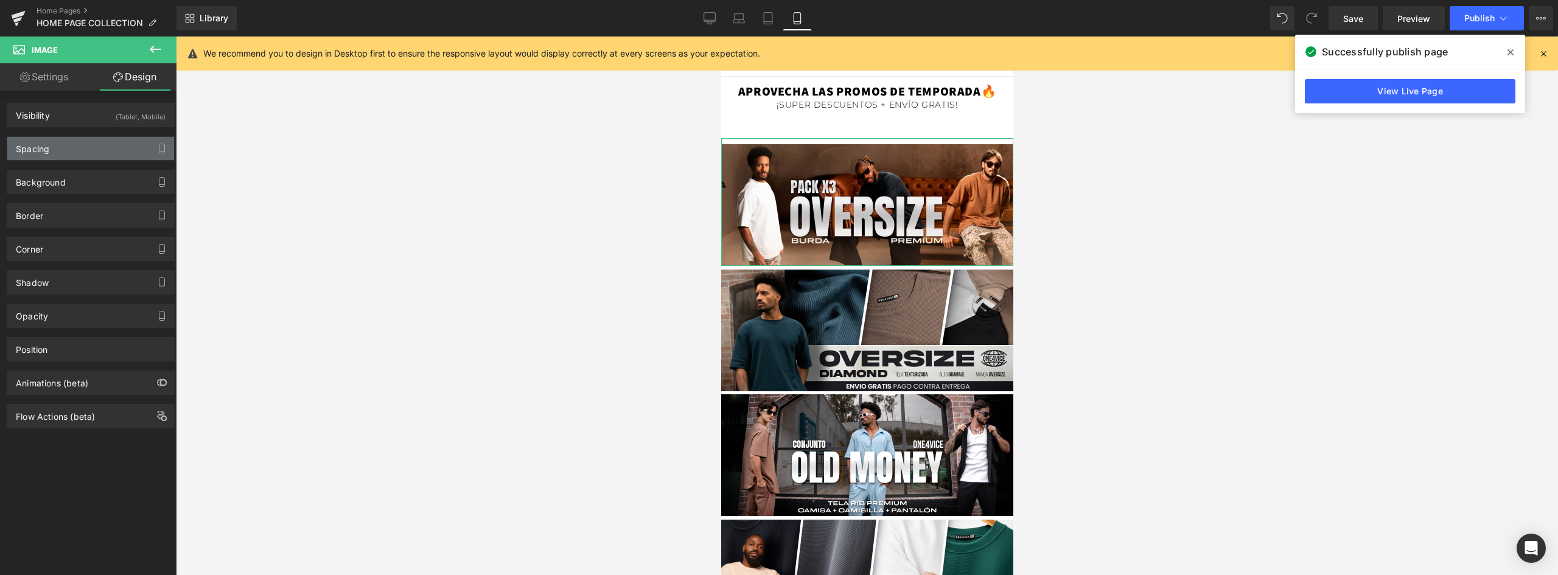
type input "-185"
type input "0"
type input "5"
type input "0"
type input "10"
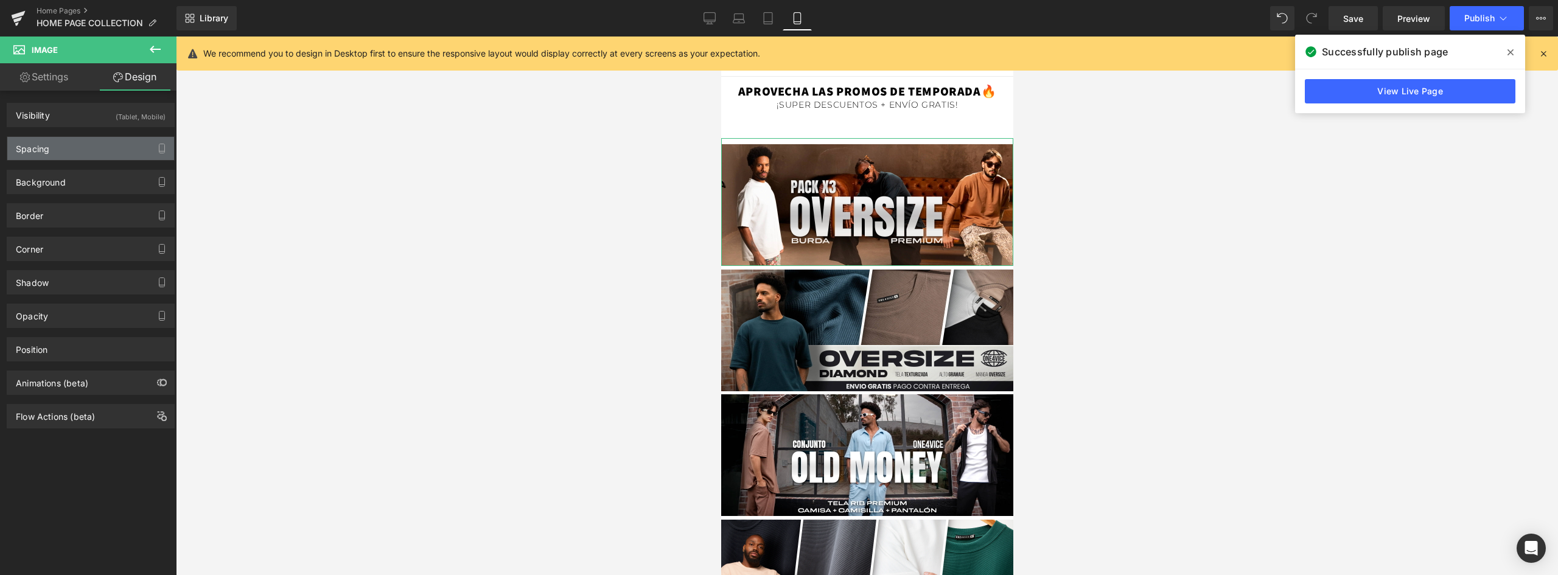
type input "0"
click at [52, 144] on div "Spacing" at bounding box center [90, 148] width 167 height 23
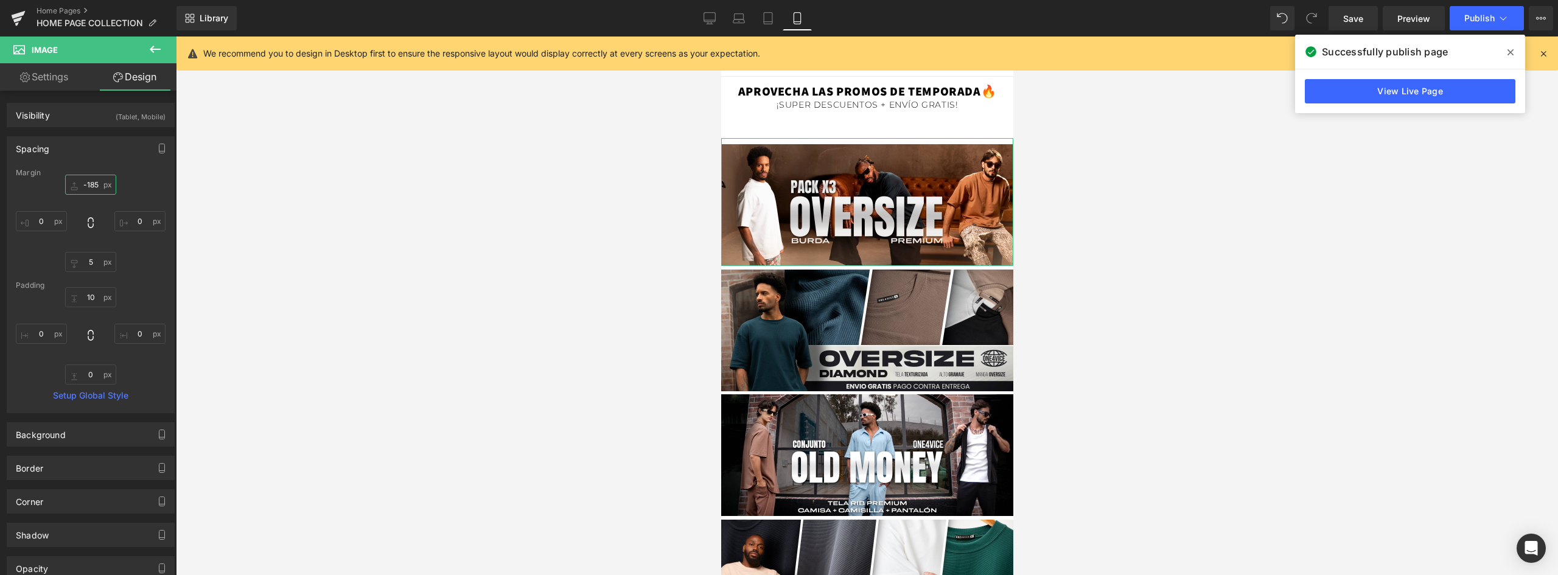
click at [92, 183] on input "-185" at bounding box center [90, 185] width 51 height 20
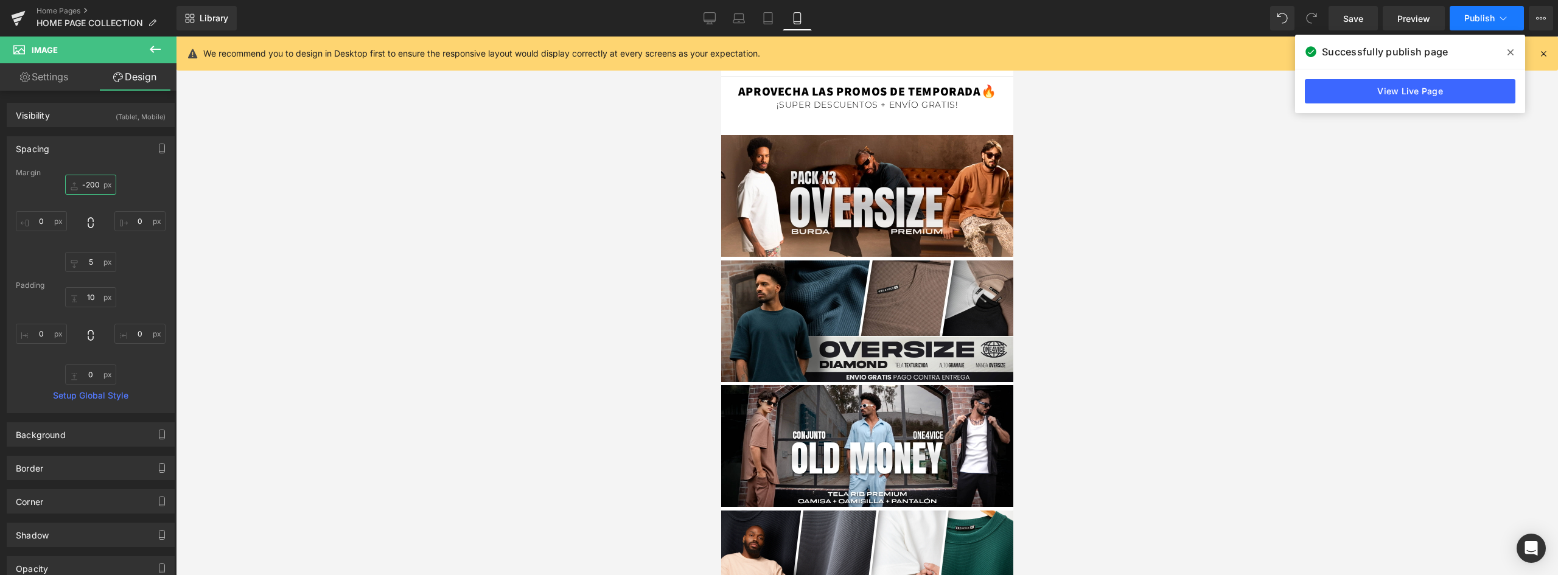
type input "-200"
click at [1480, 23] on button "Publish" at bounding box center [1486, 18] width 74 height 24
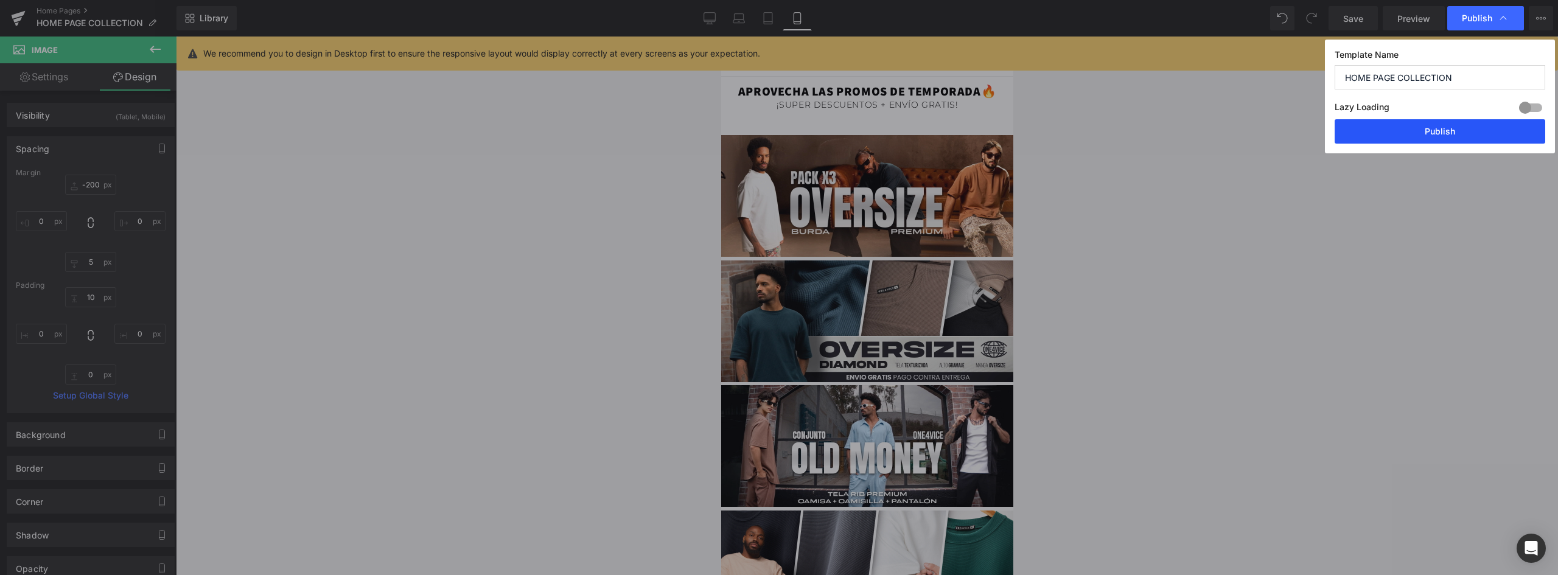
click at [1423, 130] on button "Publish" at bounding box center [1439, 131] width 211 height 24
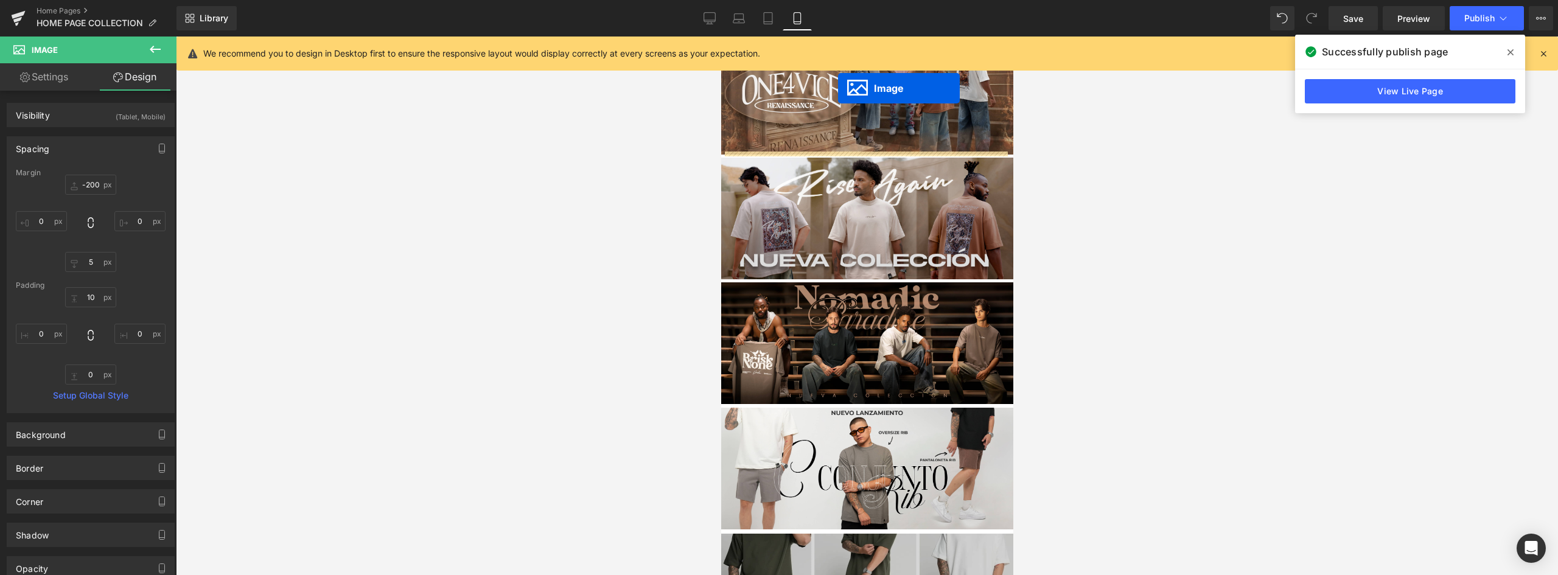
scroll to position [815, 0]
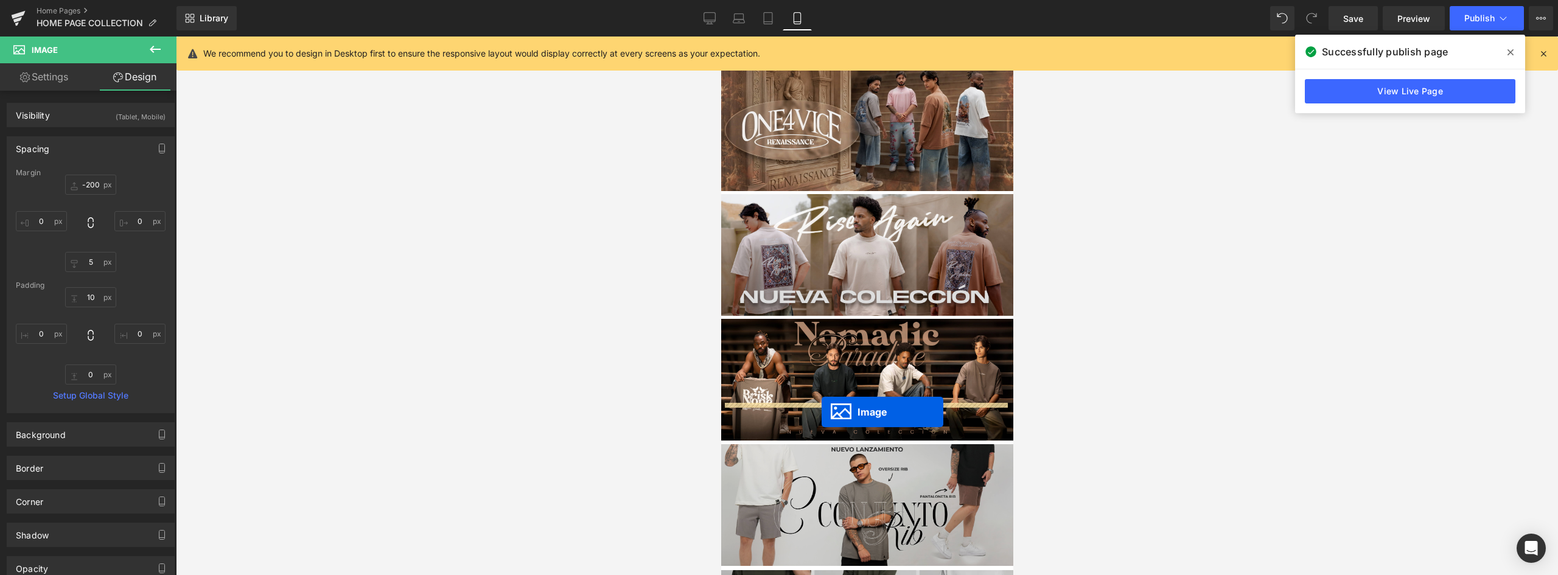
drag, startPoint x: 840, startPoint y: 429, endPoint x: 821, endPoint y: 412, distance: 25.4
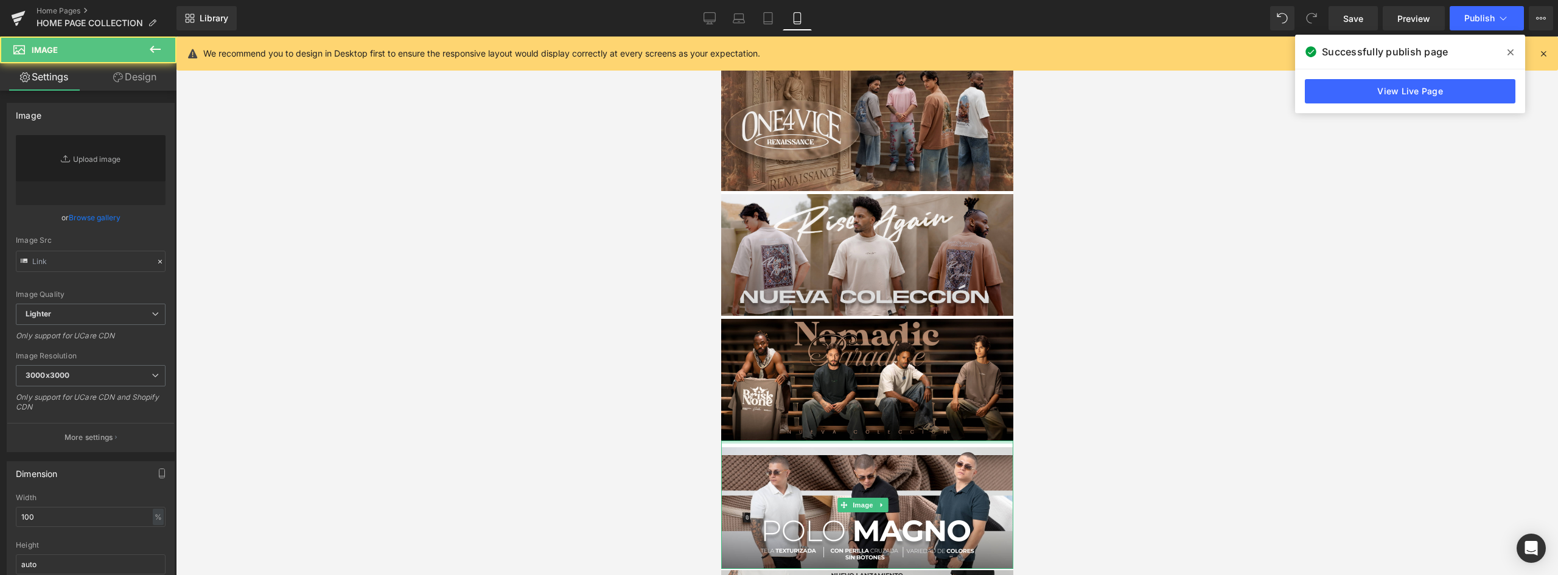
type input "[URL][DOMAIN_NAME]"
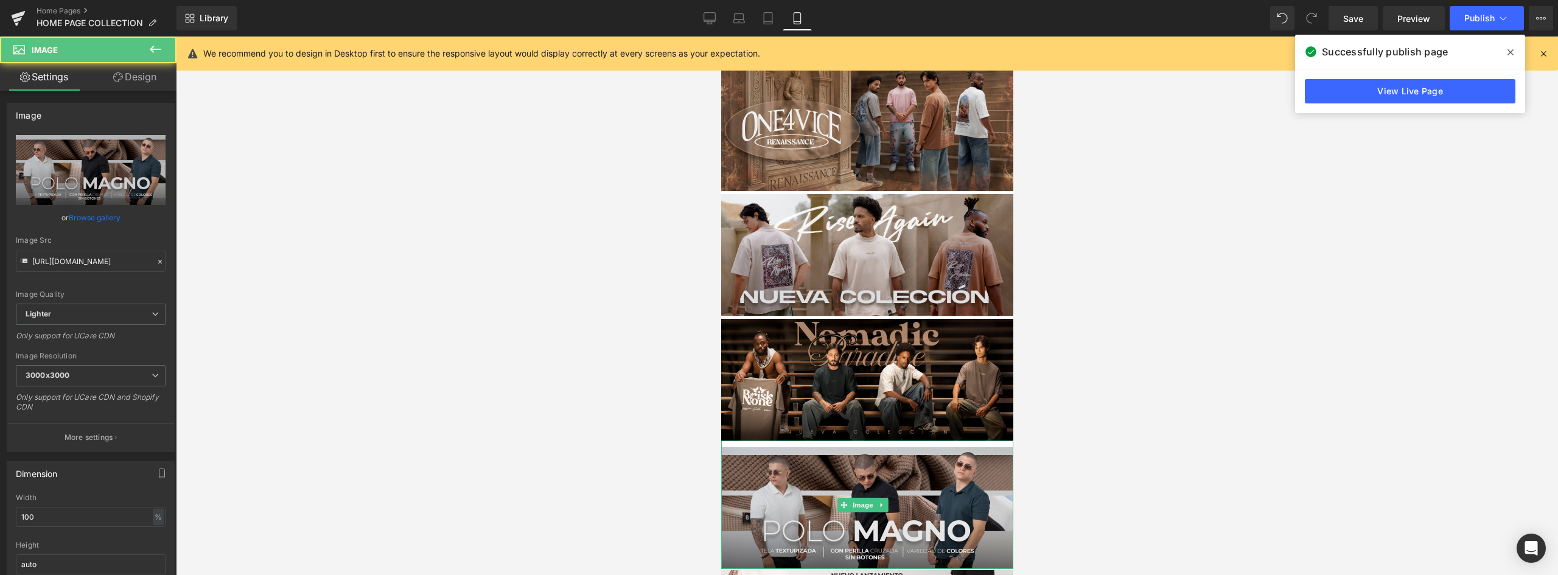
click at [922, 441] on img at bounding box center [866, 505] width 292 height 128
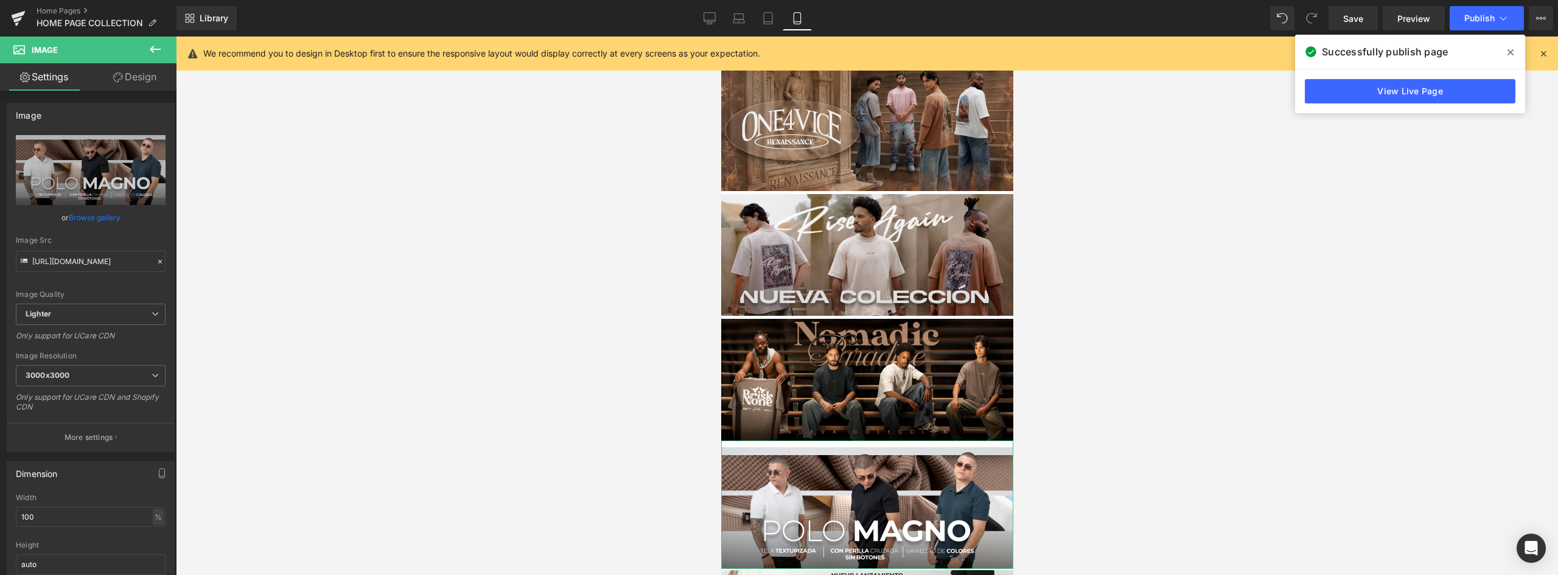
click at [133, 75] on link "Design" at bounding box center [135, 76] width 88 height 27
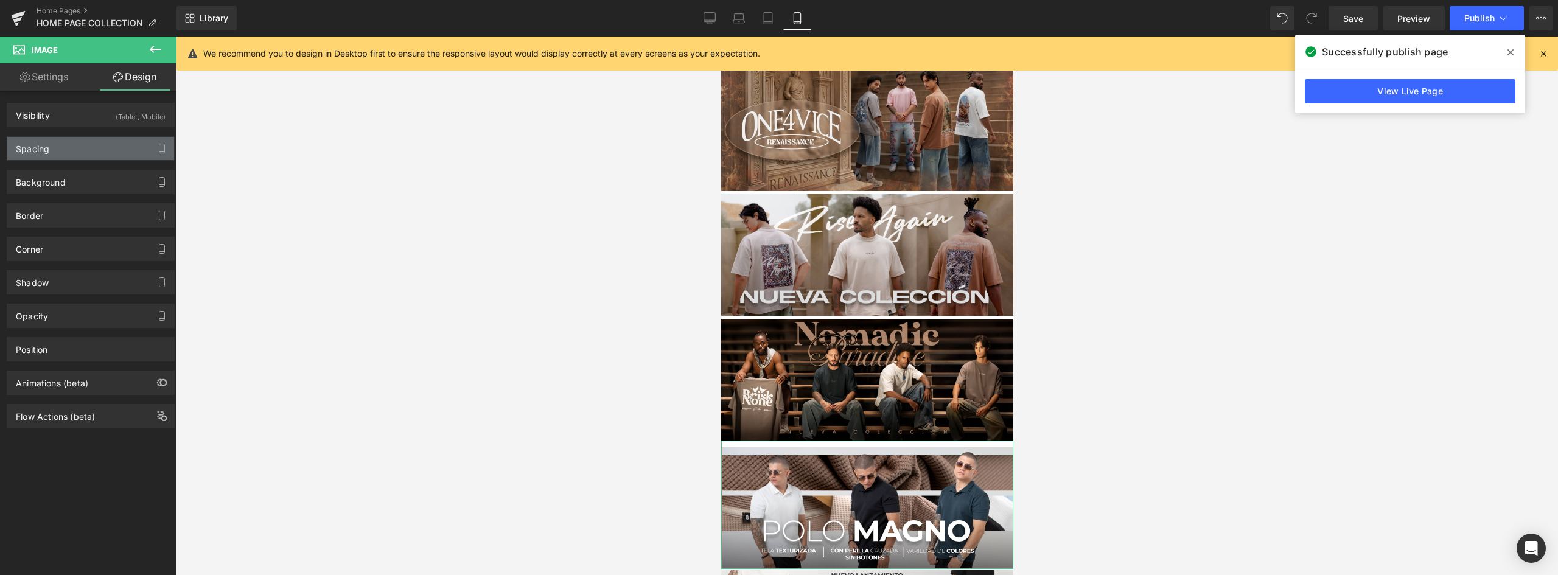
click at [52, 149] on div "Spacing" at bounding box center [90, 148] width 167 height 23
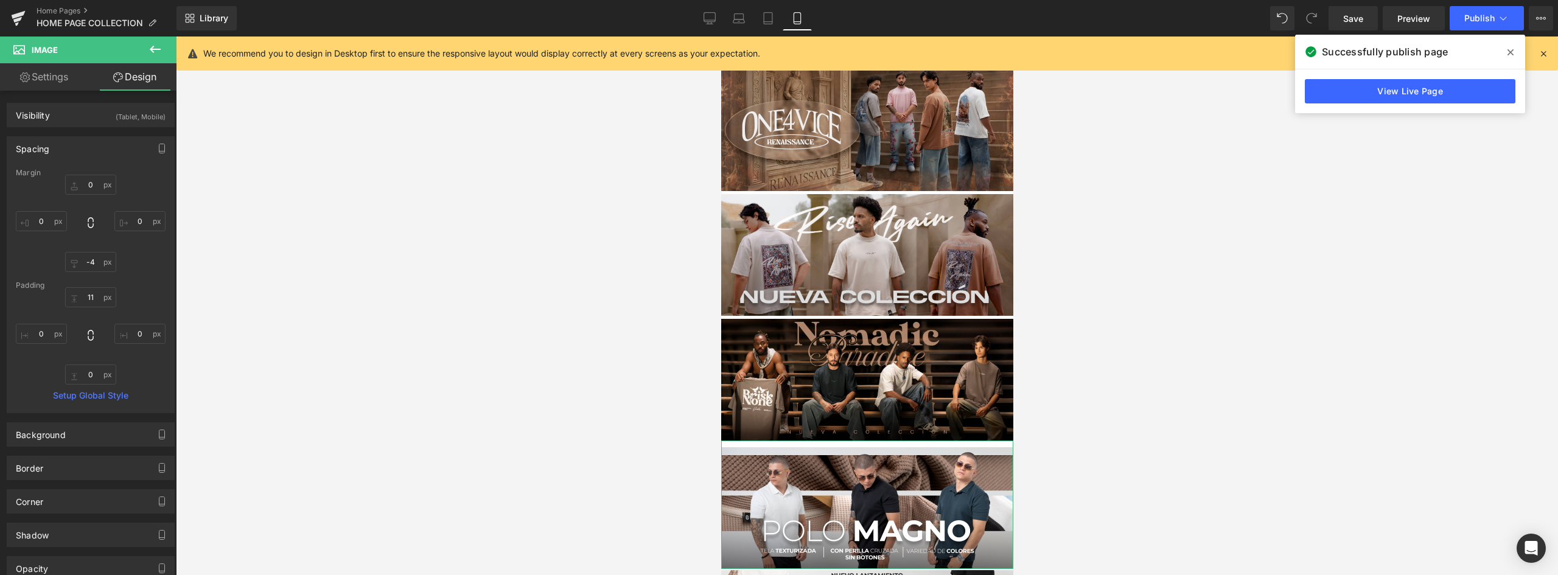
type input "0"
type input "-4"
type input "0"
type input "11"
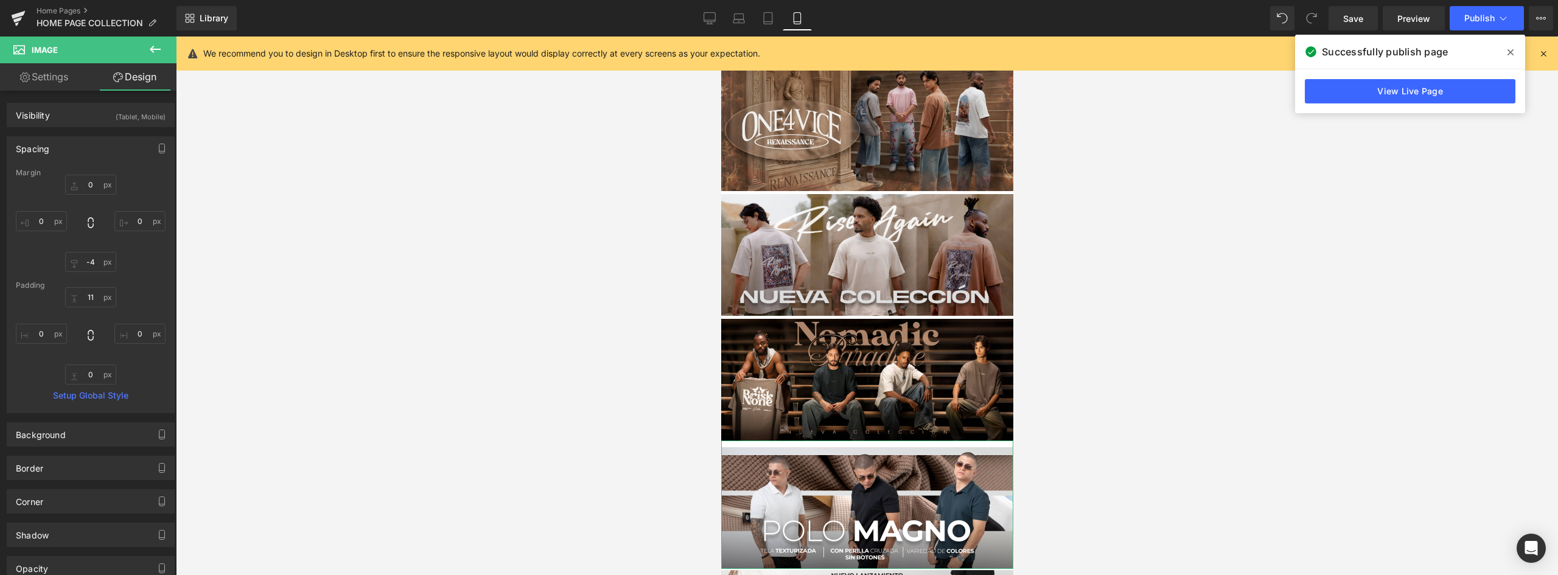
type input "0"
click at [94, 186] on input "0" at bounding box center [90, 185] width 51 height 20
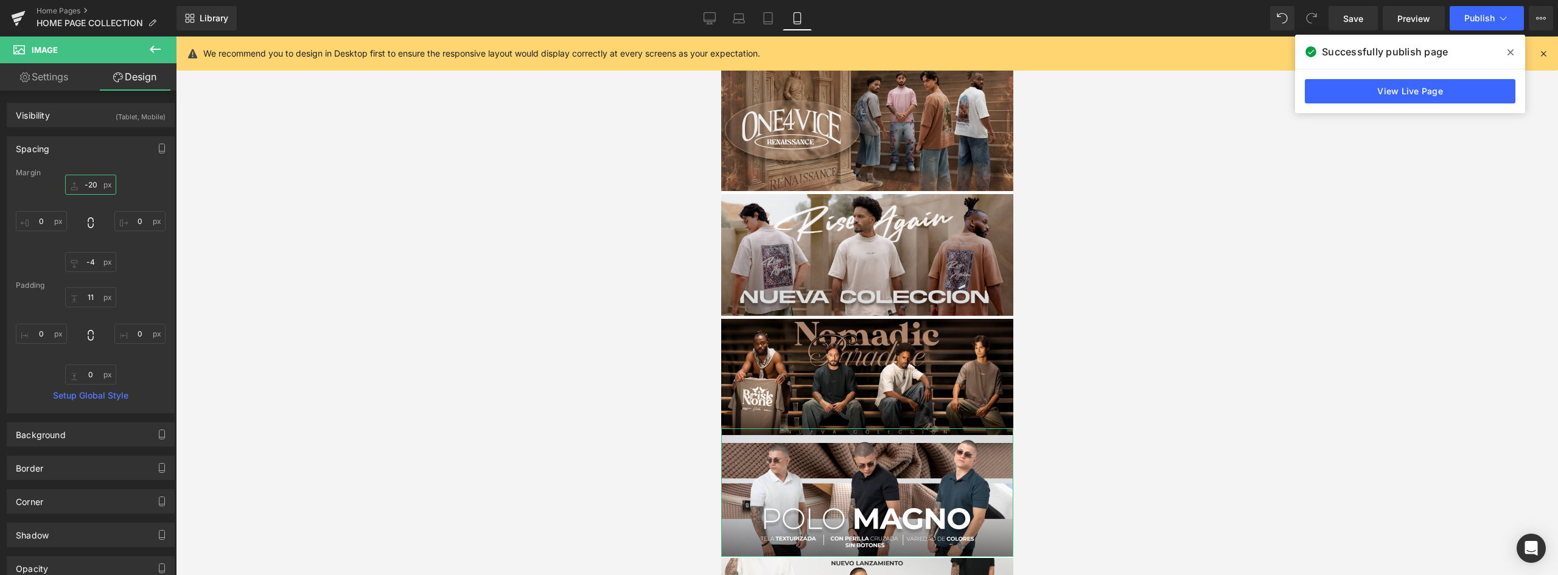
type input "-2"
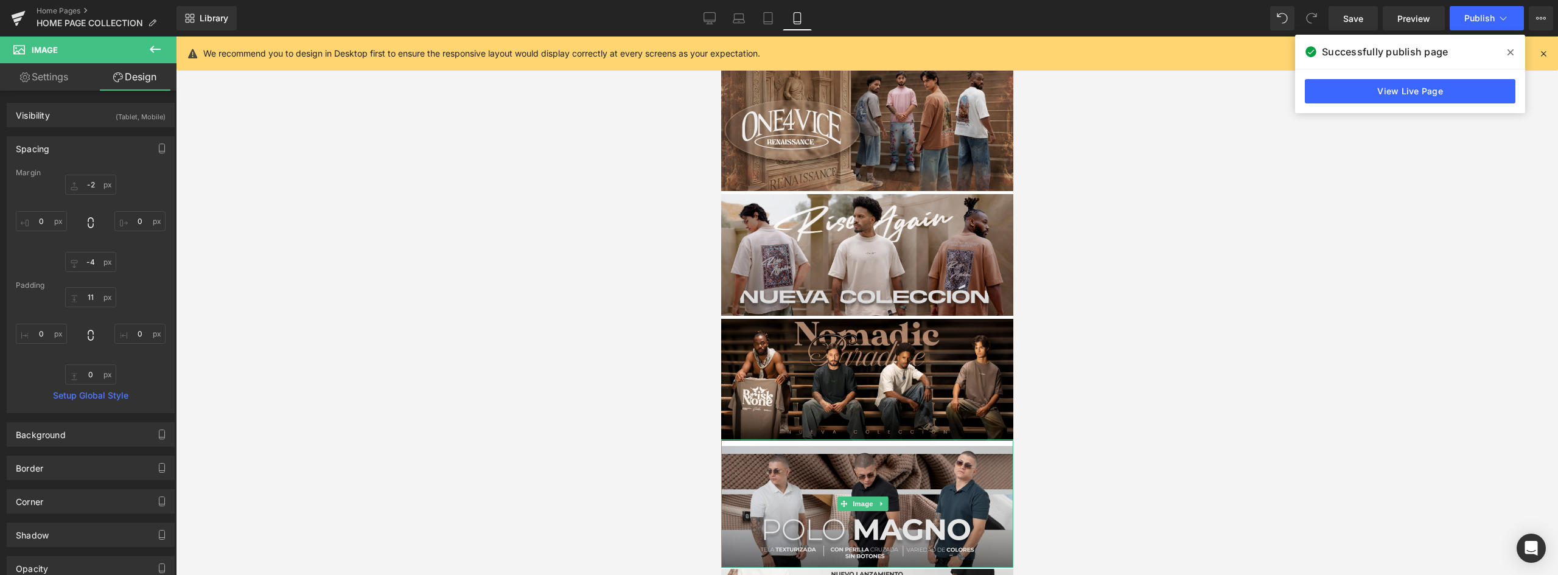
click at [975, 456] on img at bounding box center [866, 503] width 292 height 128
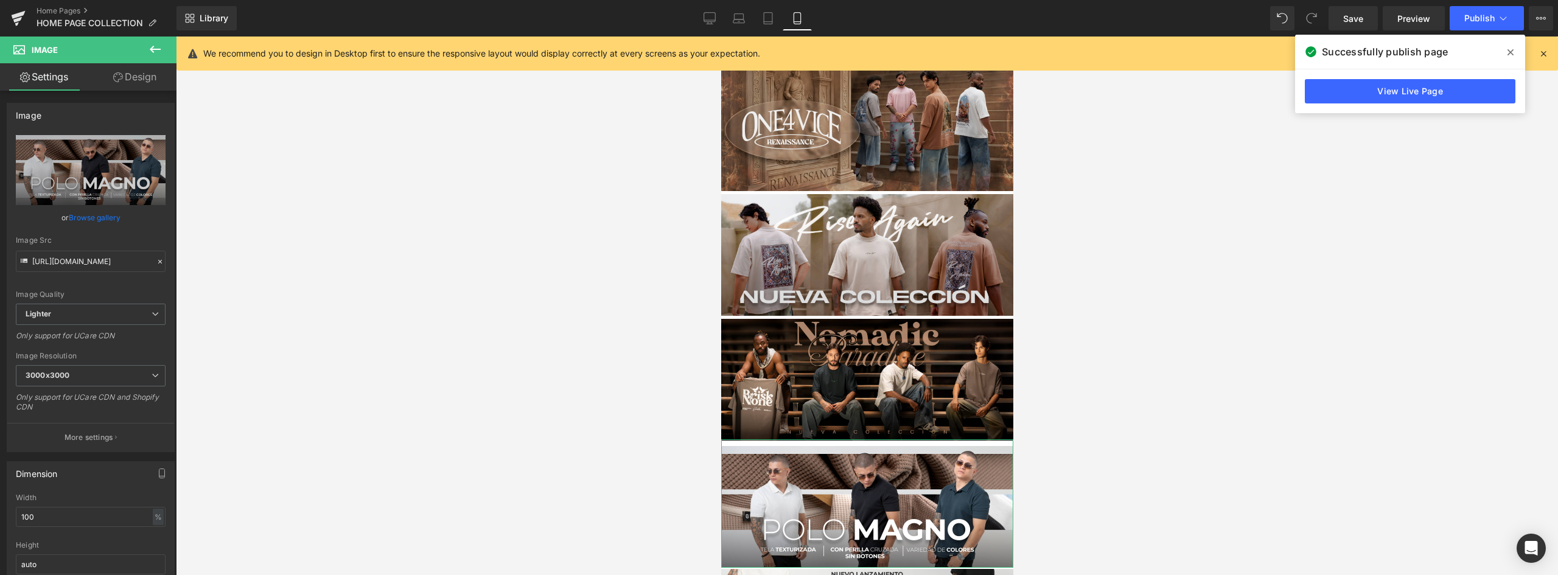
click at [134, 77] on link "Design" at bounding box center [135, 76] width 88 height 27
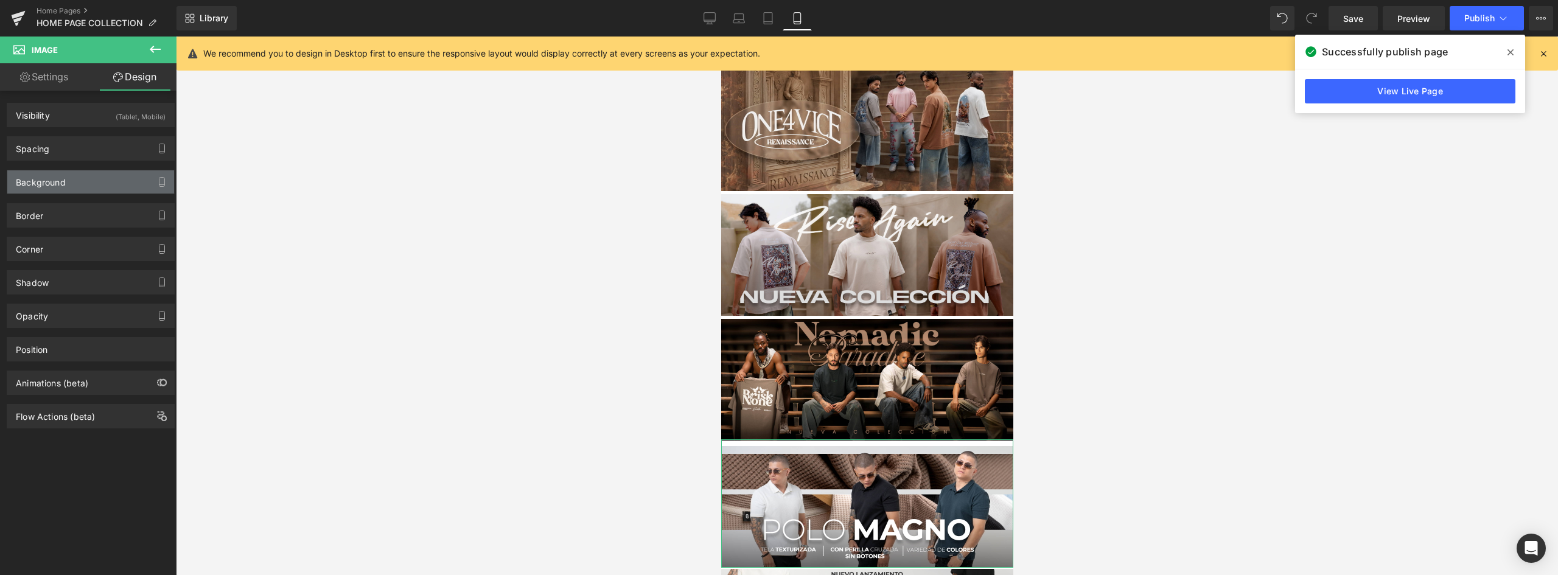
type input "-2"
type input "0"
type input "-4"
type input "0"
type input "11"
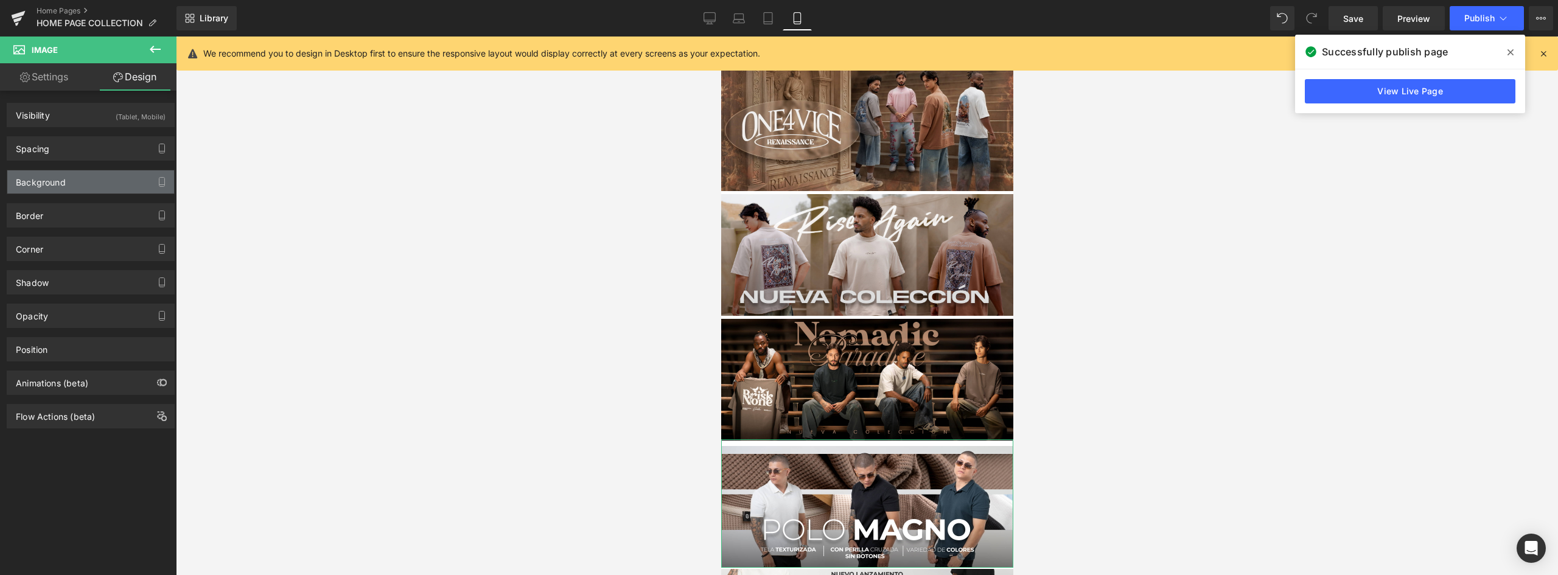
type input "0"
drag, startPoint x: 59, startPoint y: 151, endPoint x: 60, endPoint y: 160, distance: 9.1
click at [59, 151] on div "Spacing" at bounding box center [90, 148] width 167 height 23
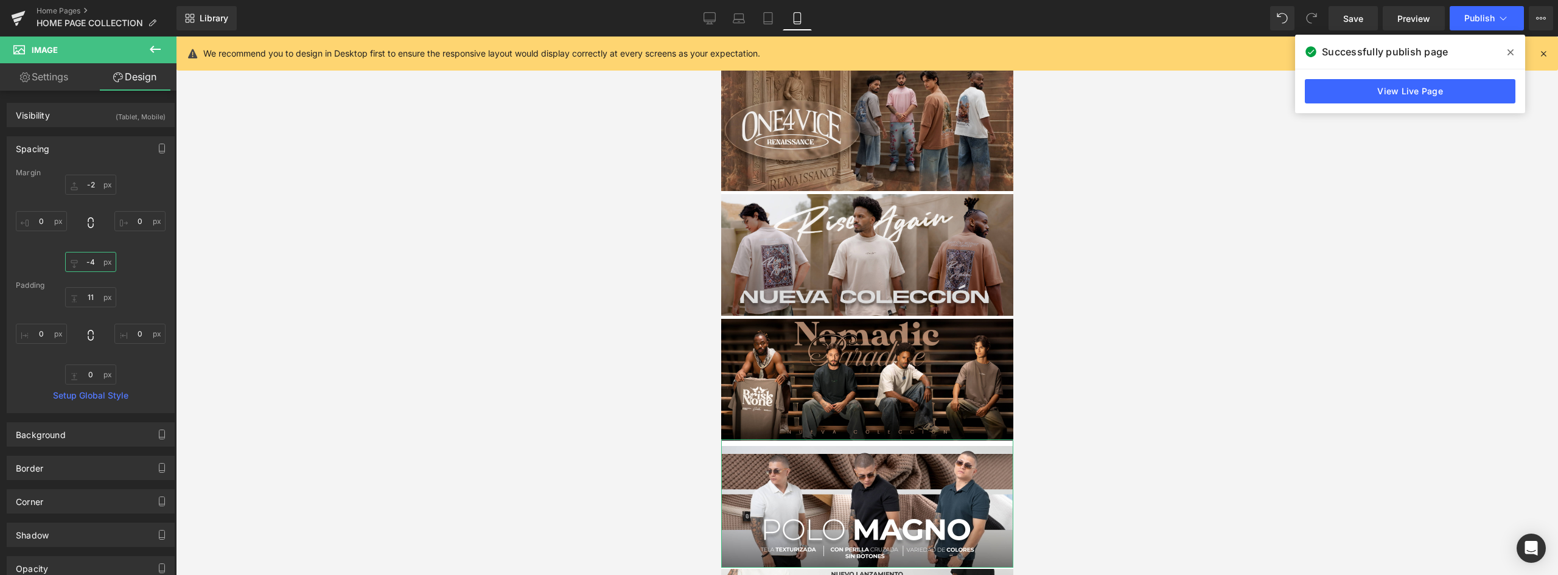
click at [95, 256] on input "-4" at bounding box center [90, 262] width 51 height 20
type input "5"
type input "2"
click at [91, 183] on input "-2" at bounding box center [90, 185] width 51 height 20
type input "0"
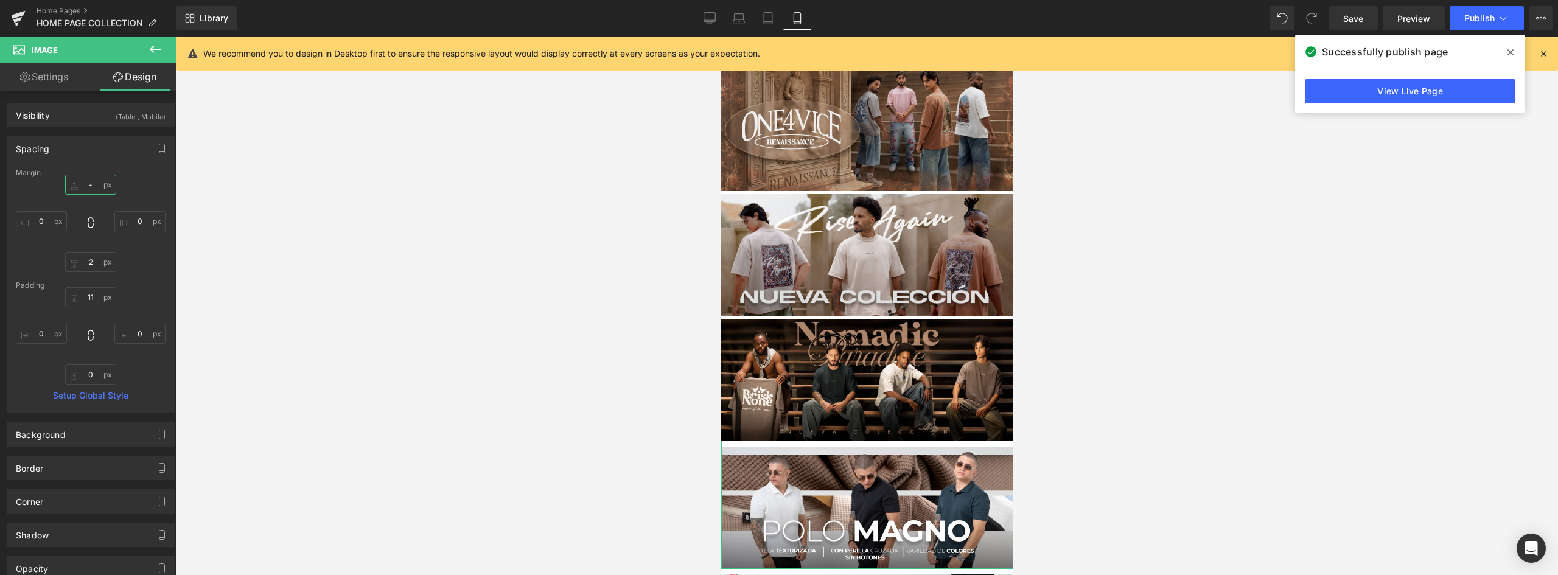
type input "-2"
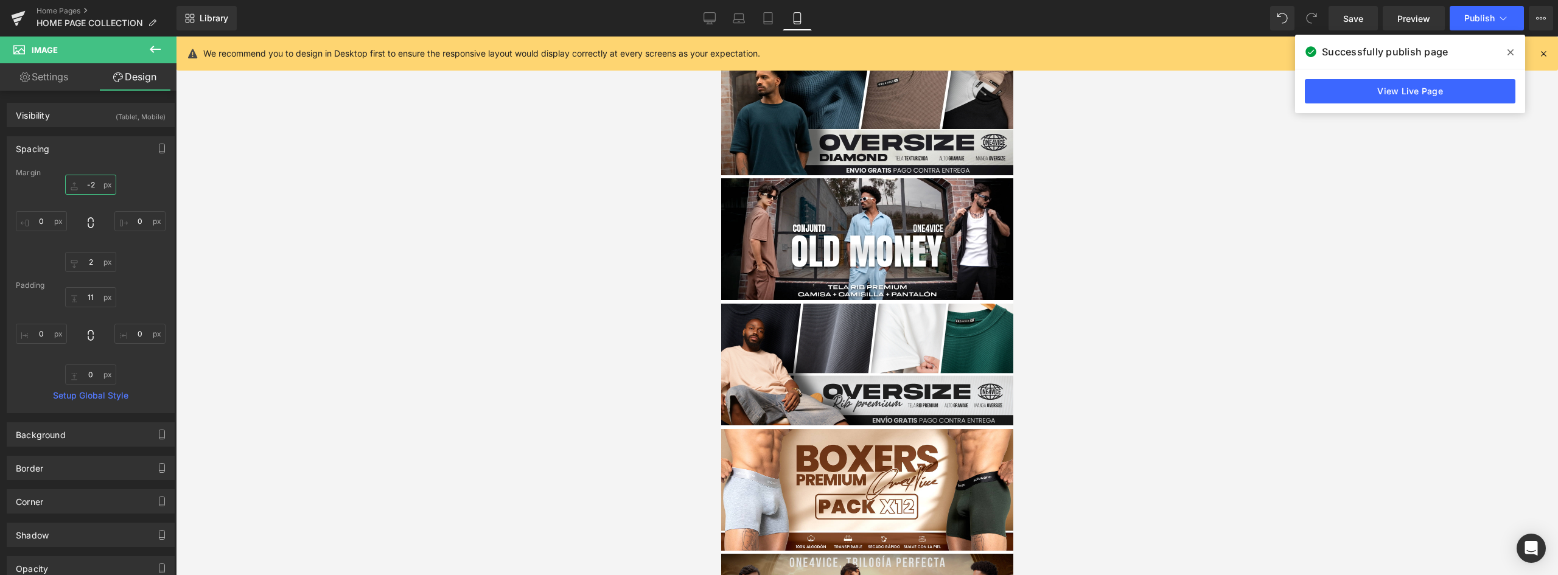
scroll to position [0, 0]
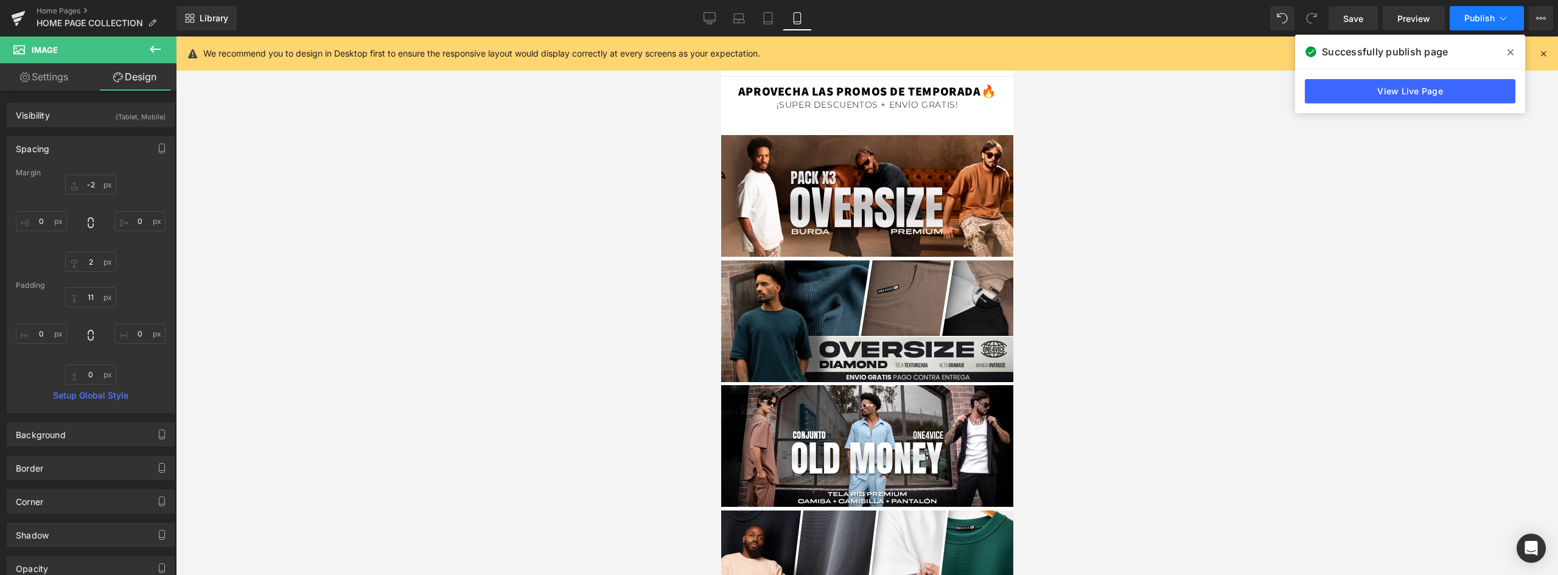
click at [1490, 18] on span "Publish" at bounding box center [1479, 18] width 30 height 10
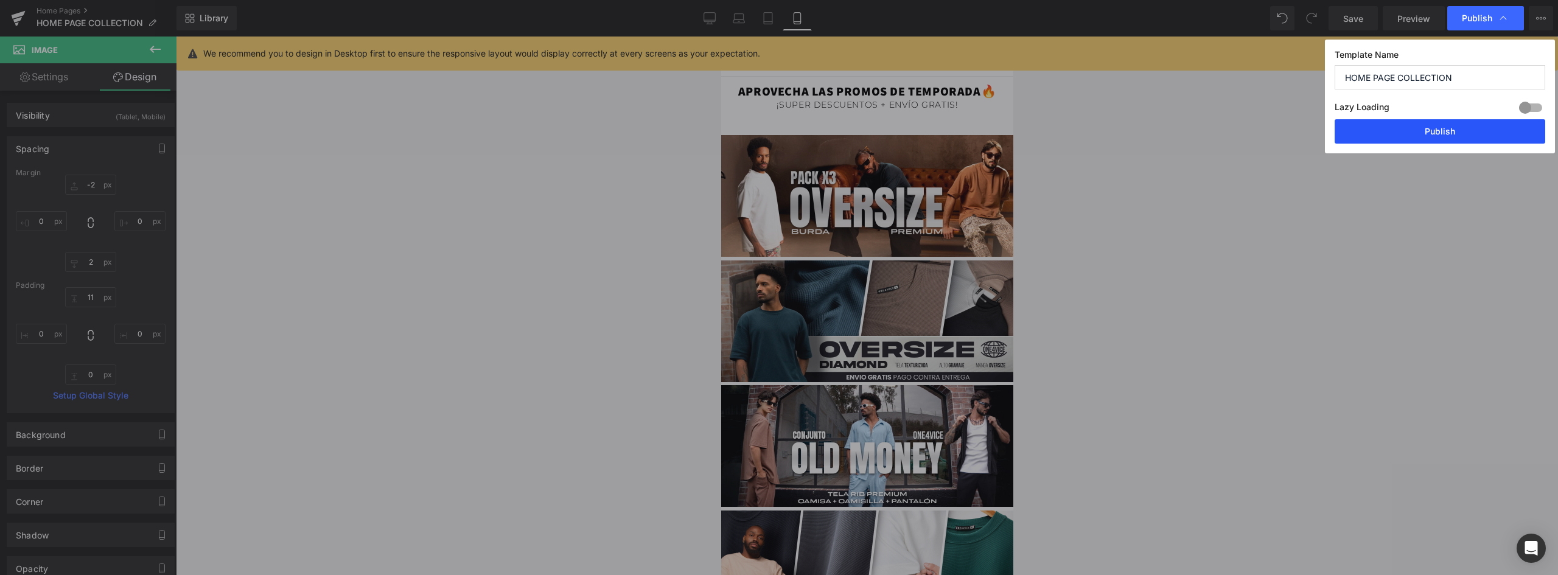
click at [1435, 128] on button "Publish" at bounding box center [1439, 131] width 211 height 24
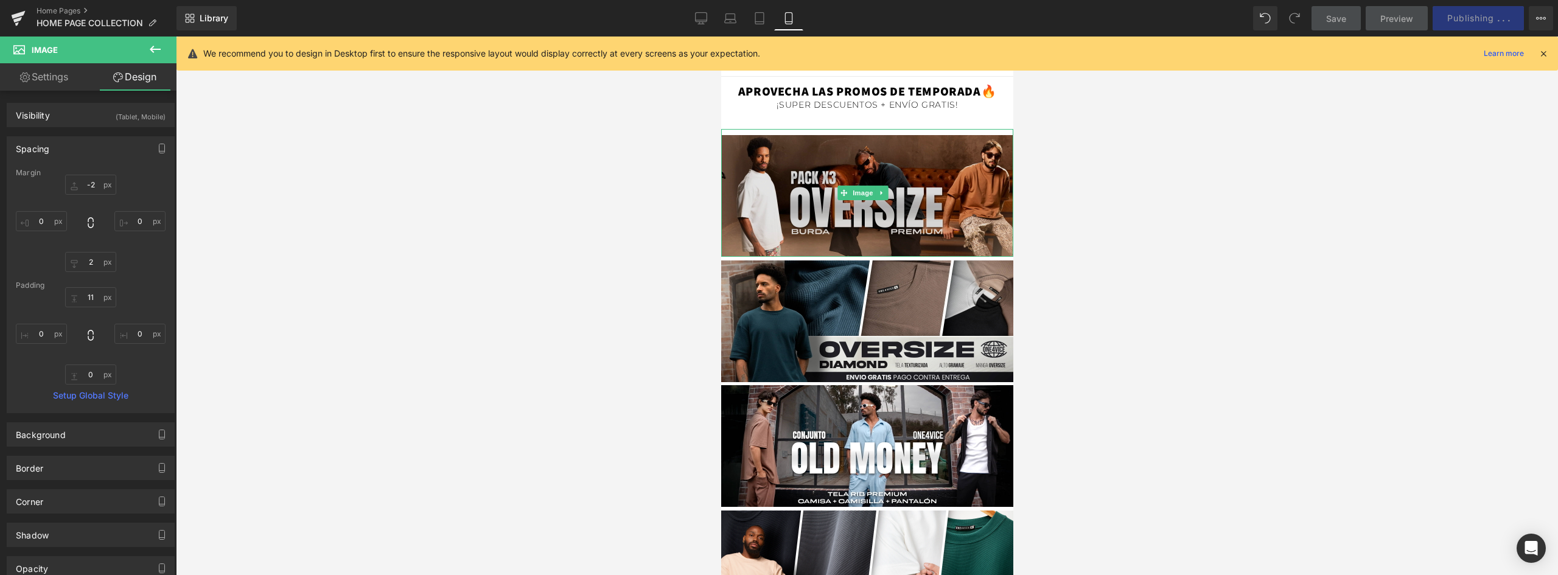
click at [885, 163] on img at bounding box center [866, 193] width 292 height 128
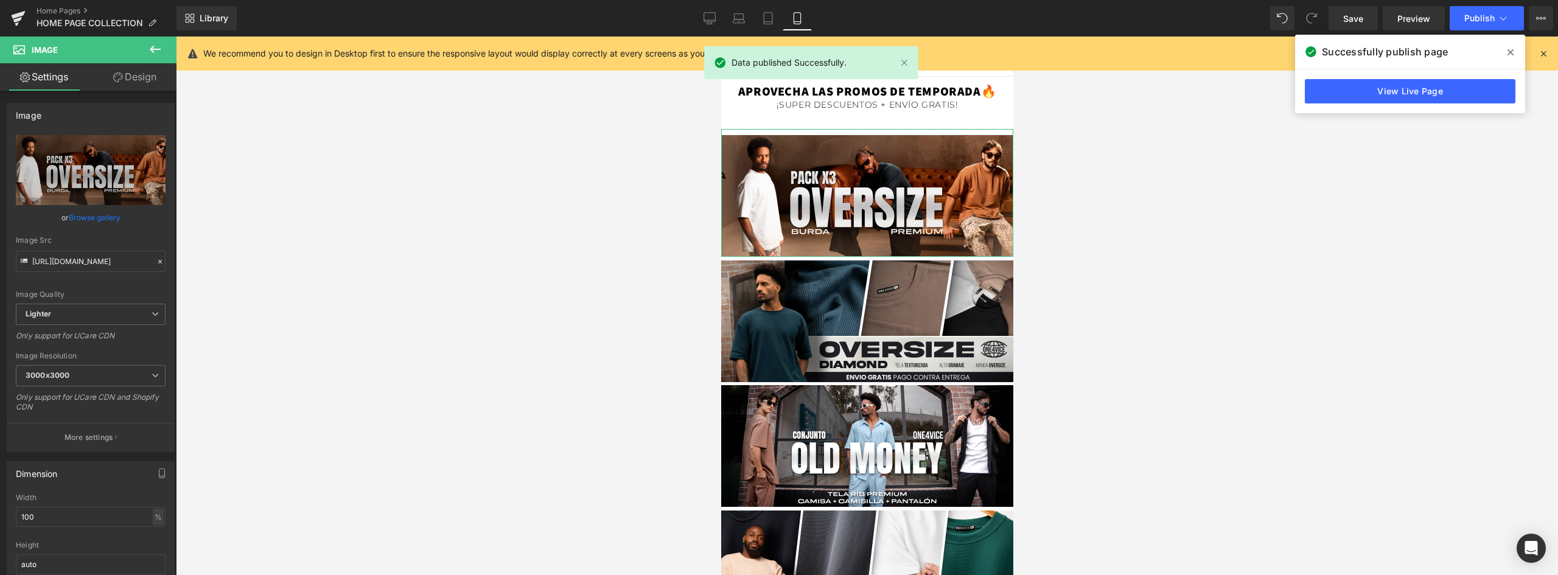
click at [132, 77] on link "Design" at bounding box center [135, 76] width 88 height 27
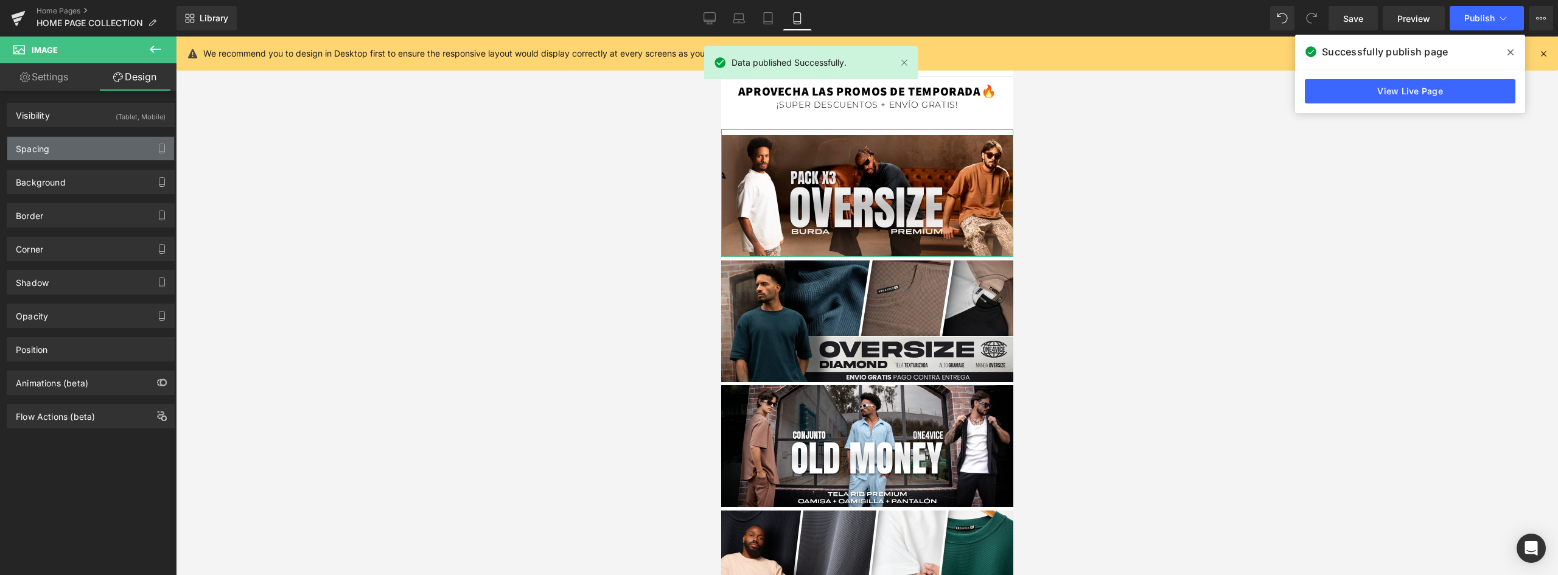
click at [56, 141] on div "Spacing" at bounding box center [90, 148] width 167 height 23
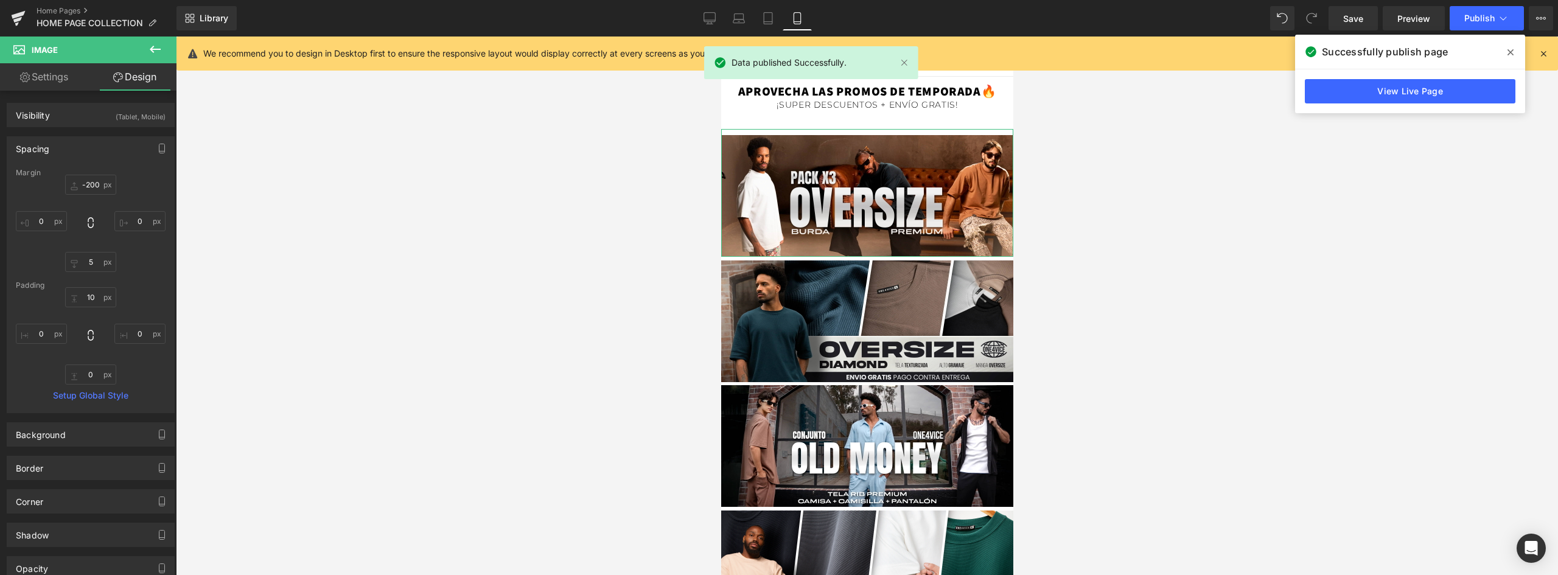
type input "-200"
type input "0"
type input "5"
type input "0"
type input "10"
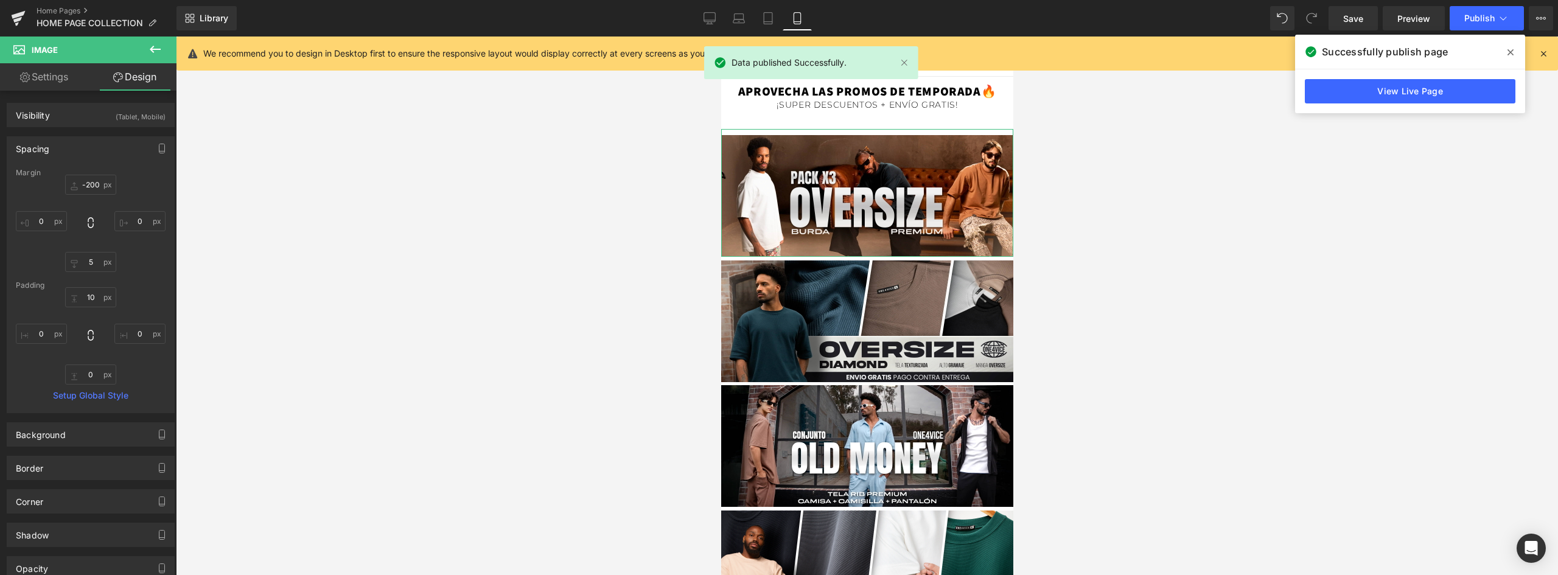
type input "0"
click at [92, 183] on input "-200" at bounding box center [90, 185] width 51 height 20
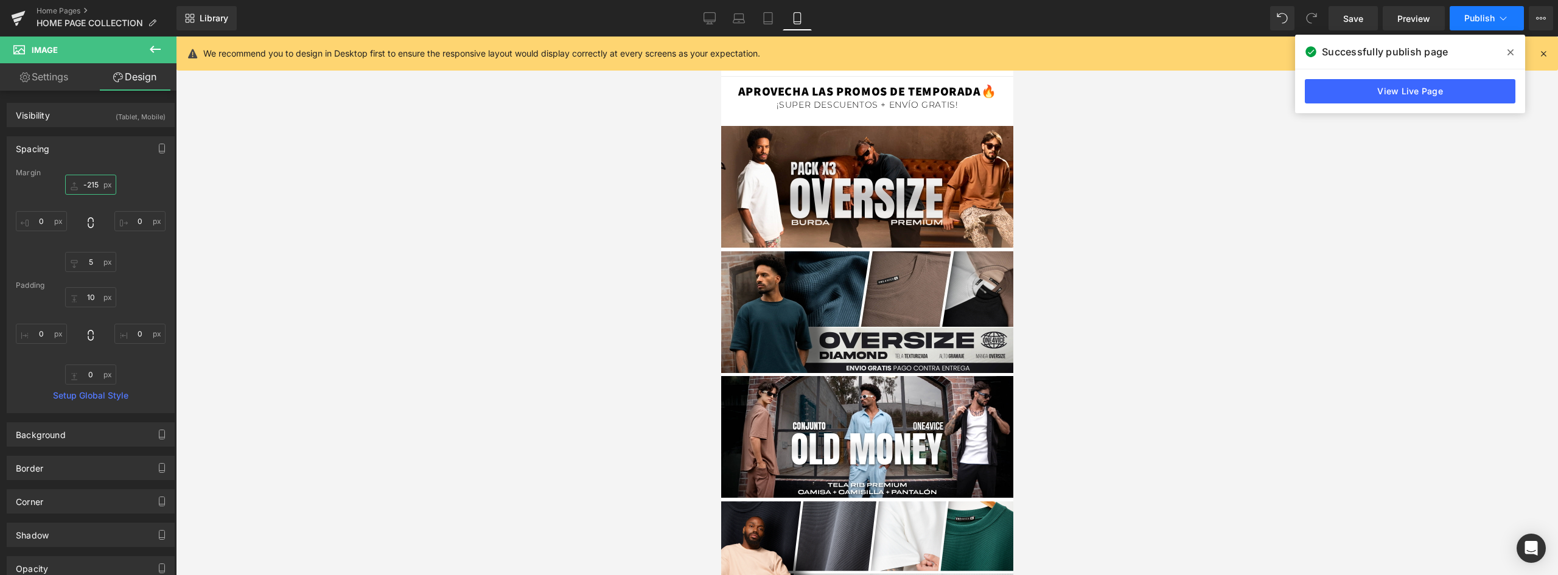
type input "-215"
click at [1477, 26] on button "Publish" at bounding box center [1486, 18] width 74 height 24
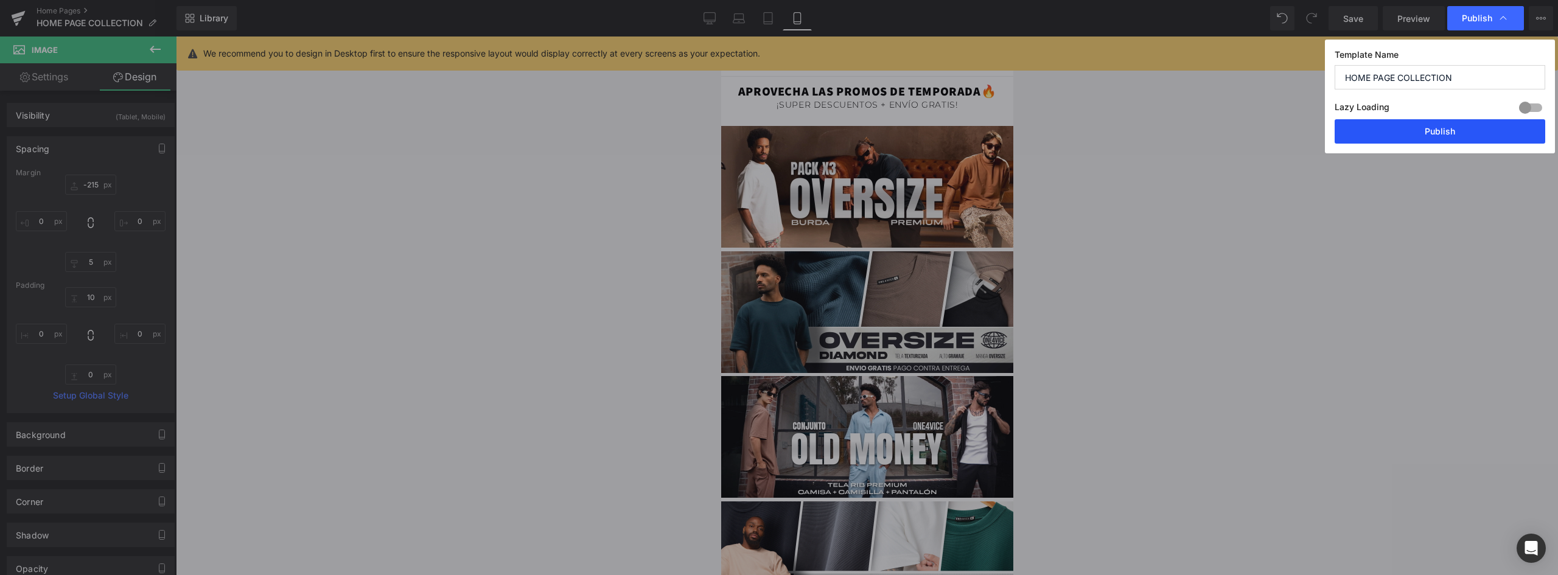
click at [1449, 130] on button "Publish" at bounding box center [1439, 131] width 211 height 24
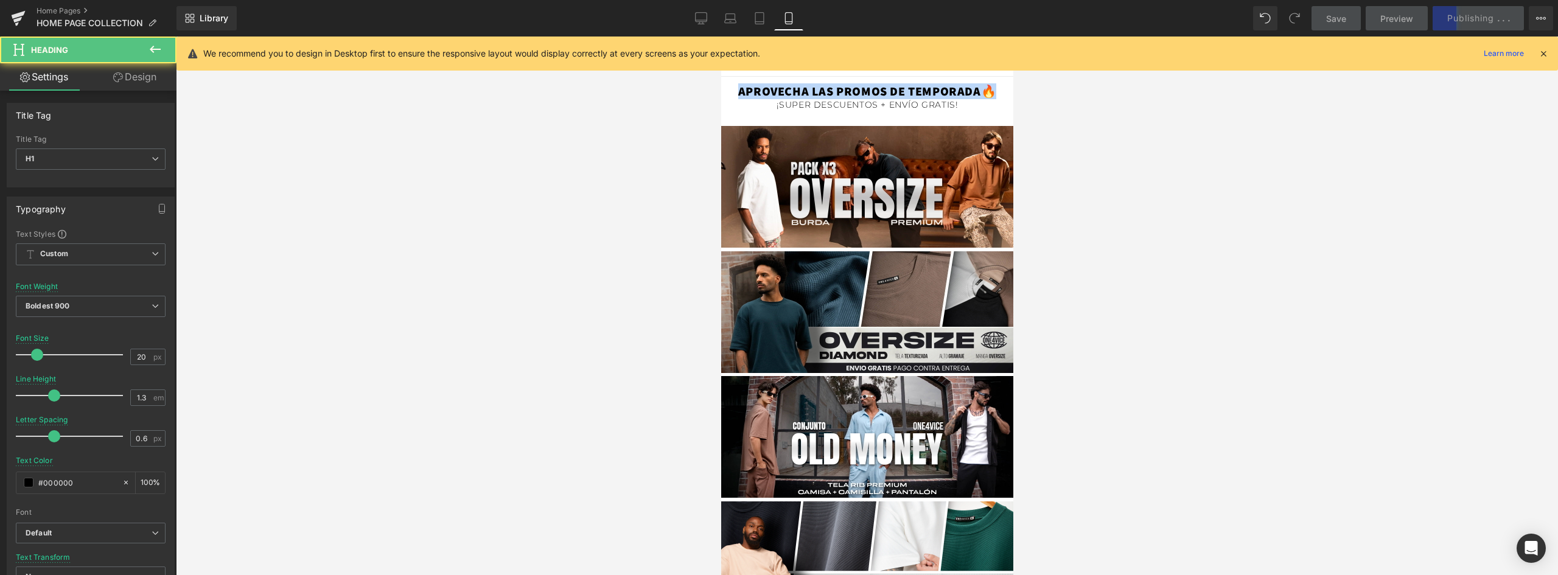
drag, startPoint x: 733, startPoint y: 91, endPoint x: 1005, endPoint y: 88, distance: 272.0
click at [1005, 88] on html "Ir directamente al contenido CATEGORIAS BOXERS ONE4VICE 3PACK TRILOGY ESTAMPADA…" at bounding box center [866, 306] width 292 height 539
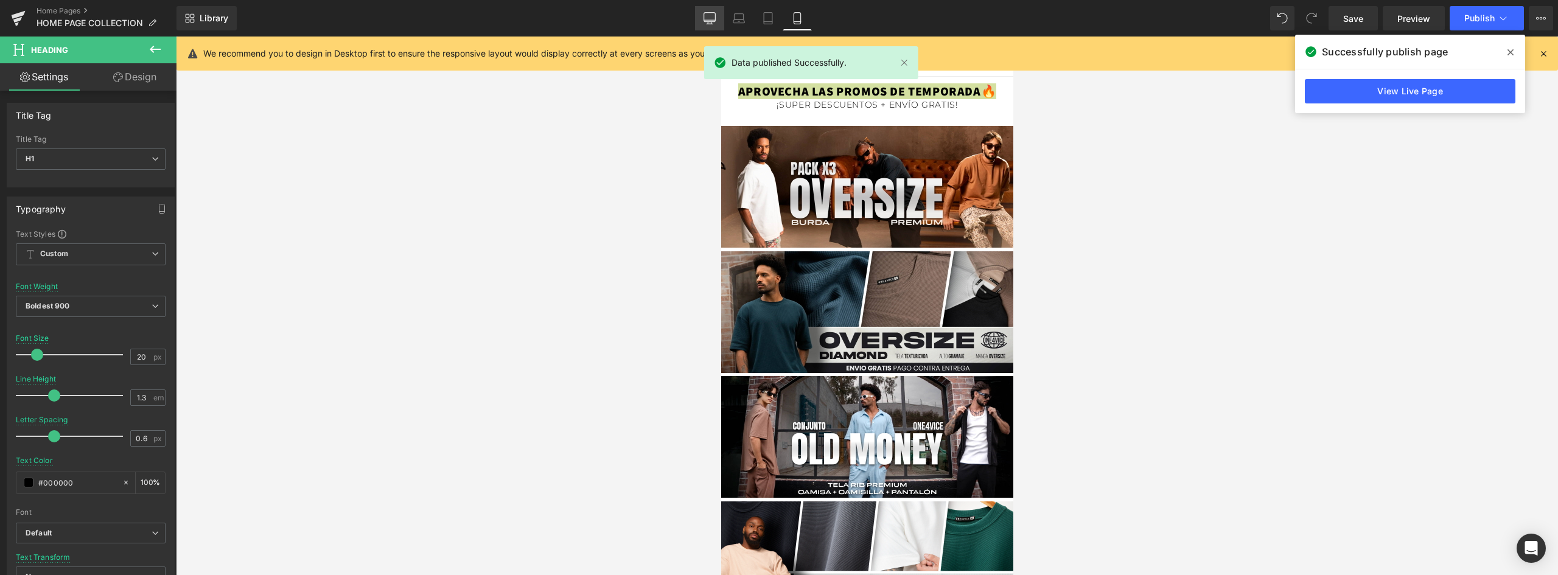
click at [711, 18] on icon at bounding box center [709, 18] width 12 height 12
type input "40"
type input "100"
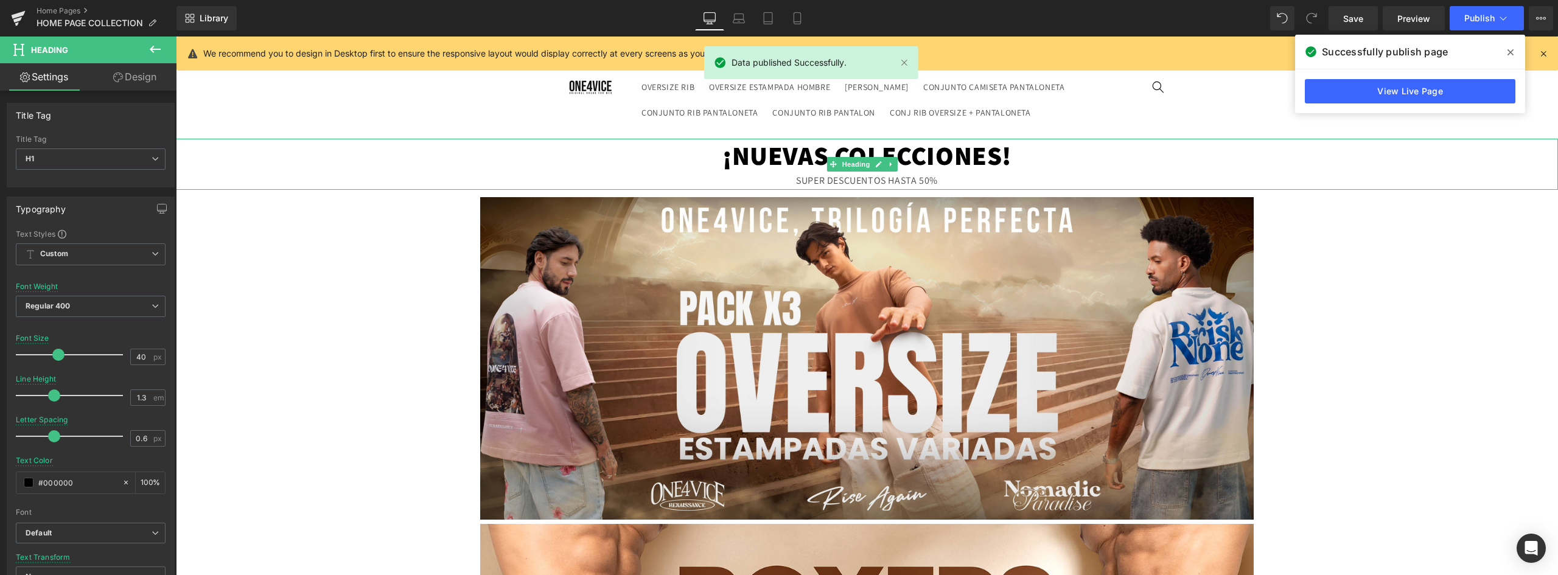
click at [975, 158] on h1 "¡NUEVAS COLECCIONES!" at bounding box center [867, 156] width 1382 height 34
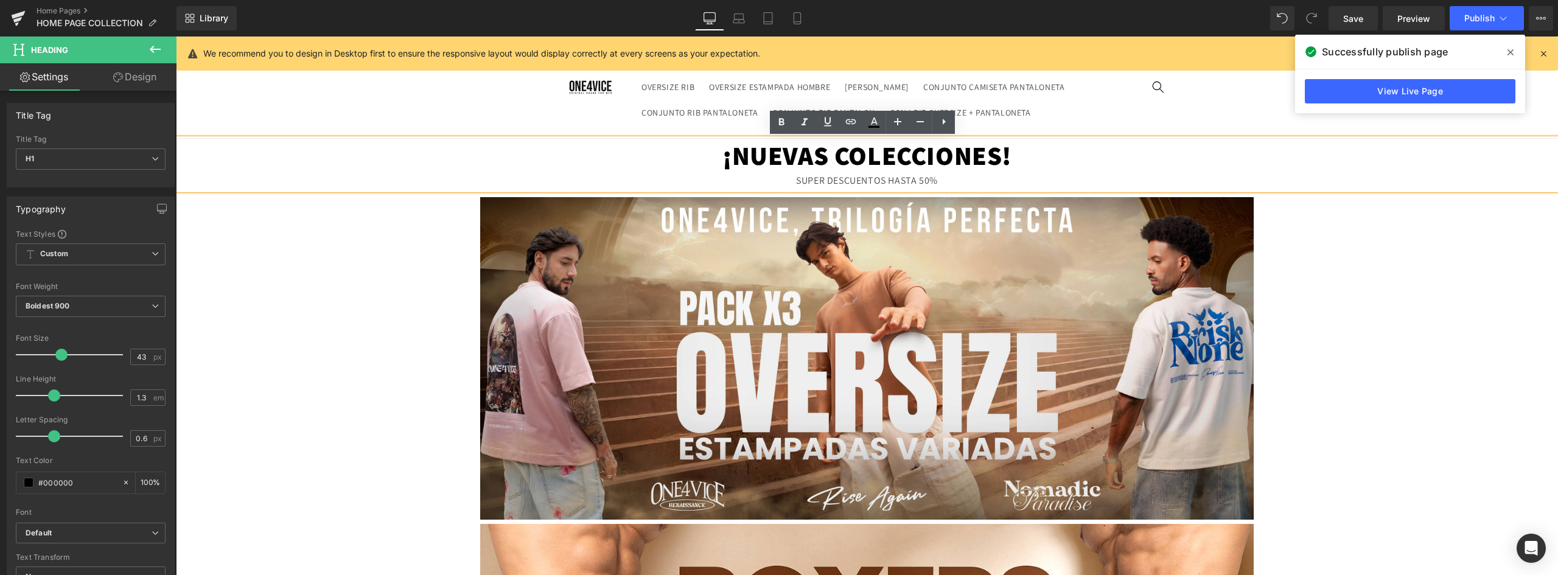
drag, startPoint x: 1010, startPoint y: 155, endPoint x: 710, endPoint y: 147, distance: 300.1
click at [710, 147] on h1 "¡NUEVAS COLECCIONES!" at bounding box center [867, 156] width 1382 height 34
paste div
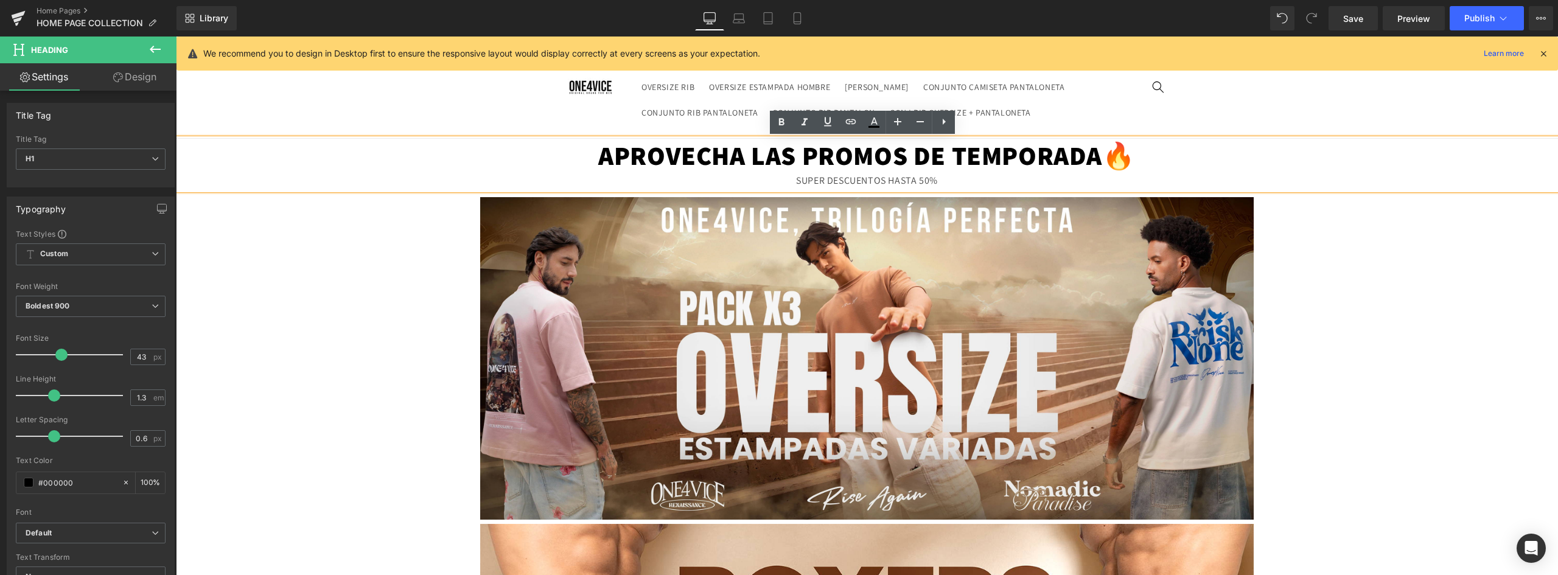
click at [600, 152] on h1 "APROVECHA LAS PROMOS DE TEMPORADA🔥" at bounding box center [867, 156] width 1382 height 34
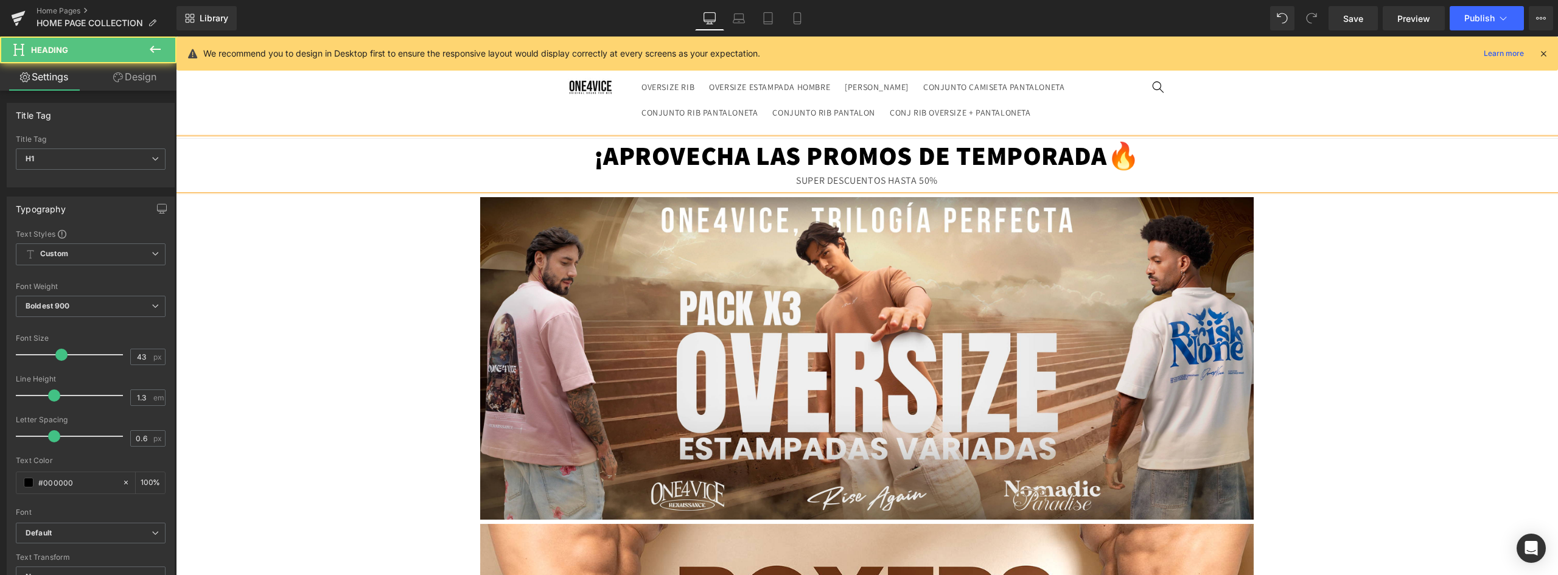
click at [1099, 162] on h1 "¡APROVECHA LAS PROMOS DE TEMPORADA🔥" at bounding box center [867, 156] width 1382 height 34
drag, startPoint x: 1118, startPoint y: 155, endPoint x: 1140, endPoint y: 153, distance: 21.4
click at [1140, 153] on h1 "¡APROVECHA LAS PROMOS DE TEMPORADA!🔥" at bounding box center [867, 156] width 1382 height 34
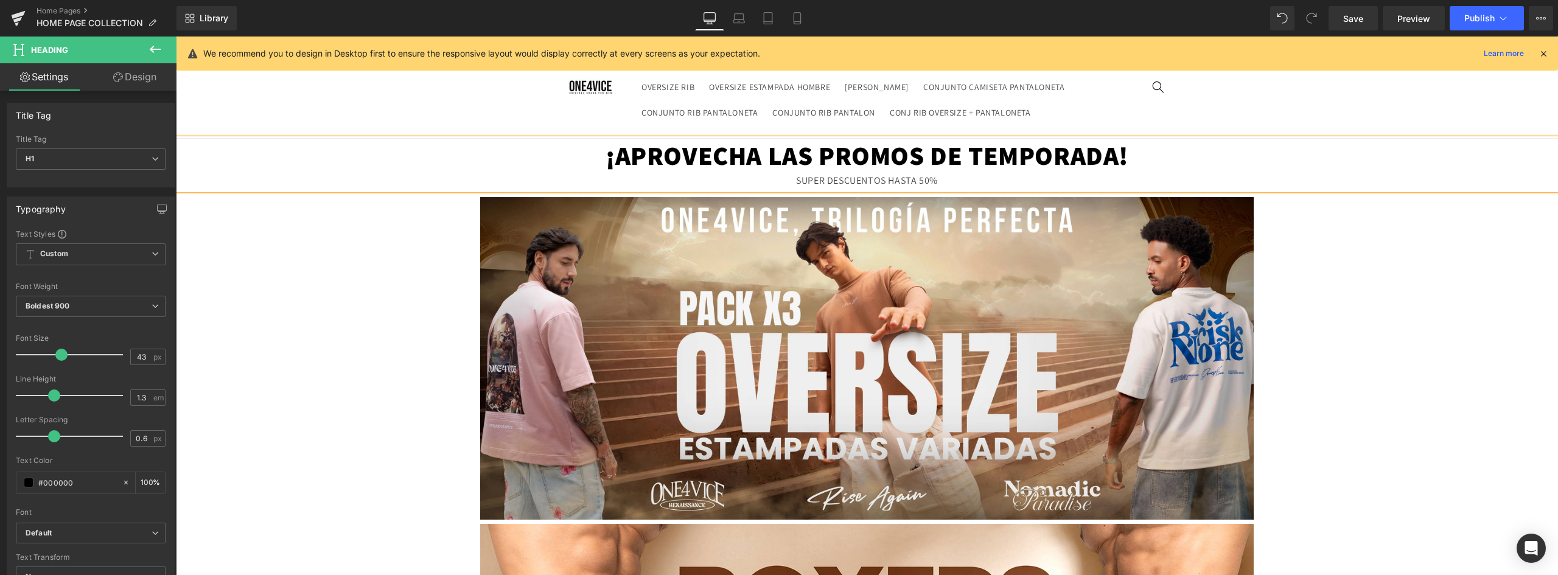
click at [935, 178] on div "SUPER DESCUENTOS HASTA 50%" at bounding box center [867, 181] width 1382 height 18
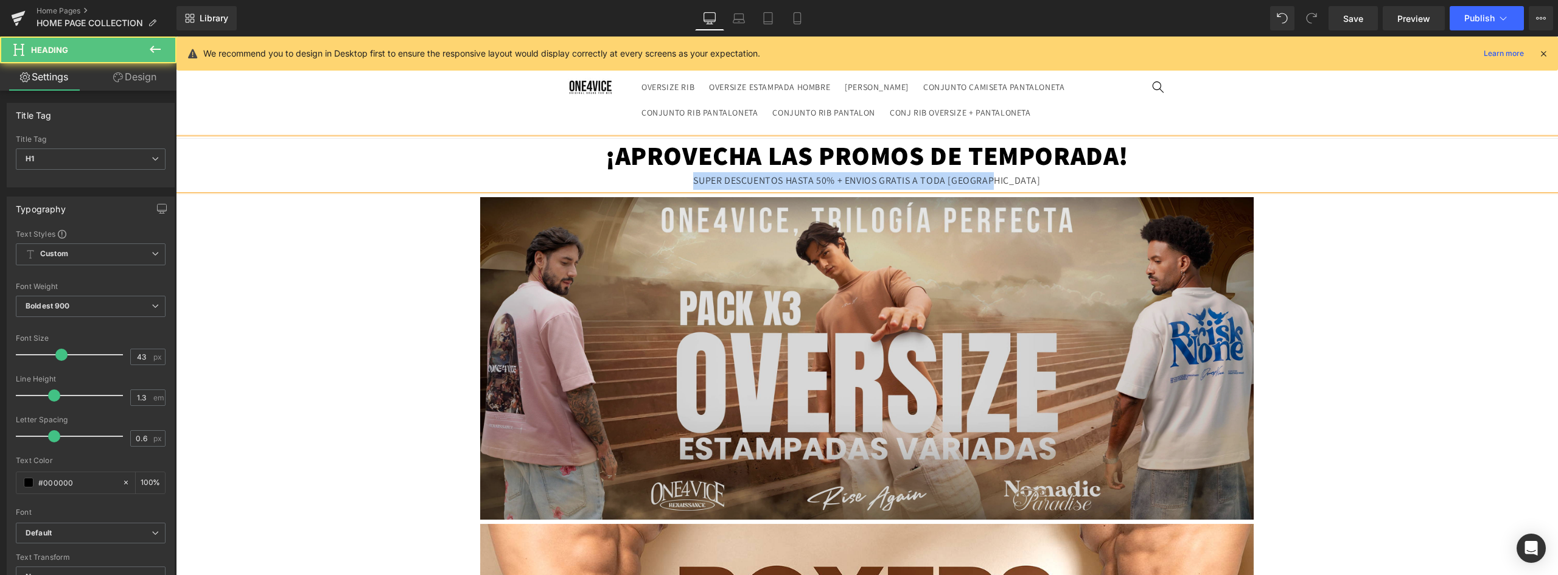
drag, startPoint x: 1024, startPoint y: 177, endPoint x: 497, endPoint y: 227, distance: 529.3
click at [708, 180] on div "SUPER DESCUENTOS HASTA 50% + ENVIOS GRATIS A TODA [GEOGRAPHIC_DATA]" at bounding box center [867, 181] width 1382 height 18
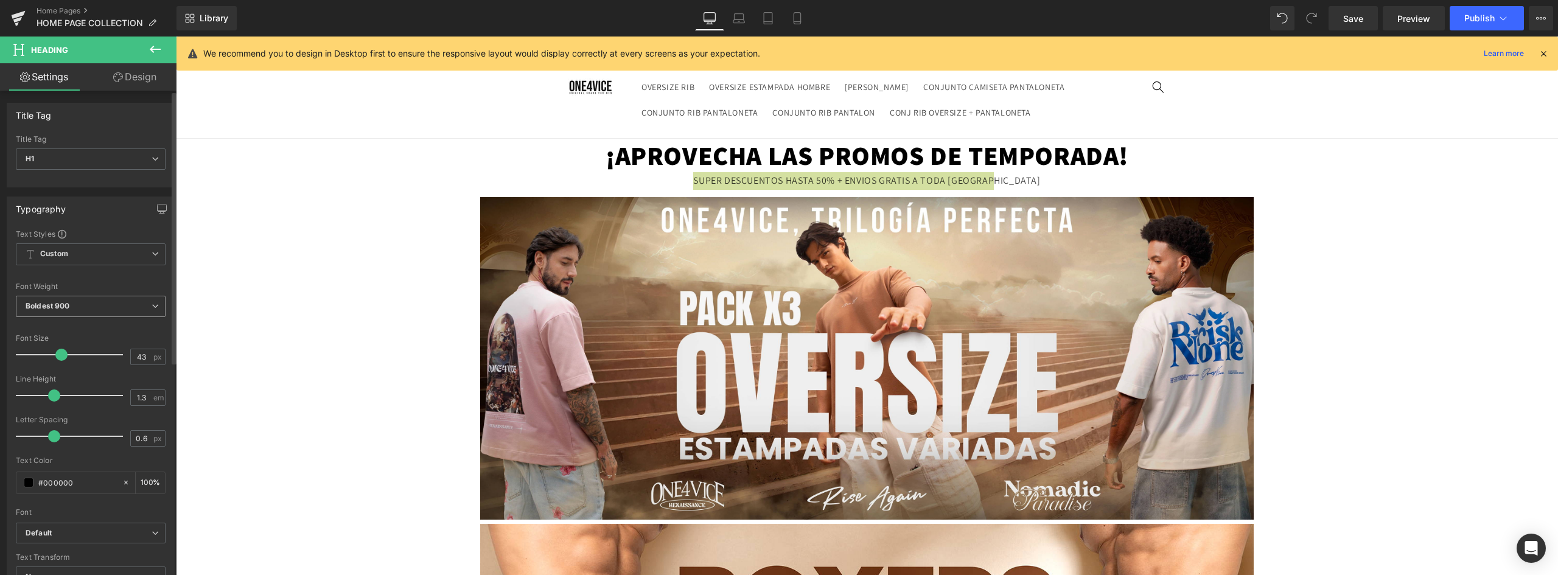
click at [85, 302] on span "Boldest 900" at bounding box center [91, 306] width 150 height 21
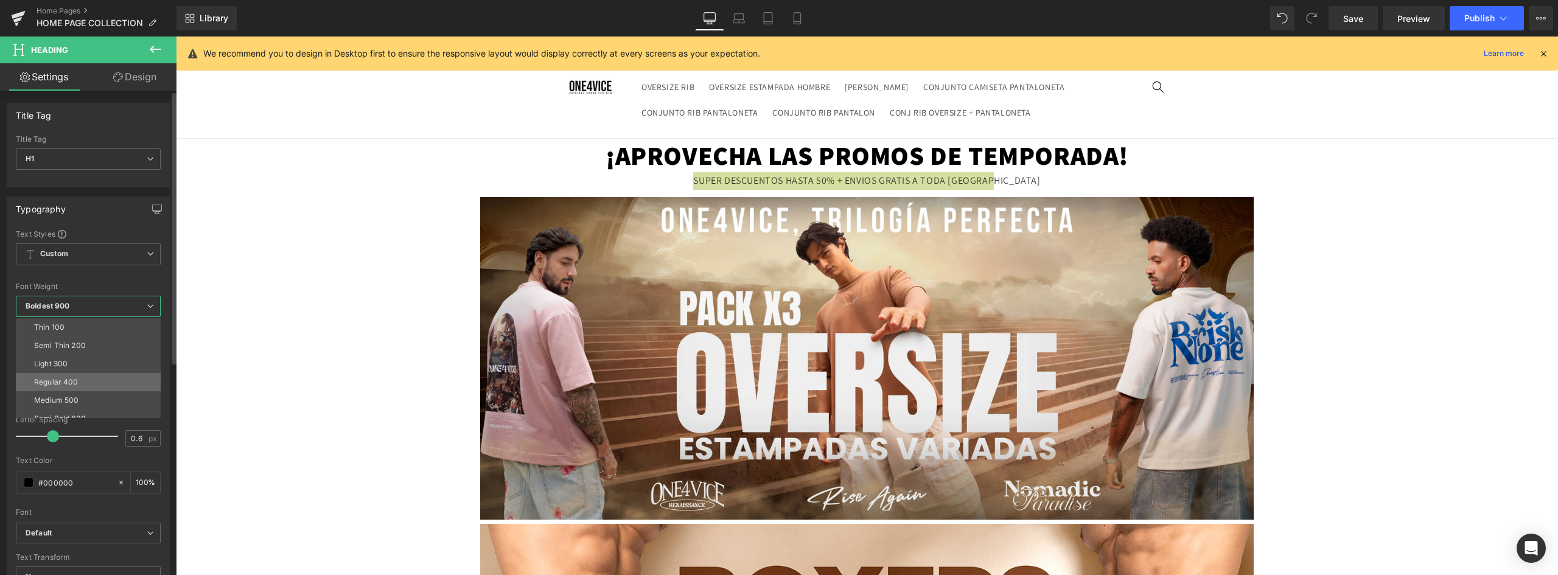
click at [64, 384] on div "Regular 400" at bounding box center [56, 382] width 44 height 9
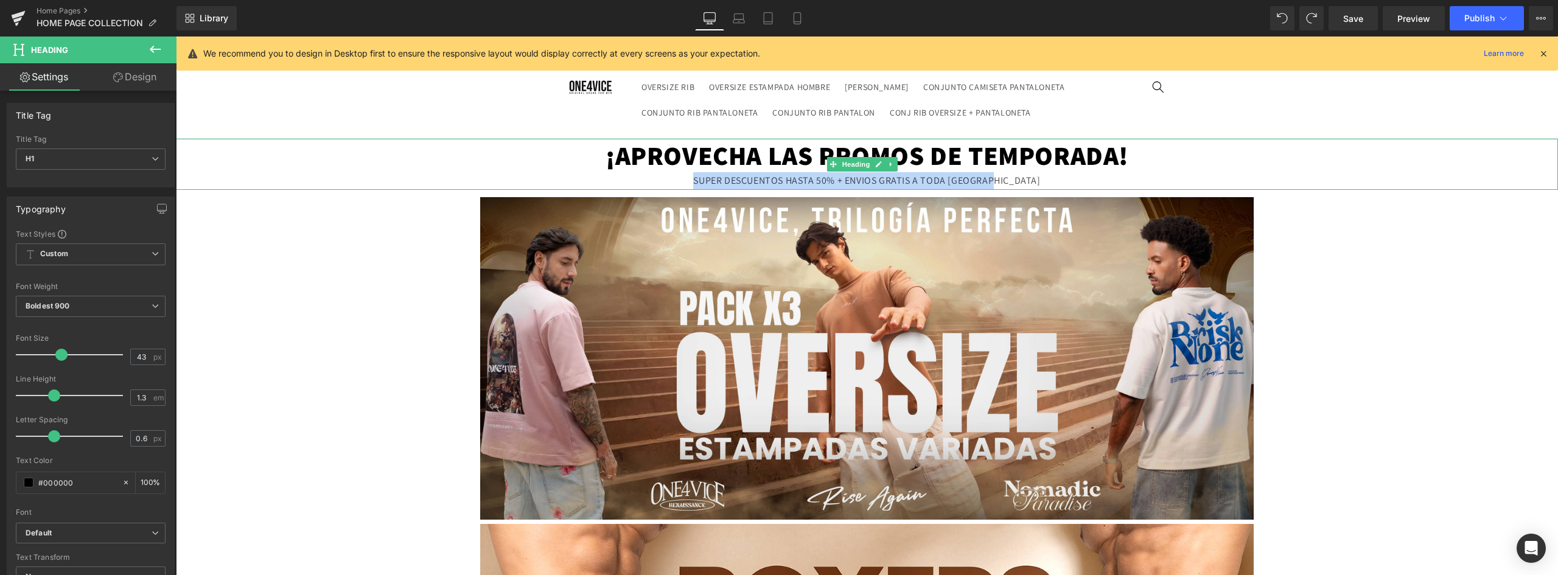
click at [1034, 186] on div "SUPER DESCUENTOS HASTA 50% + ENVIOS GRATIS A TODA [GEOGRAPHIC_DATA]" at bounding box center [867, 181] width 1382 height 18
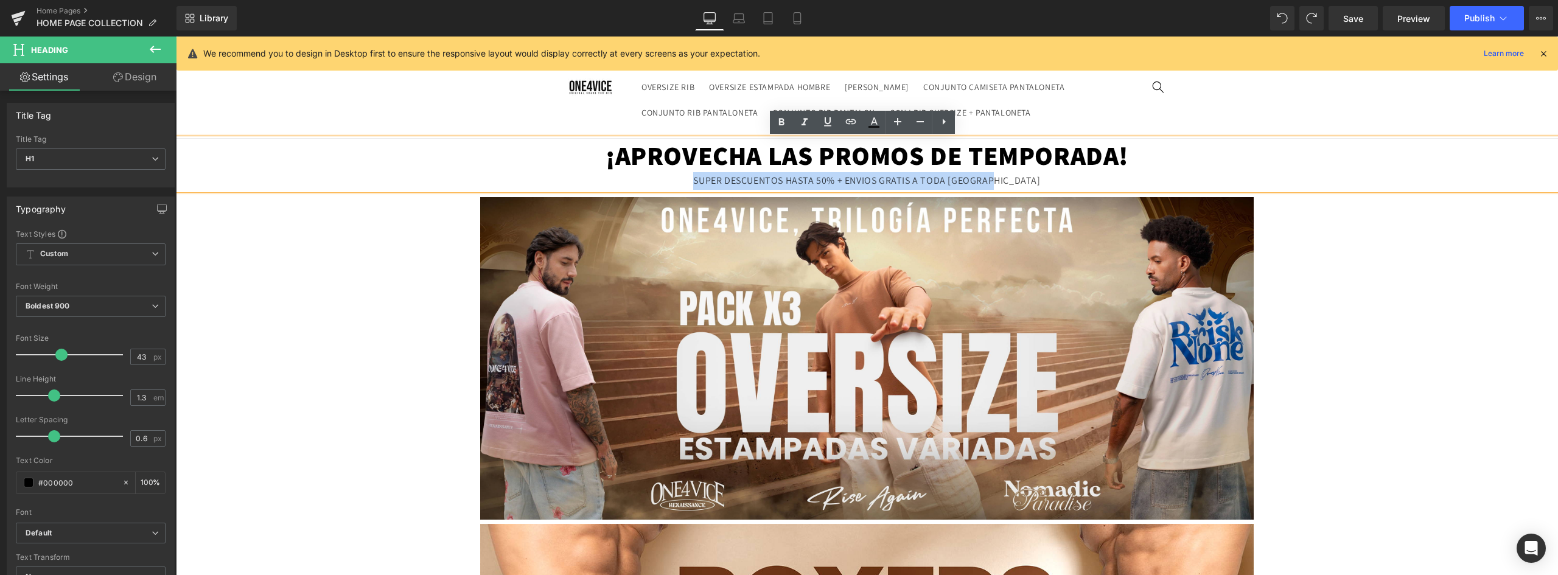
drag, startPoint x: 1017, startPoint y: 183, endPoint x: 671, endPoint y: 182, distance: 345.6
click at [671, 182] on div "SUPER DESCUENTOS HASTA 50% + ENVIOS GRATIS A TODA [GEOGRAPHIC_DATA]" at bounding box center [867, 181] width 1382 height 18
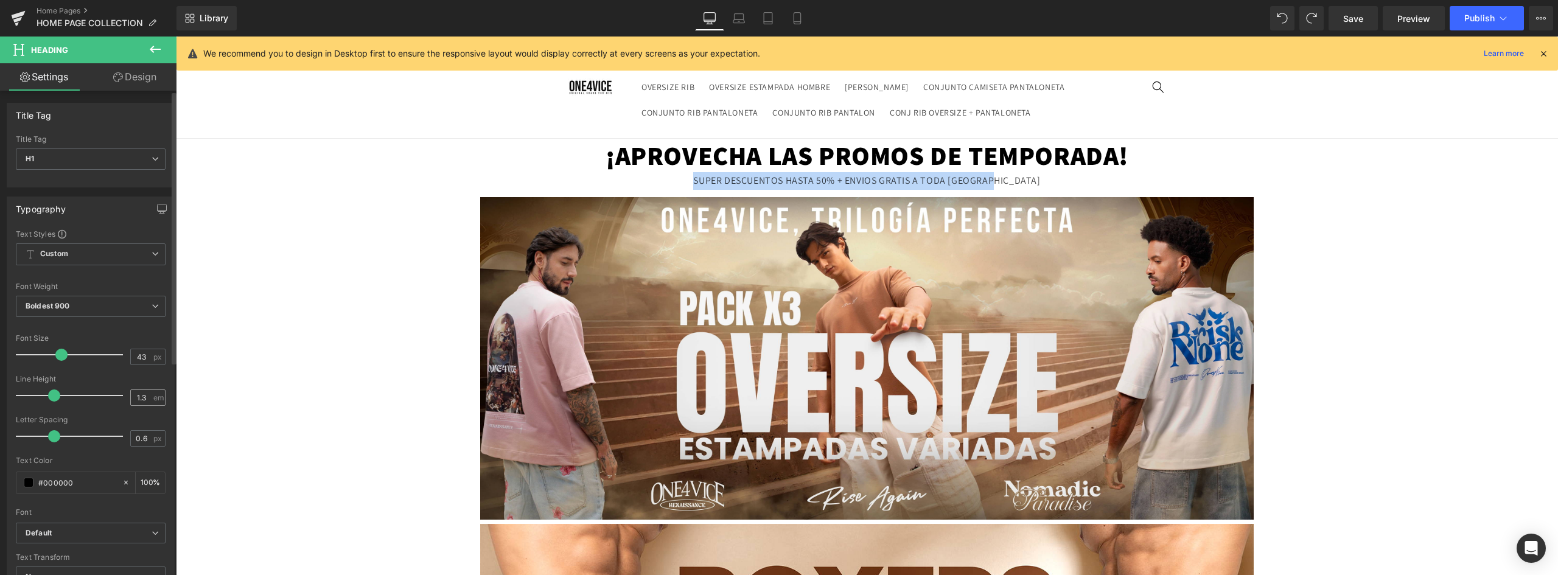
scroll to position [1, 0]
click at [1150, 160] on h1 "¡APROVECHA LAS PROMOS DE TEMPORADA!" at bounding box center [867, 156] width 1382 height 34
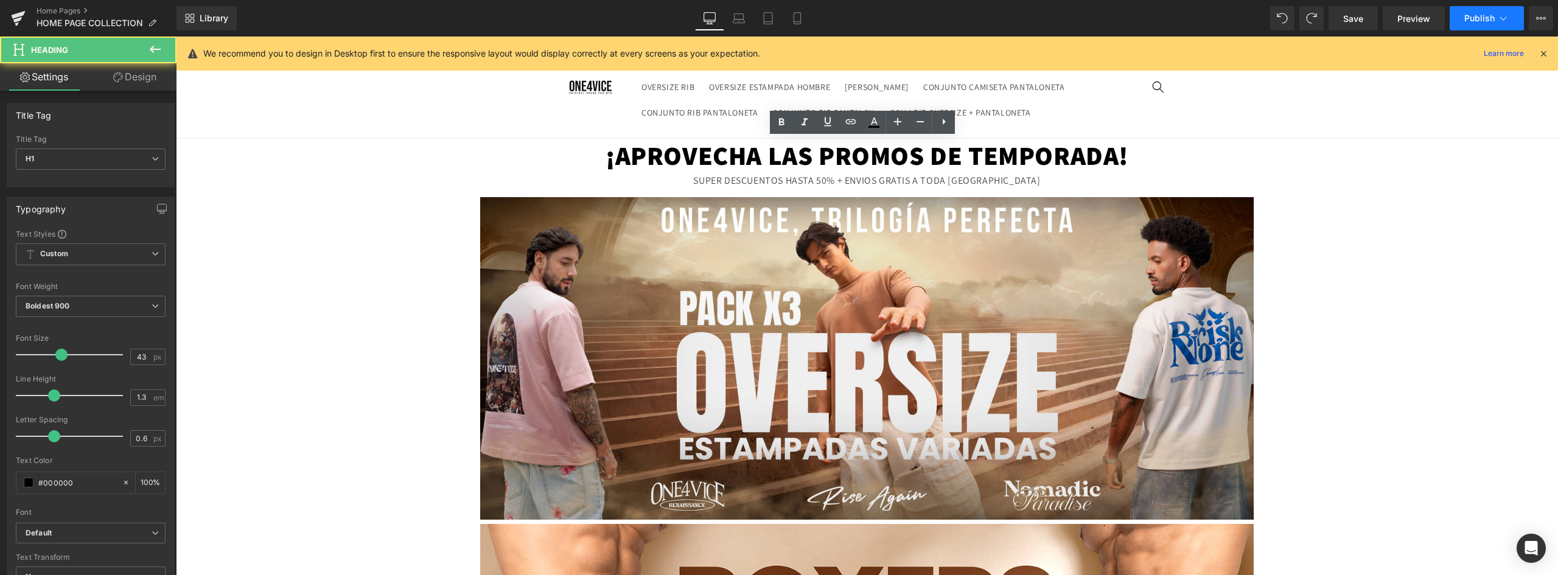
click at [1478, 15] on span "Publish" at bounding box center [1479, 18] width 30 height 10
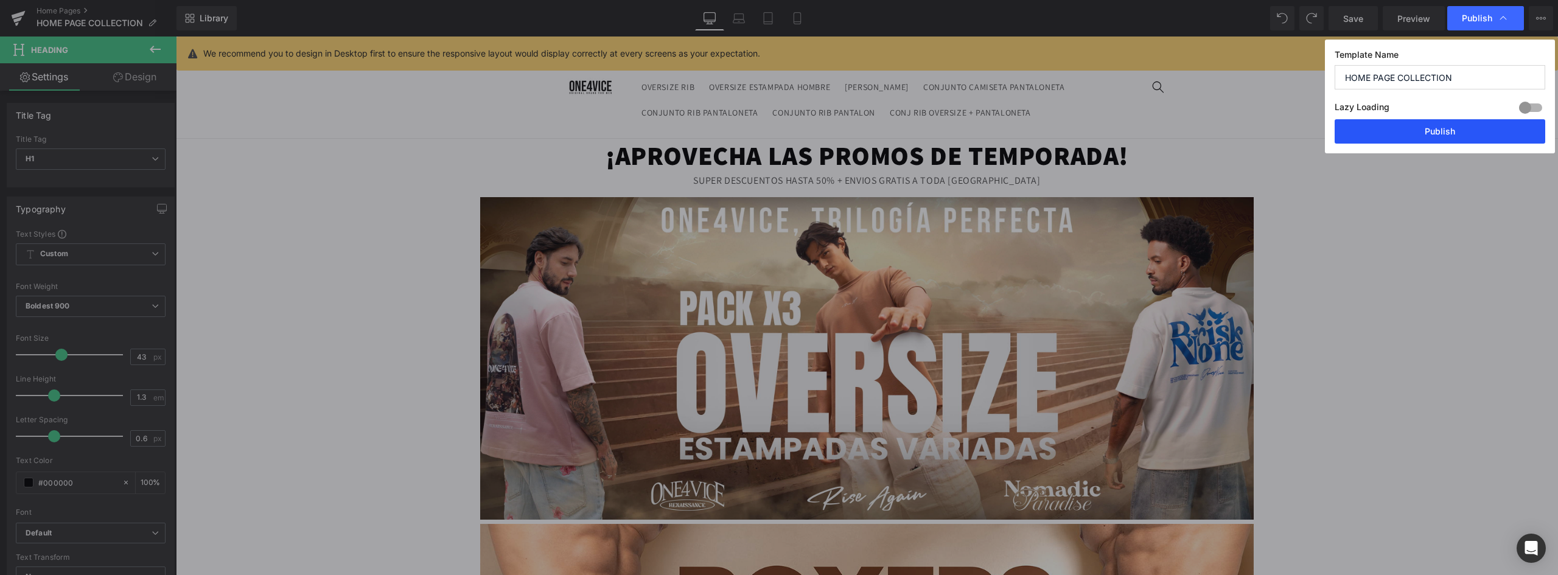
drag, startPoint x: 1456, startPoint y: 129, endPoint x: 174, endPoint y: 86, distance: 1282.2
click at [1456, 129] on button "Publish" at bounding box center [1439, 131] width 211 height 24
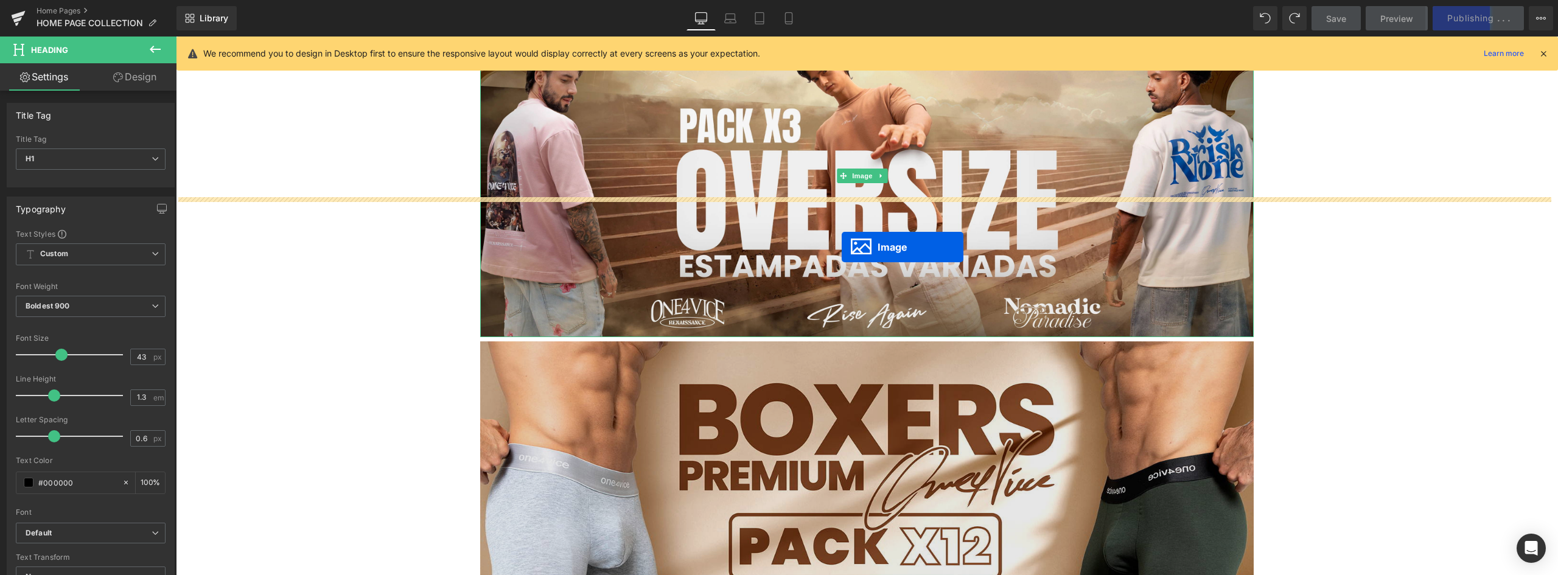
scroll to position [0, 0]
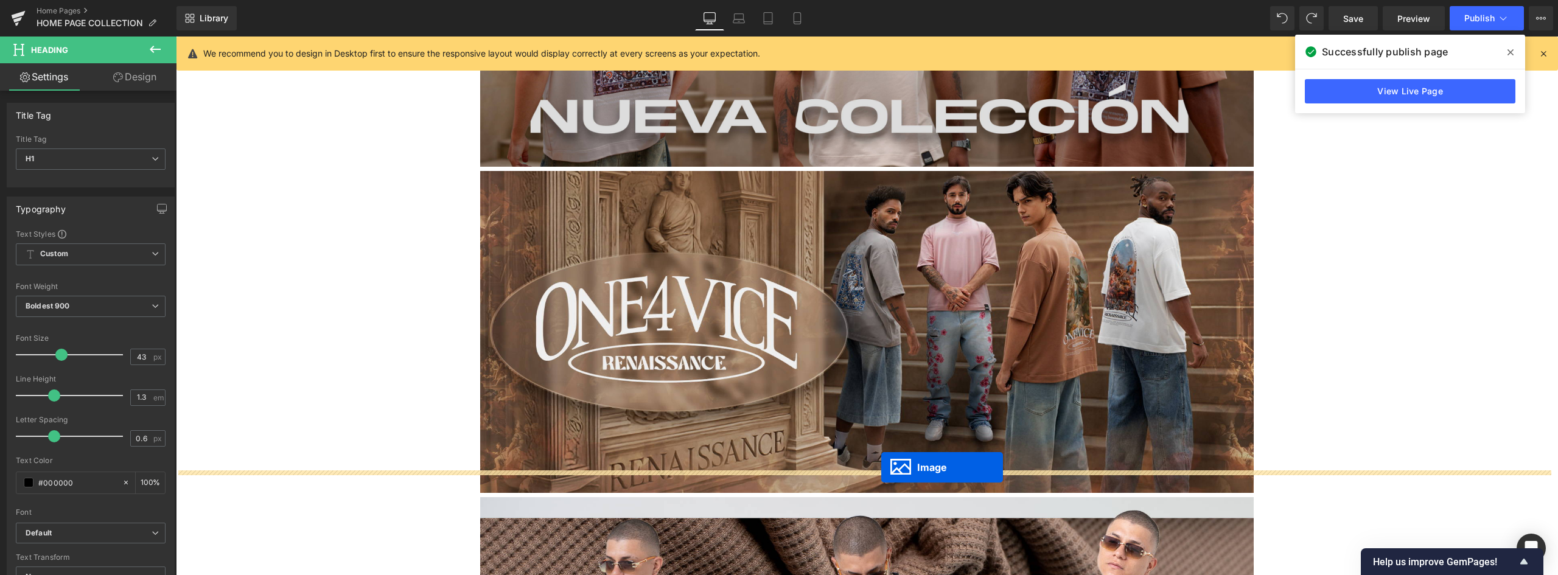
drag, startPoint x: 844, startPoint y: 173, endPoint x: 881, endPoint y: 467, distance: 296.2
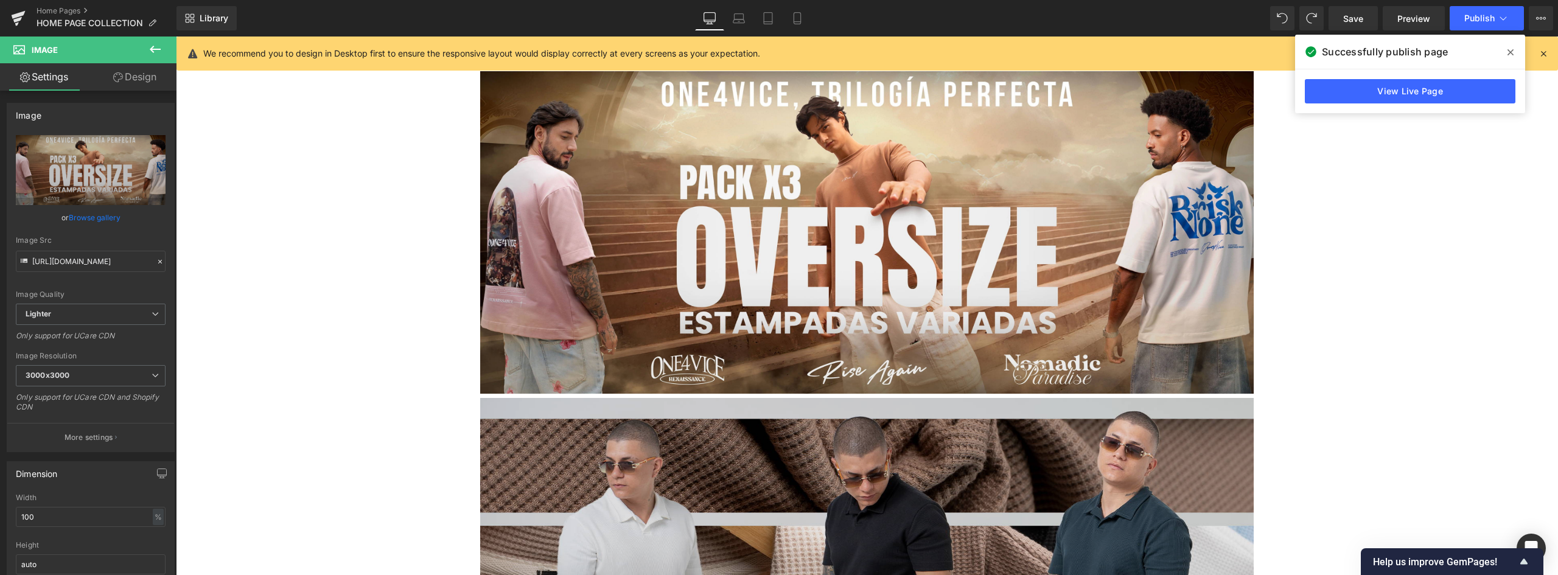
scroll to position [2533, 0]
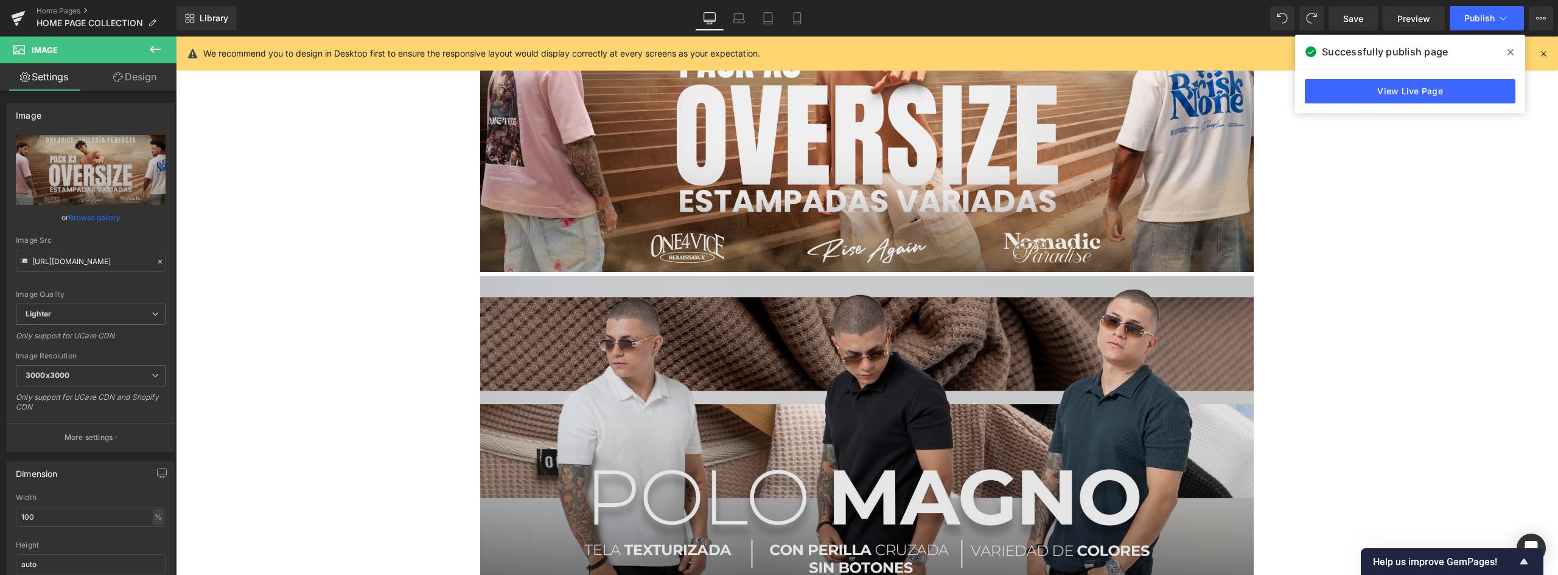
click at [741, 405] on img at bounding box center [866, 437] width 773 height 323
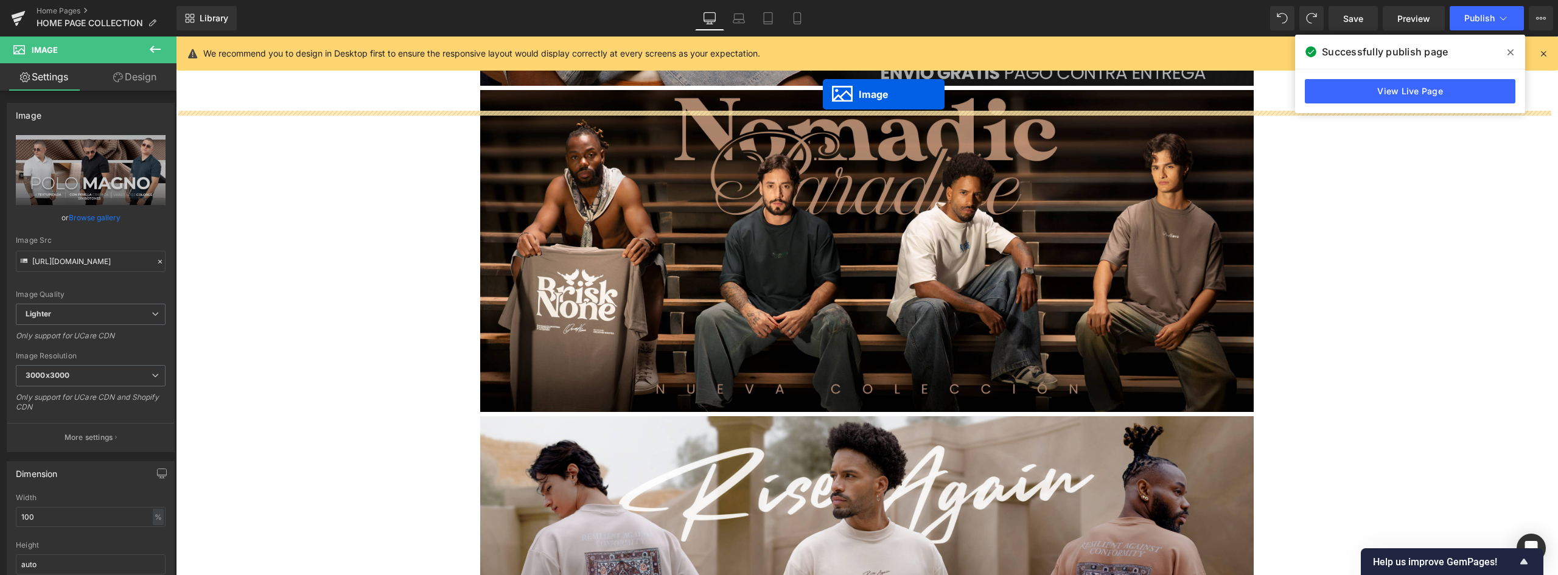
scroll to position [1365, 0]
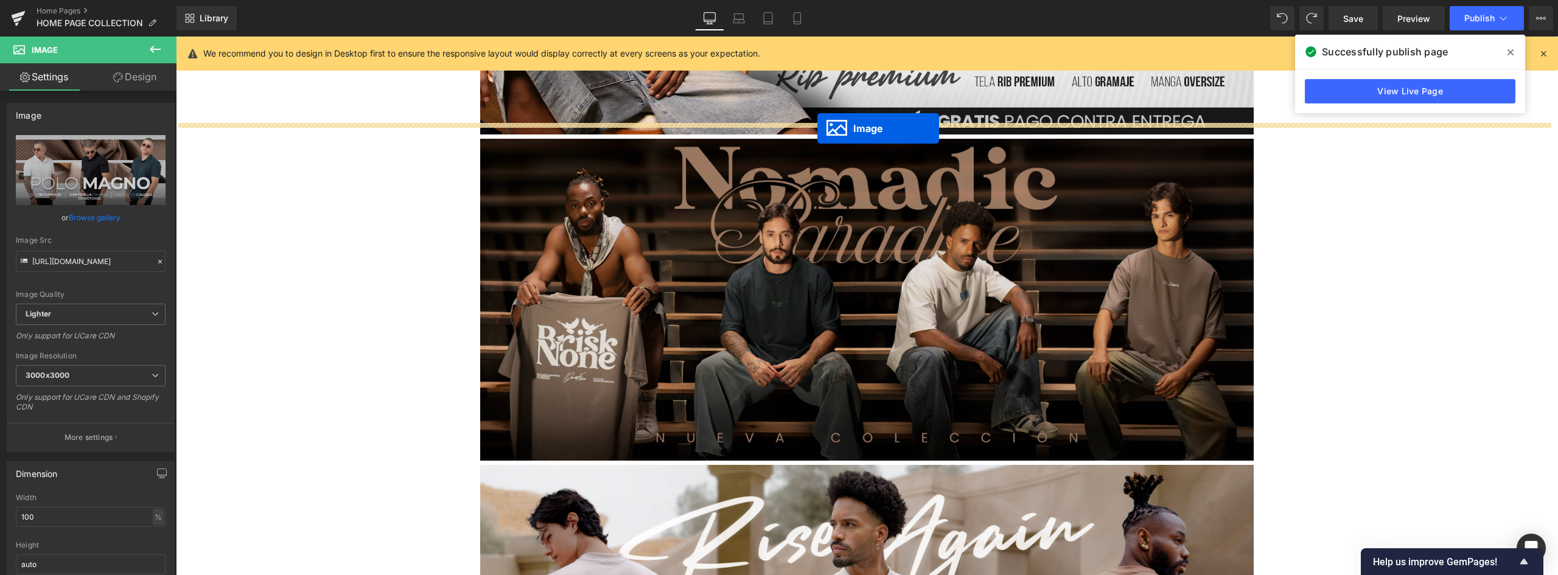
drag, startPoint x: 843, startPoint y: 404, endPoint x: 817, endPoint y: 128, distance: 276.8
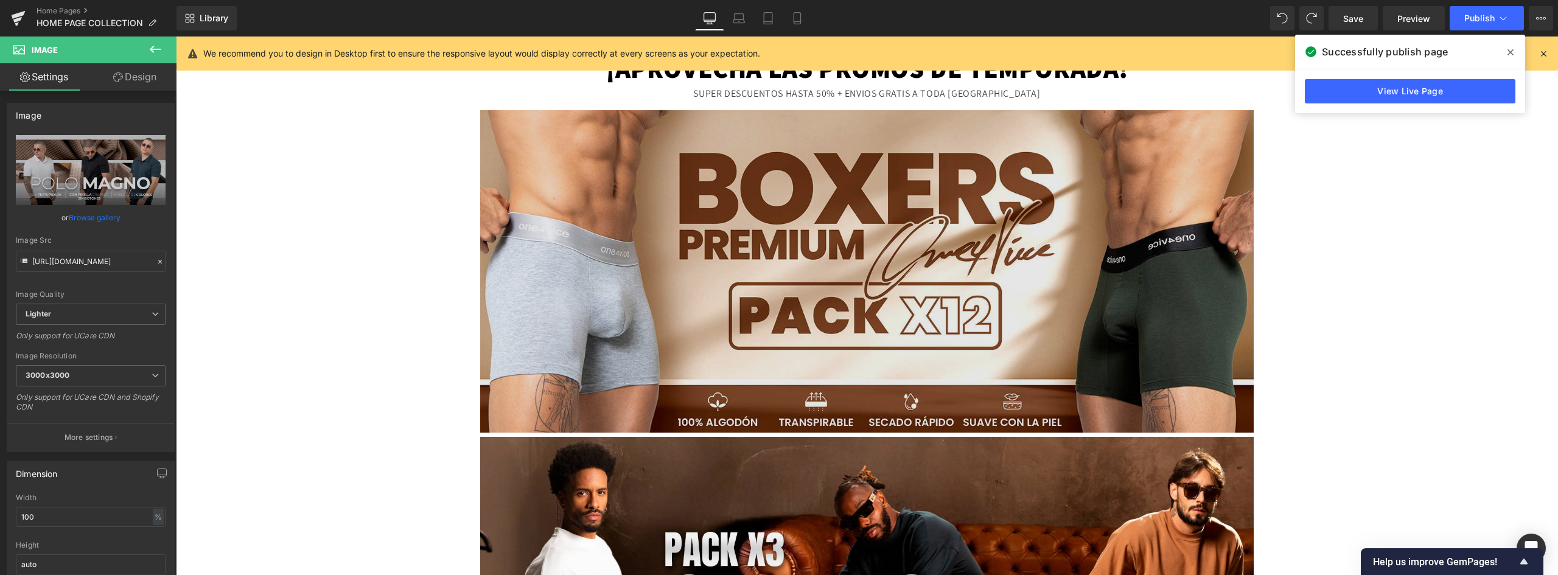
scroll to position [270, 0]
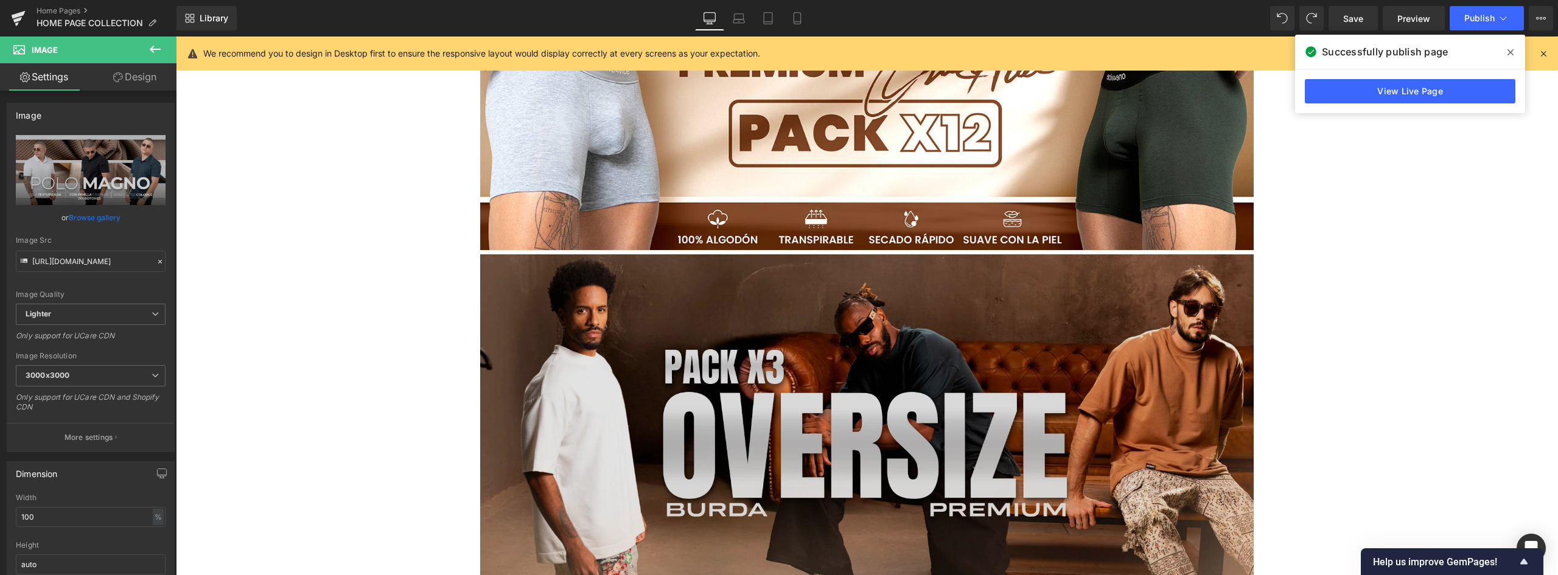
click at [722, 324] on img at bounding box center [866, 415] width 773 height 323
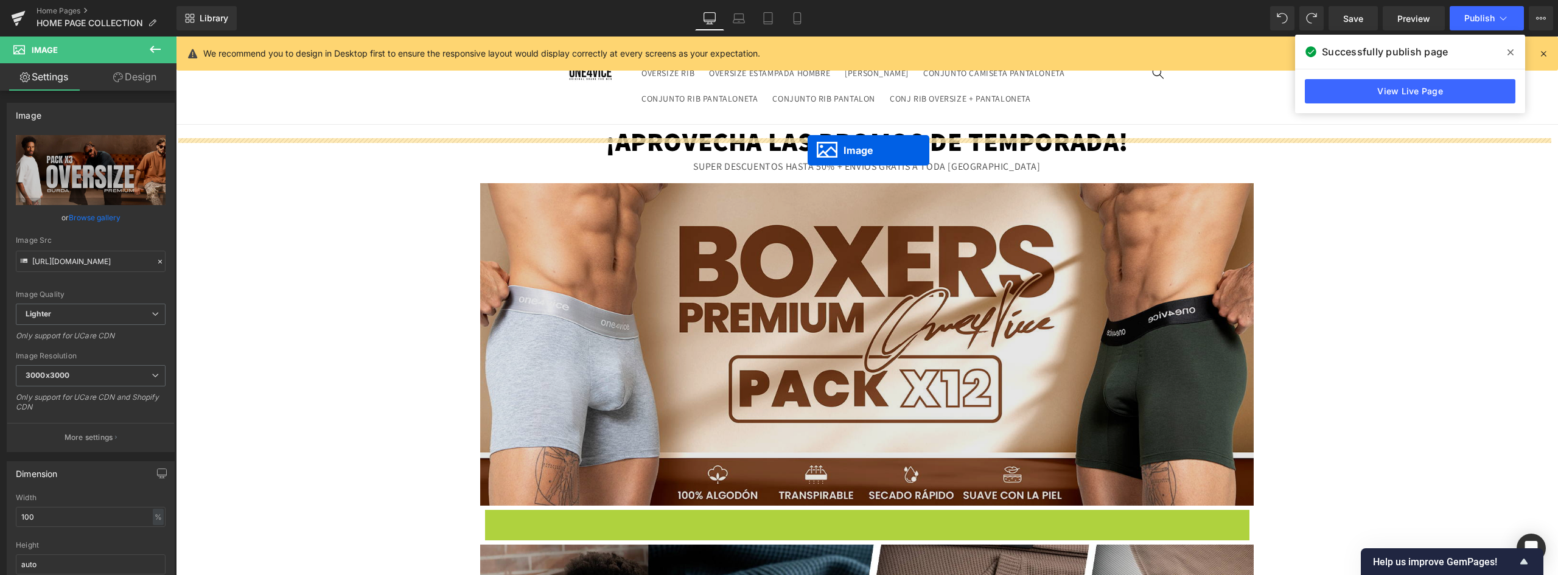
scroll to position [0, 0]
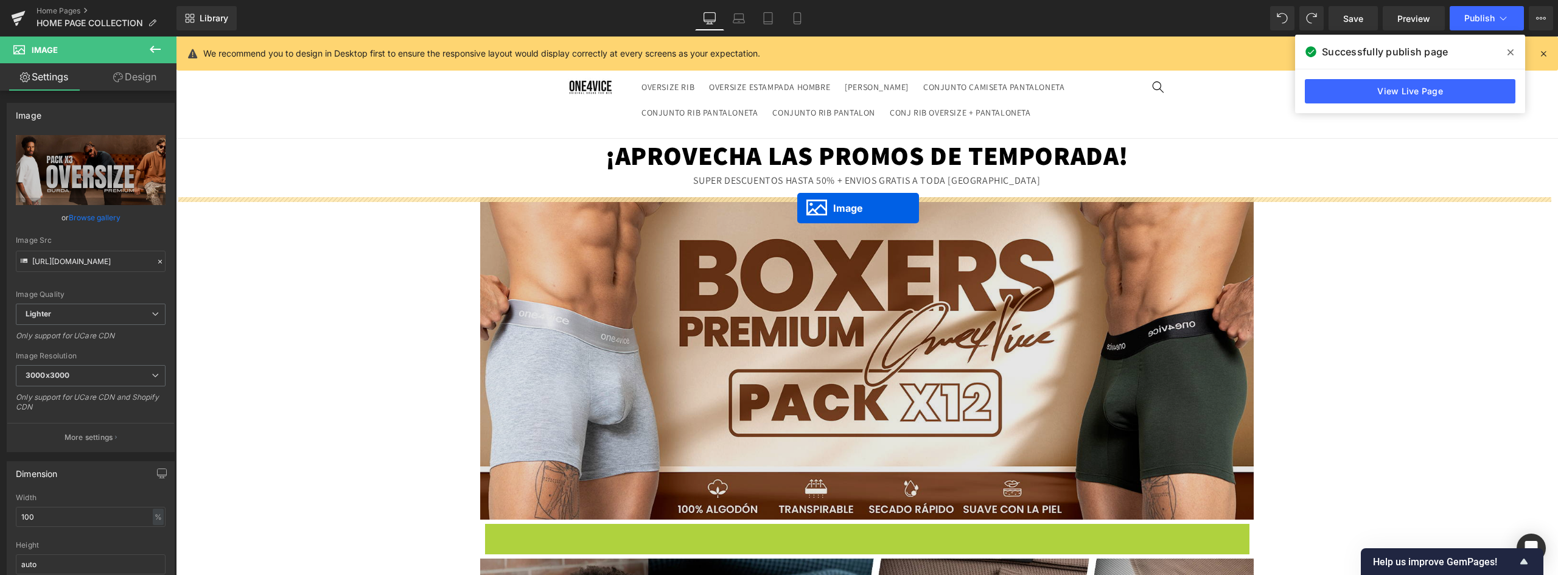
drag, startPoint x: 842, startPoint y: 408, endPoint x: 797, endPoint y: 208, distance: 204.5
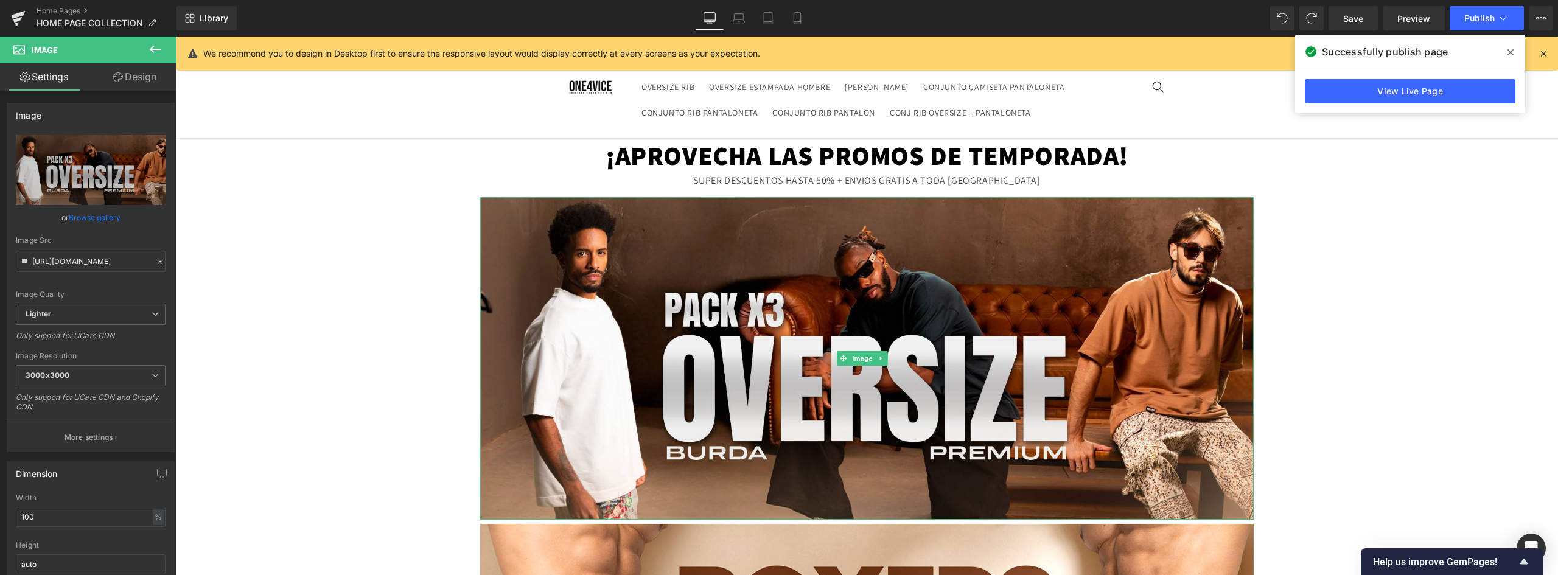
scroll to position [61, 0]
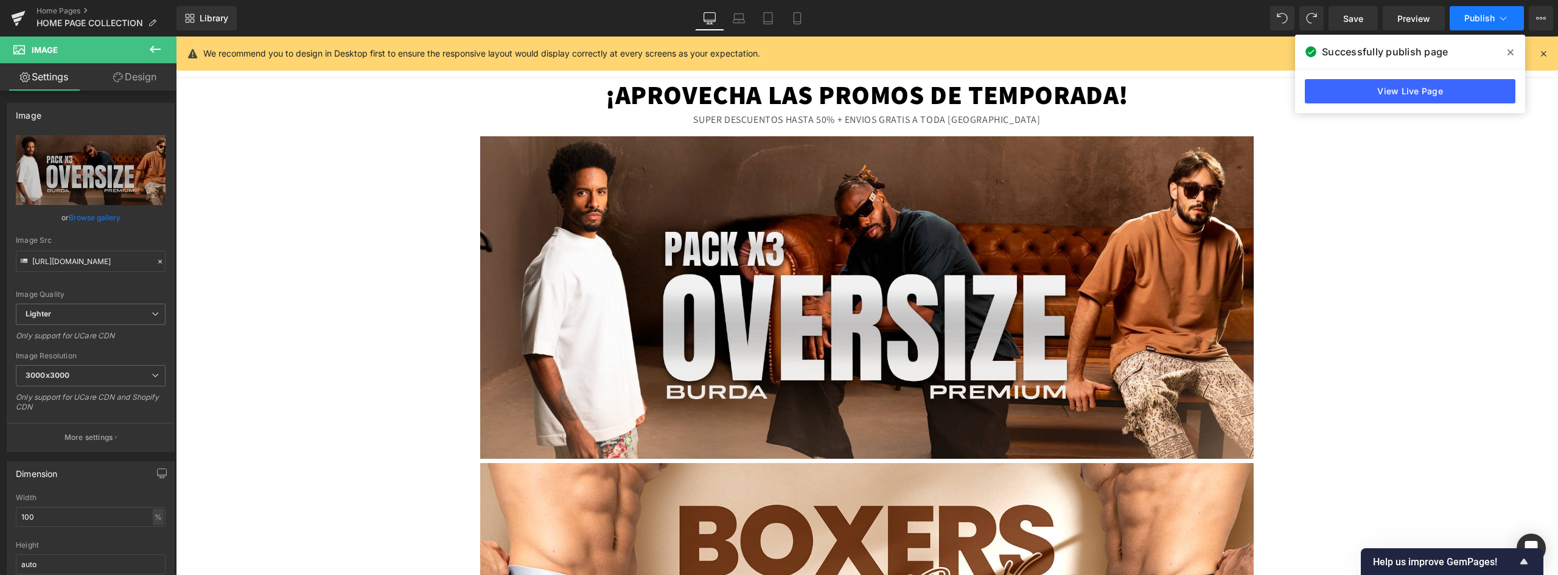
click at [1488, 18] on span "Publish" at bounding box center [1479, 18] width 30 height 10
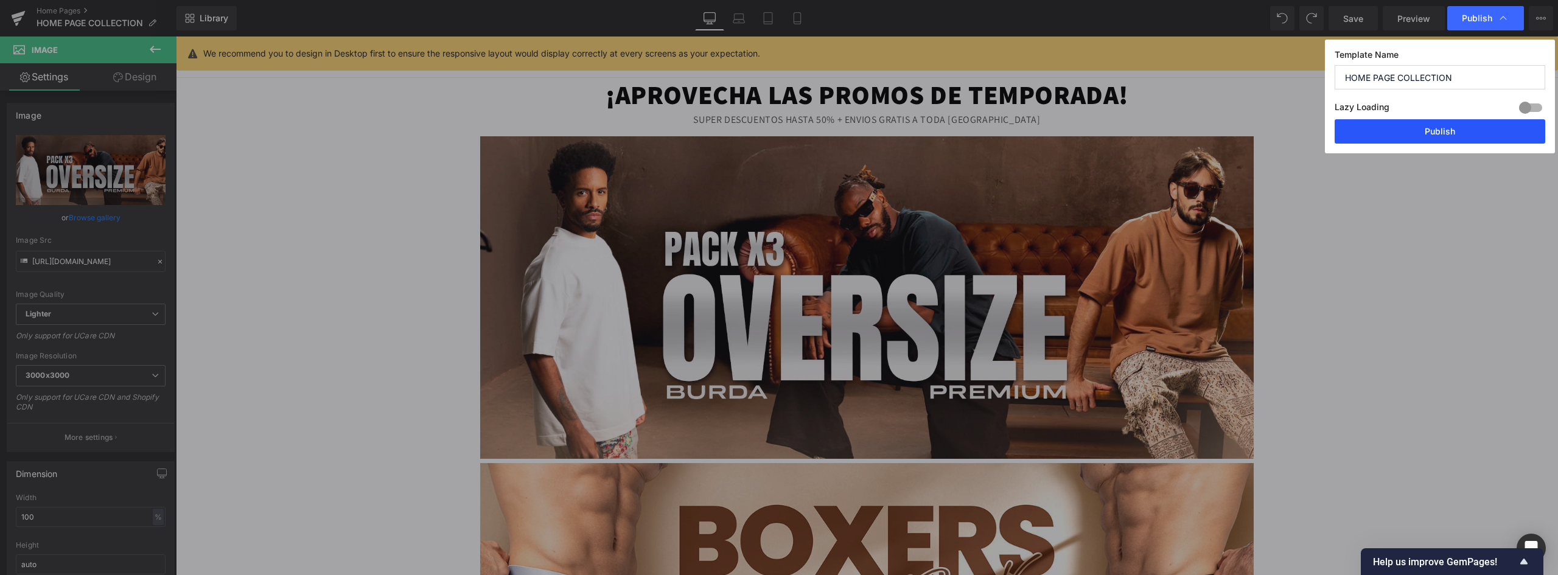
click at [1468, 129] on button "Publish" at bounding box center [1439, 131] width 211 height 24
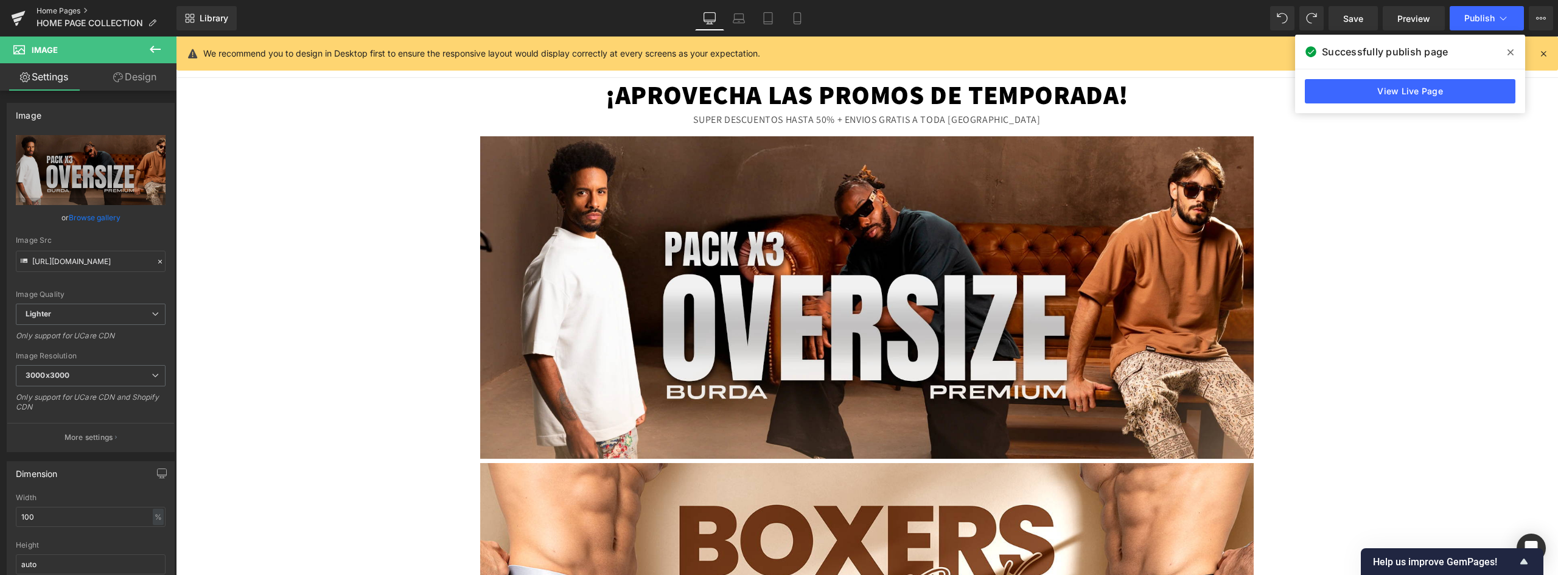
click at [55, 9] on link "Home Pages" at bounding box center [107, 11] width 140 height 10
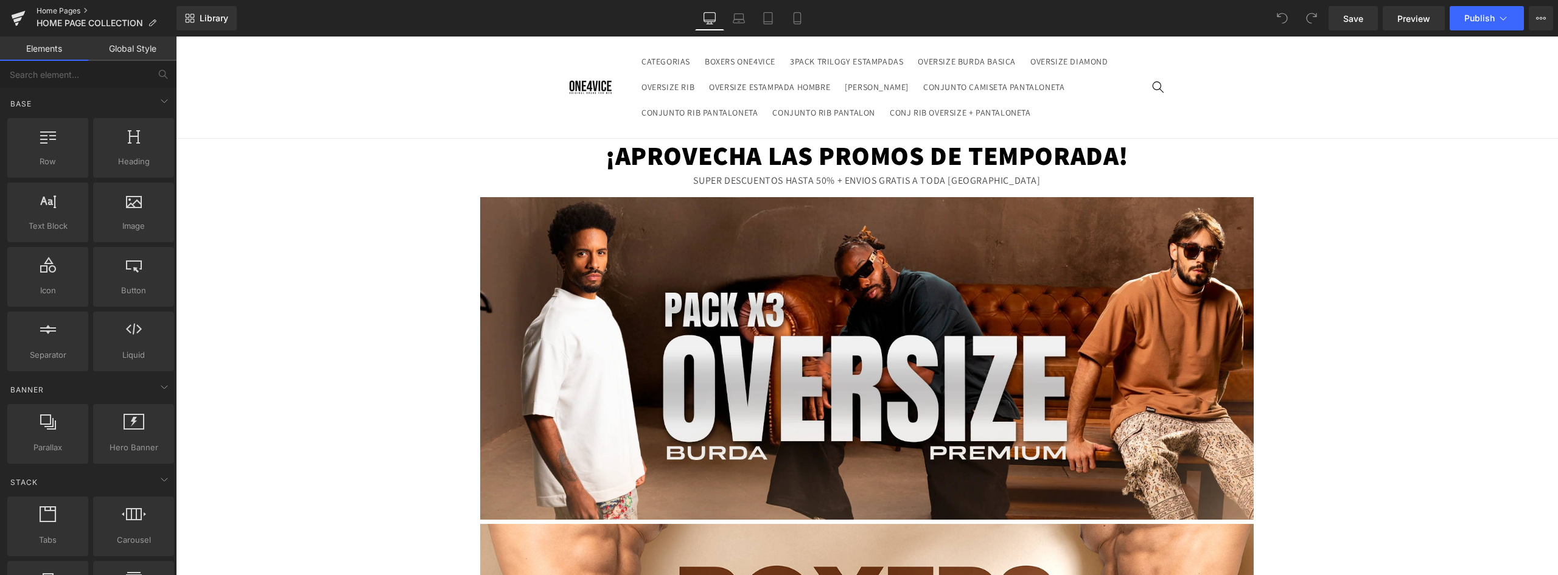
click at [54, 10] on link "Home Pages" at bounding box center [107, 11] width 140 height 10
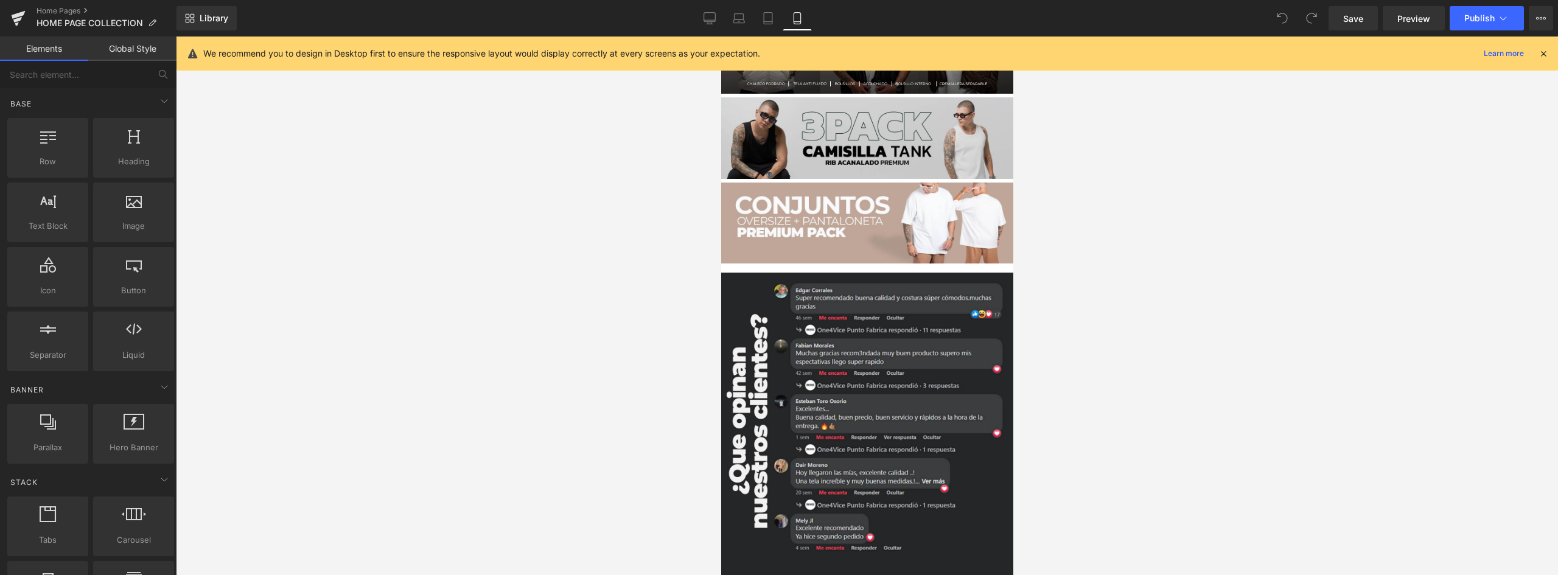
scroll to position [1535, 0]
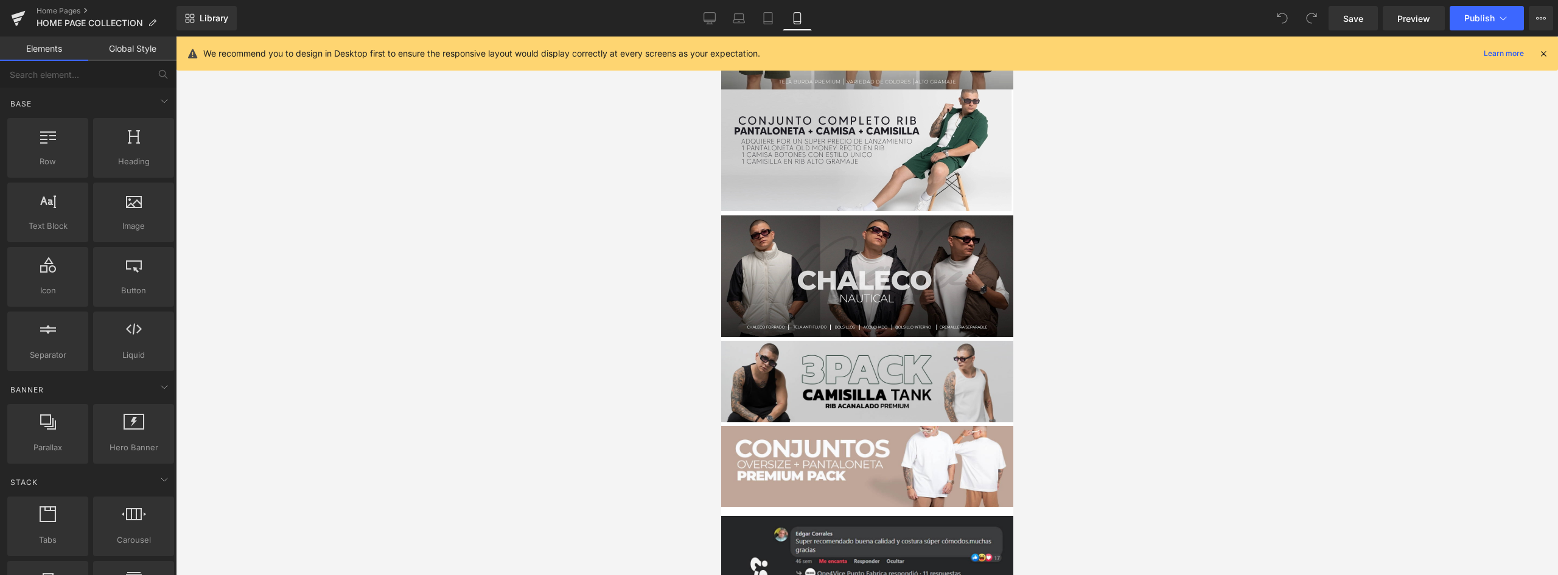
click at [892, 334] on img at bounding box center [866, 378] width 292 height 88
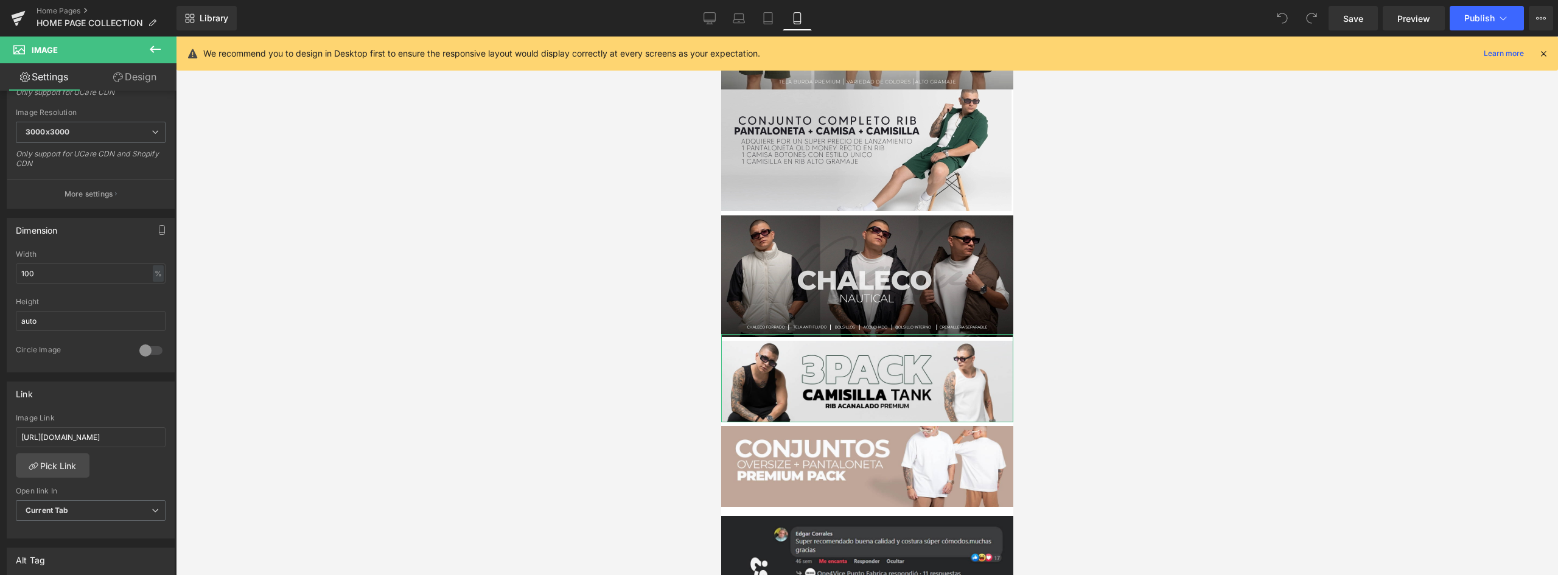
scroll to position [0, 97]
drag, startPoint x: 40, startPoint y: 436, endPoint x: 379, endPoint y: 436, distance: 339.5
click at [379, 436] on div "You are previewing how the will restyle your page. You can not edit Elements in…" at bounding box center [779, 298] width 1558 height 596
type input "h"
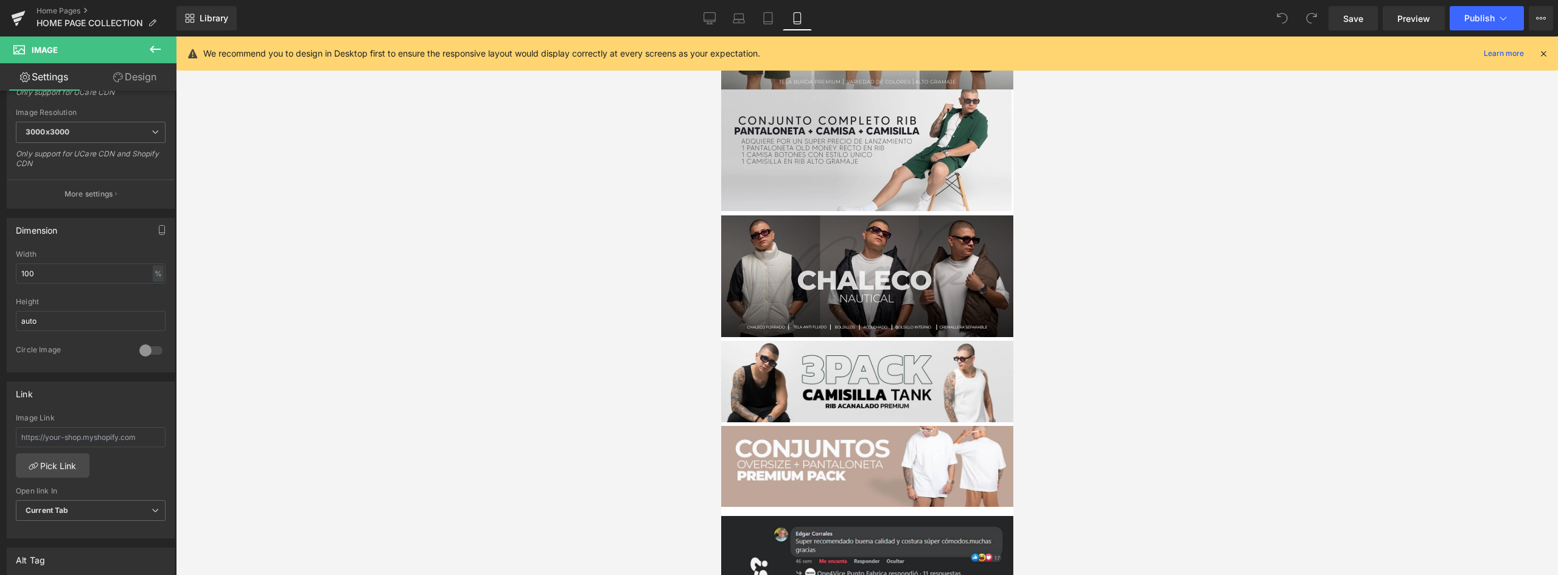
type input "https://one4viceco.com/products/camisilla-pack-3"
click at [329, 383] on div at bounding box center [867, 306] width 1382 height 539
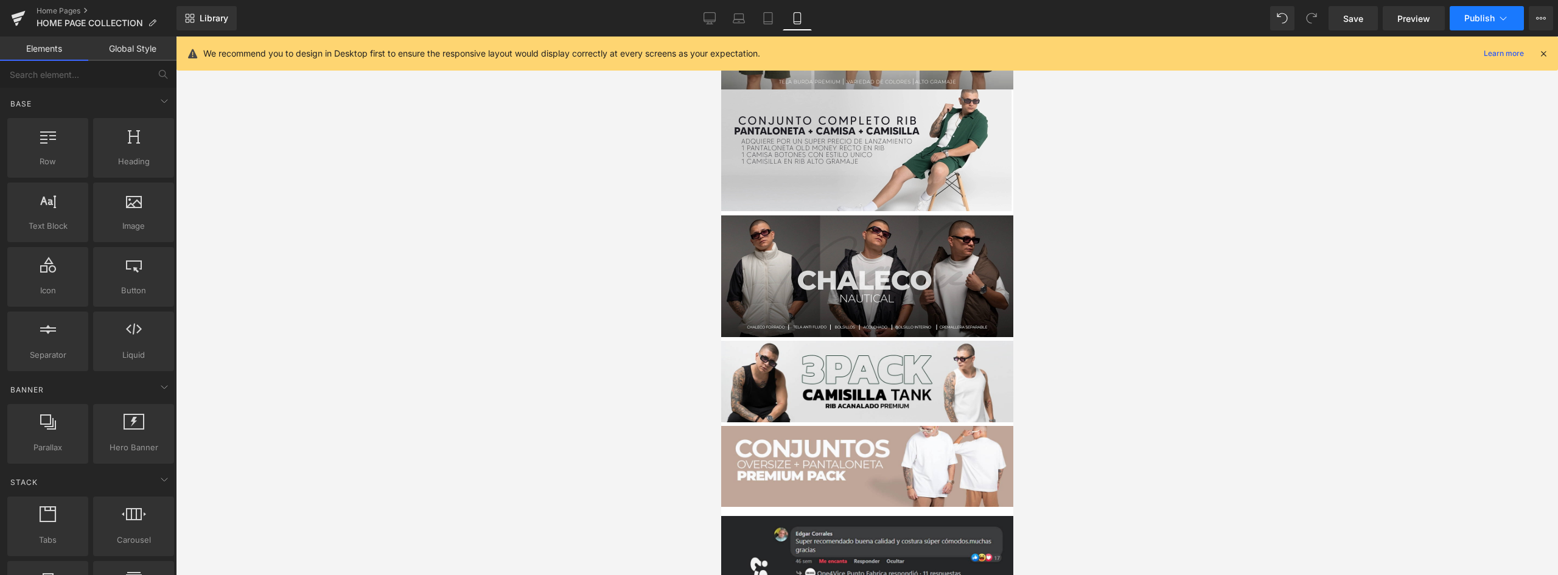
click at [1494, 13] on span "Publish" at bounding box center [1479, 18] width 30 height 10
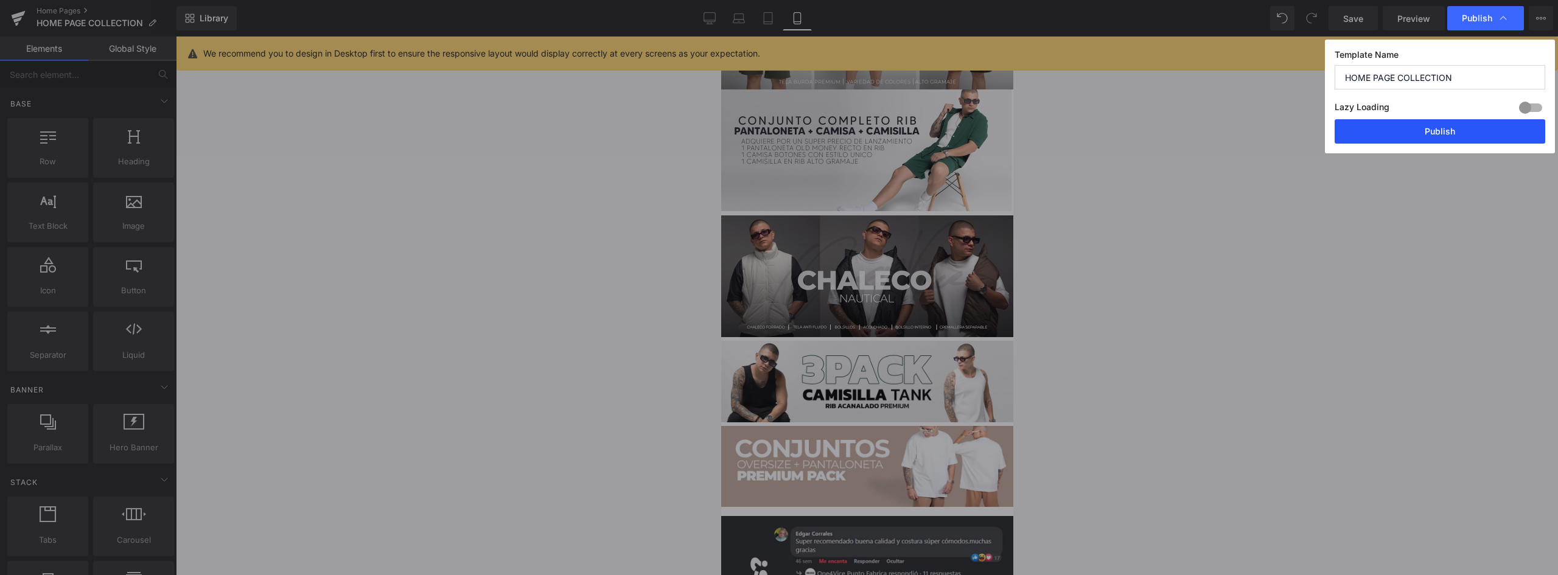
click at [1446, 126] on button "Publish" at bounding box center [1439, 131] width 211 height 24
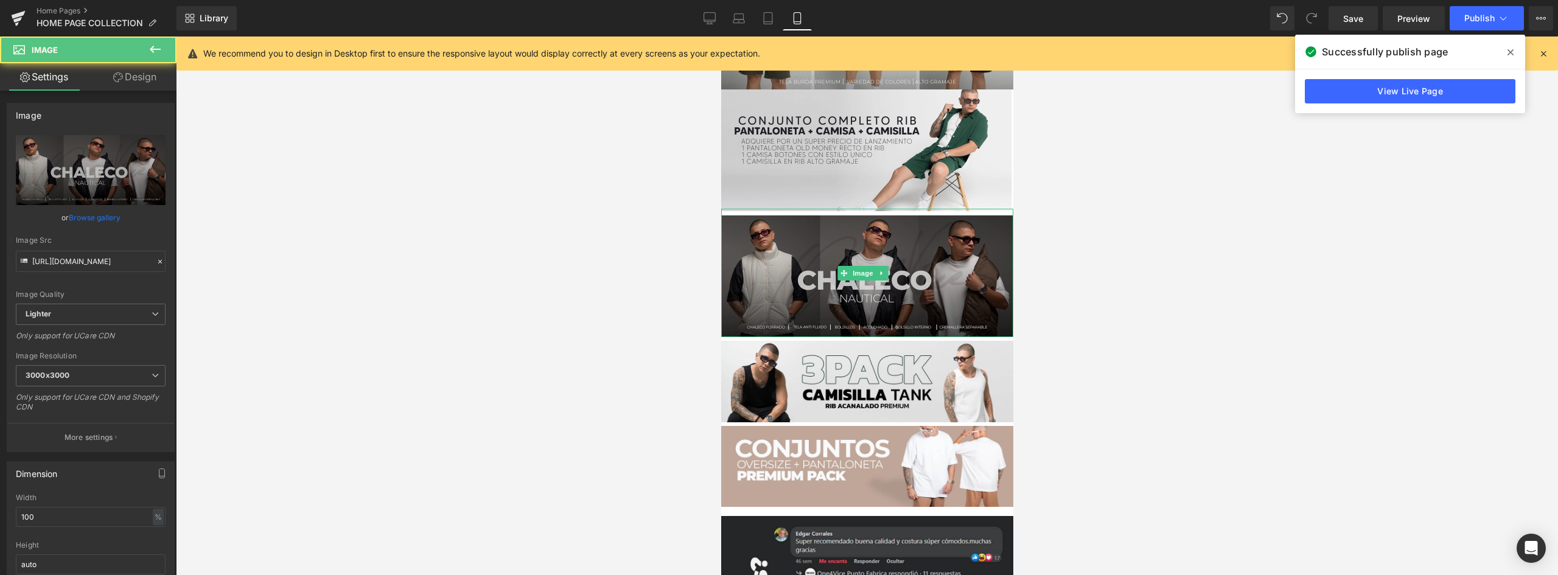
click at [961, 225] on img at bounding box center [866, 273] width 292 height 128
